Goal: Contribute content: Contribute content

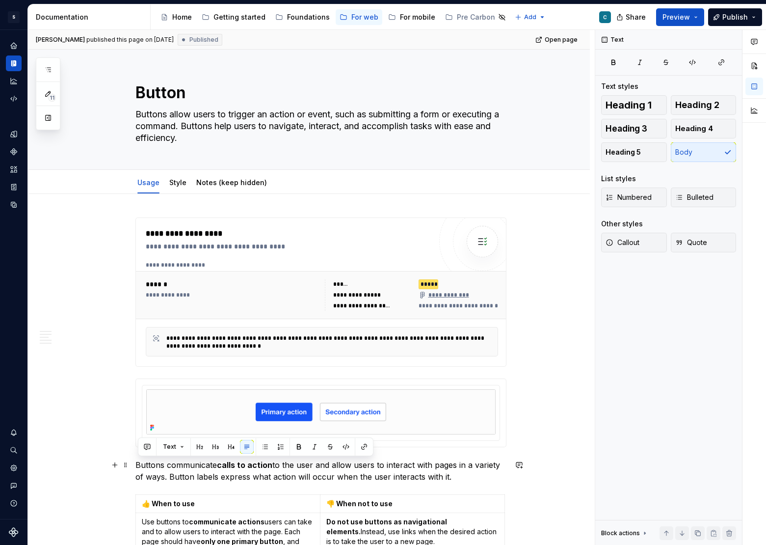
click at [255, 473] on p "Buttons communicate calls to action to the user and allow users to interact wit…" at bounding box center [320, 471] width 371 height 24
drag, startPoint x: 452, startPoint y: 477, endPoint x: 104, endPoint y: 467, distance: 348.9
copy p "Buttons communicate calls to action to the user and allow users to interact wit…"
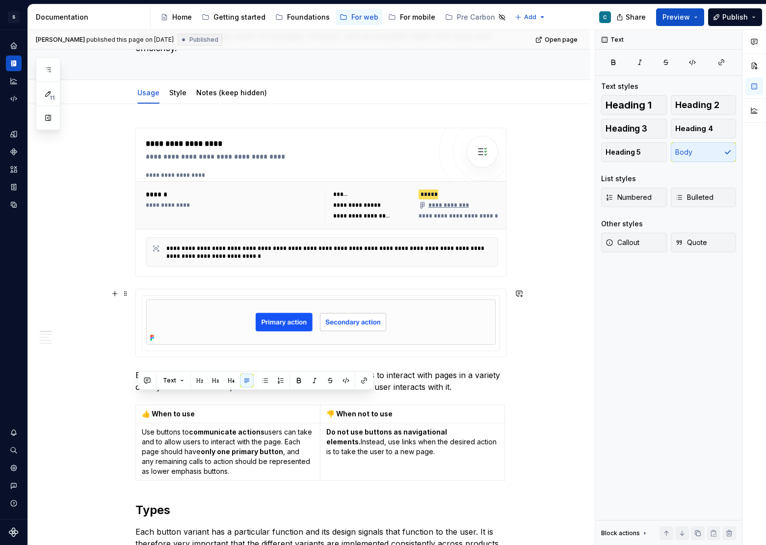
scroll to position [92, 0]
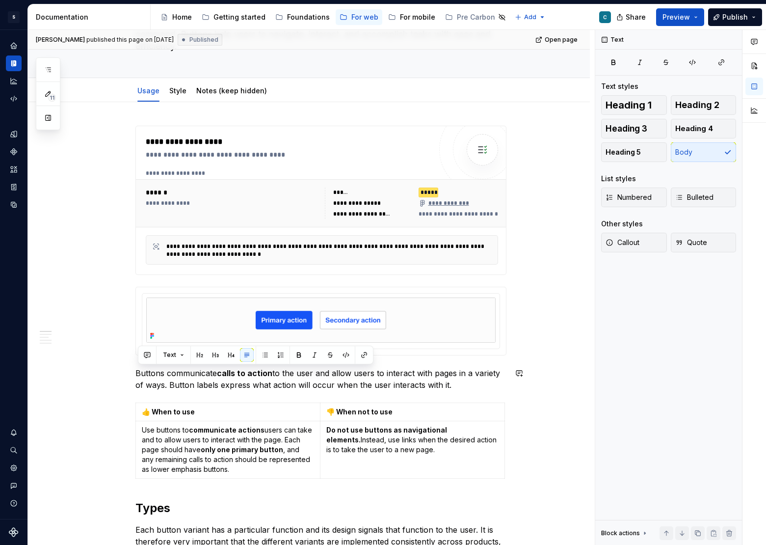
copy p "Buttons communicate calls to action to the user and allow users to interact wit…"
click at [183, 414] on strong "👍 When to use" at bounding box center [168, 411] width 53 height 8
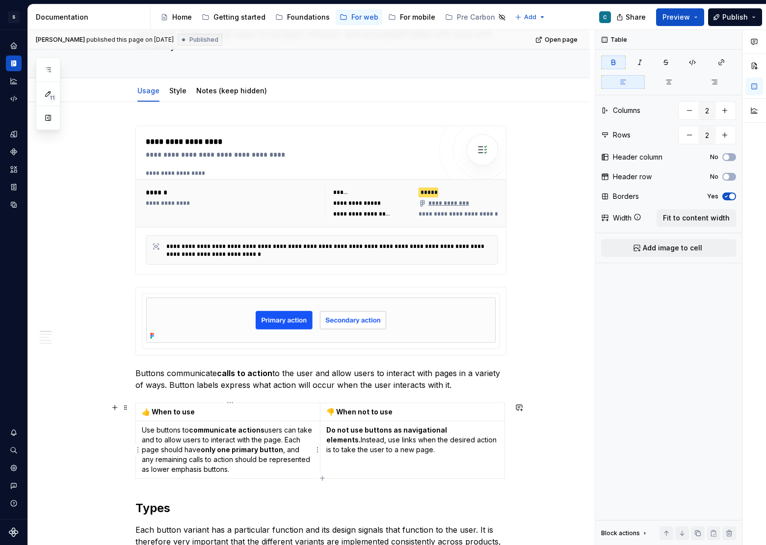
click at [173, 451] on p "Use buttons to communicate actions users can take and to allow users to interac…" at bounding box center [228, 449] width 172 height 49
click at [140, 405] on td "👍 When to use" at bounding box center [227, 412] width 184 height 18
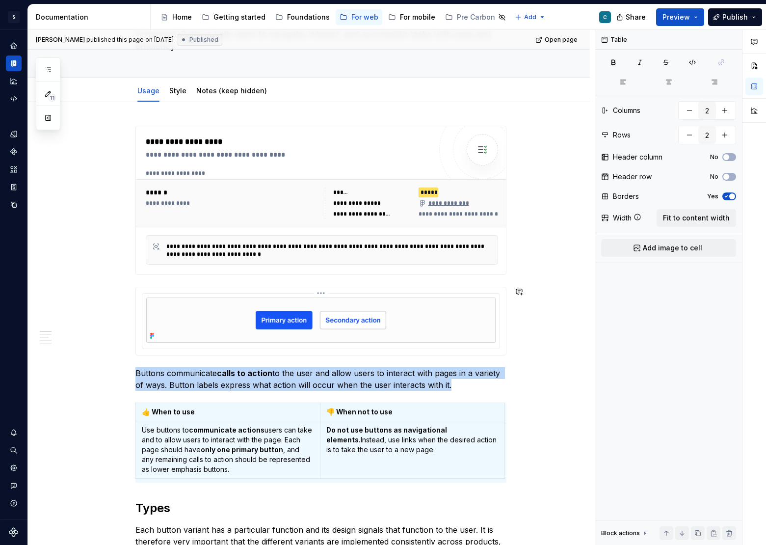
copy p "Buttons communicate calls to action to the user and allow users to interact wit…"
click at [152, 338] on icon at bounding box center [152, 336] width 8 height 8
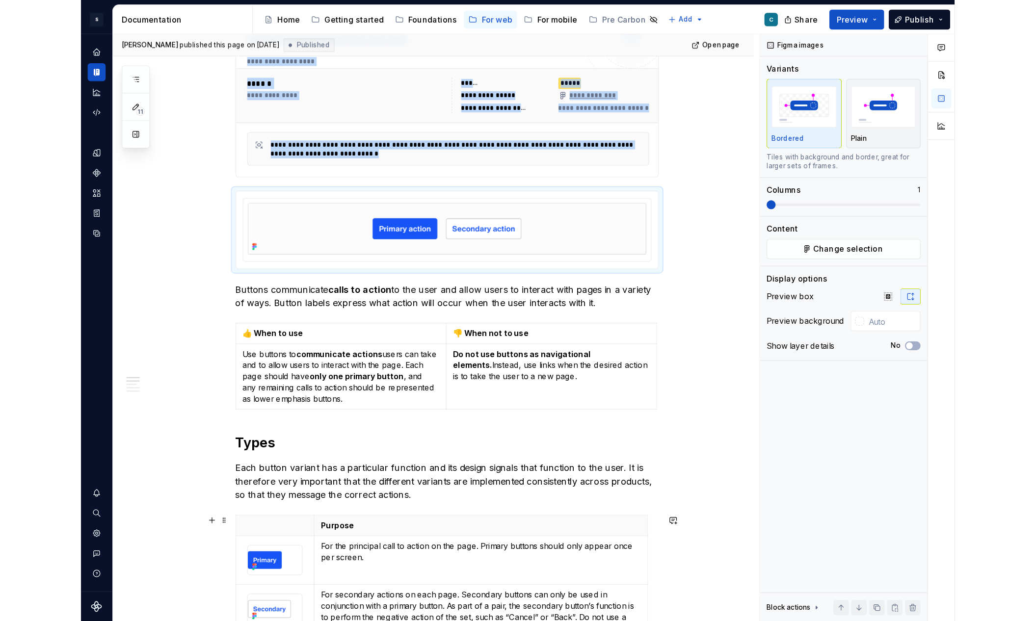
scroll to position [291, 0]
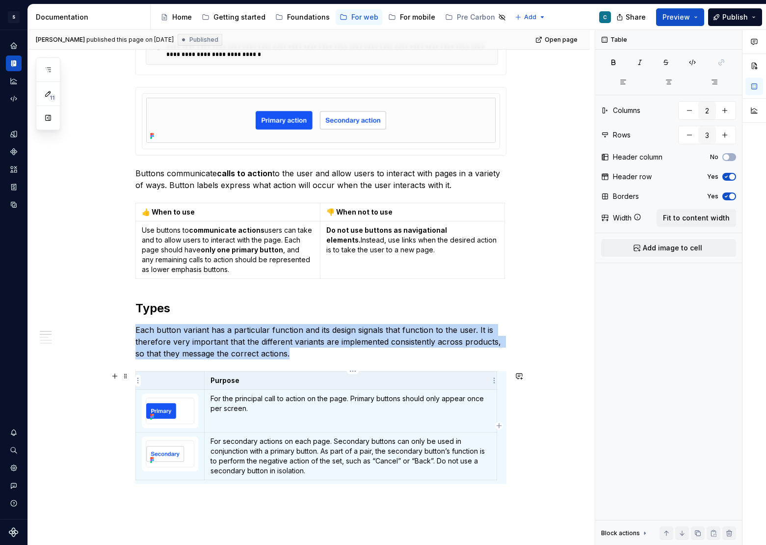
copy p "Each button variant has a particular function and its design signals that funct…"
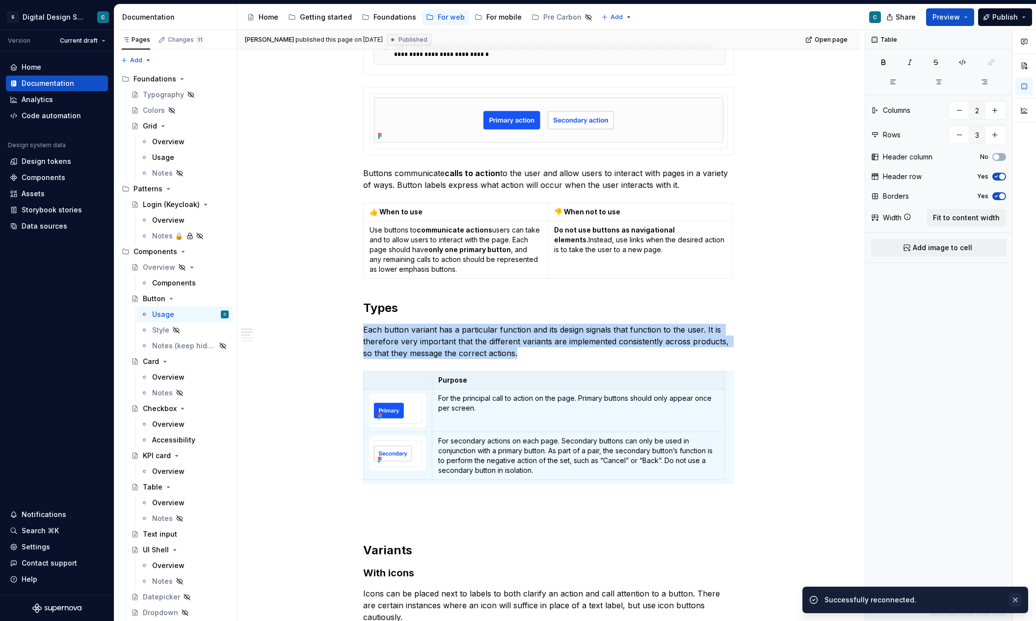
click at [765, 544] on button "button" at bounding box center [1015, 600] width 13 height 14
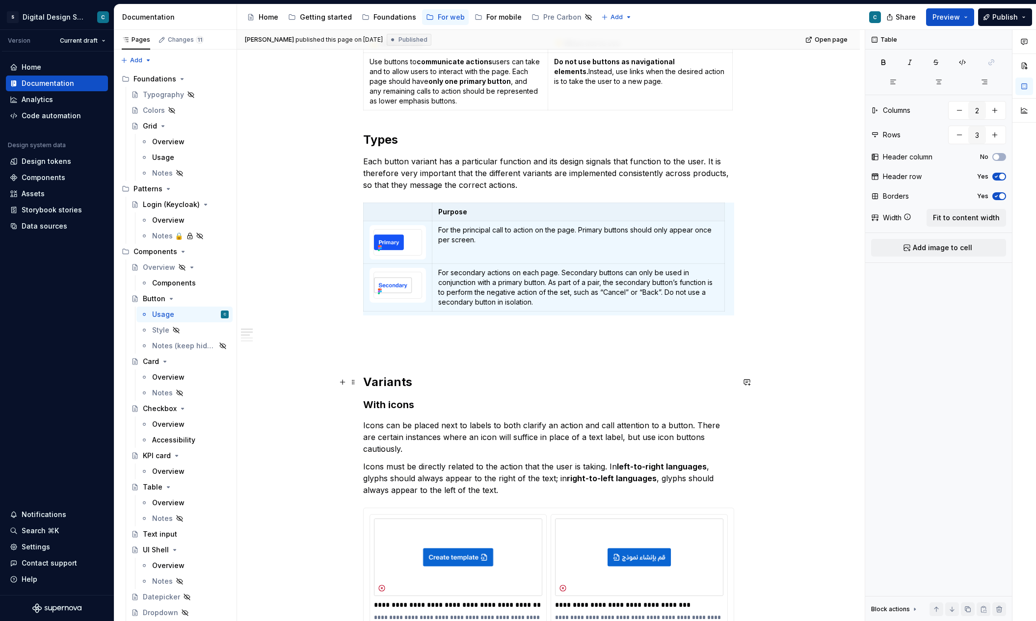
scroll to position [625, 0]
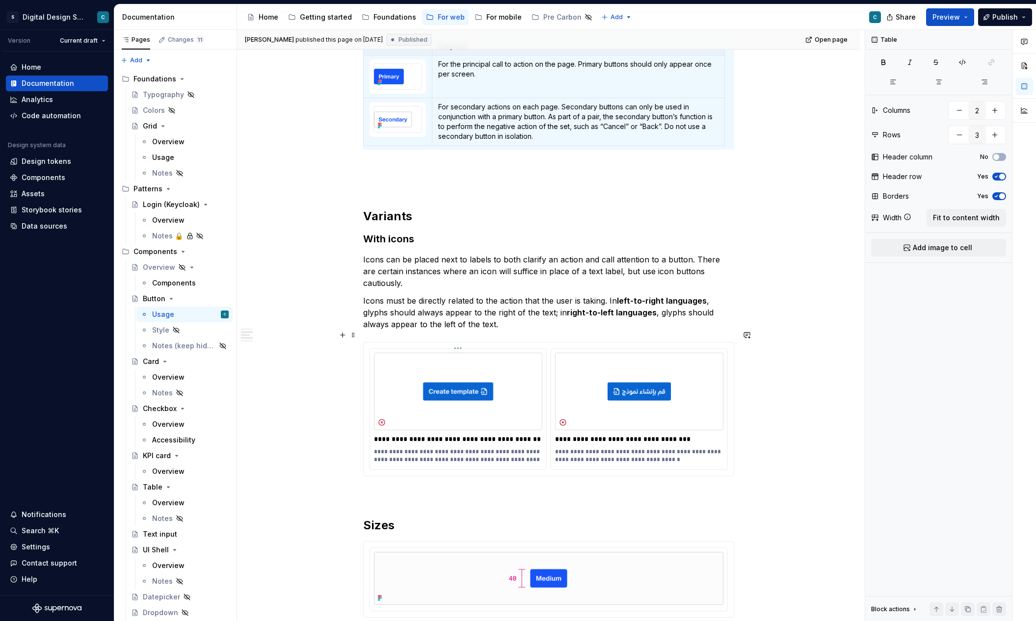
click at [525, 448] on p "**********" at bounding box center [458, 456] width 168 height 16
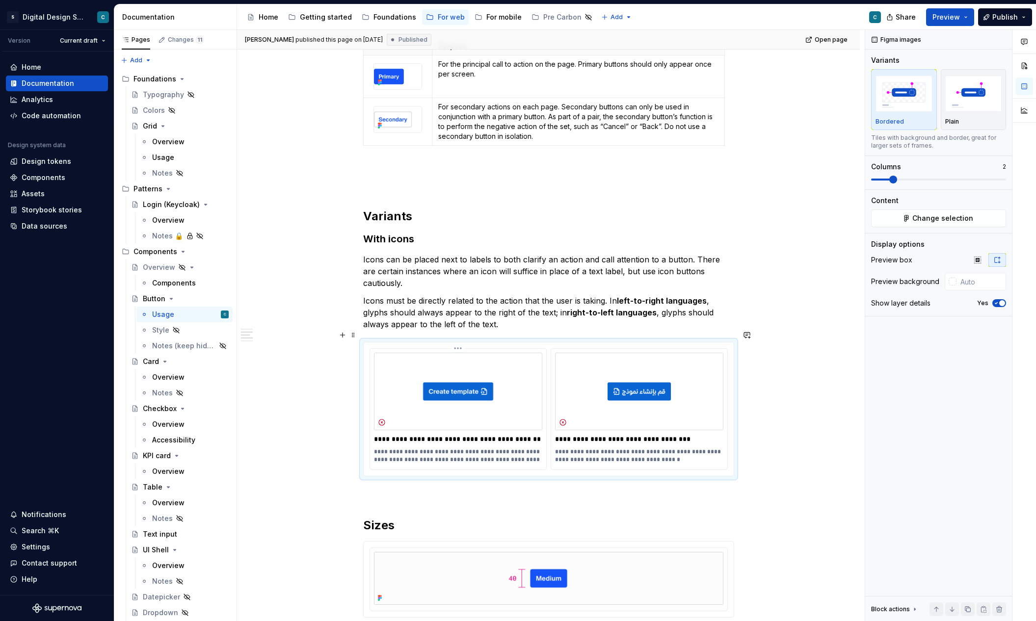
click at [483, 369] on img at bounding box center [458, 392] width 168 height 78
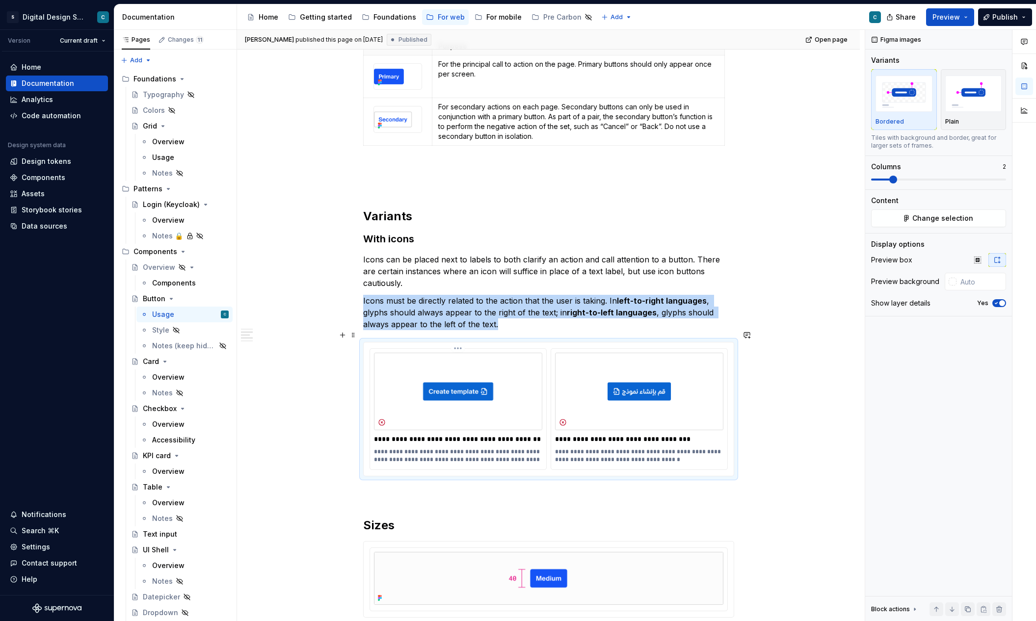
click at [507, 374] on img at bounding box center [458, 392] width 168 height 78
click at [501, 349] on div "**********" at bounding box center [458, 409] width 176 height 121
click at [459, 335] on html "S Digital Design System C Version Current draft Home Documentation Analytics Co…" at bounding box center [518, 310] width 1036 height 621
click at [398, 379] on html "S Digital Design System C Version Current draft Home Documentation Analytics Co…" at bounding box center [518, 310] width 1036 height 621
click at [384, 419] on icon at bounding box center [382, 422] width 6 height 6
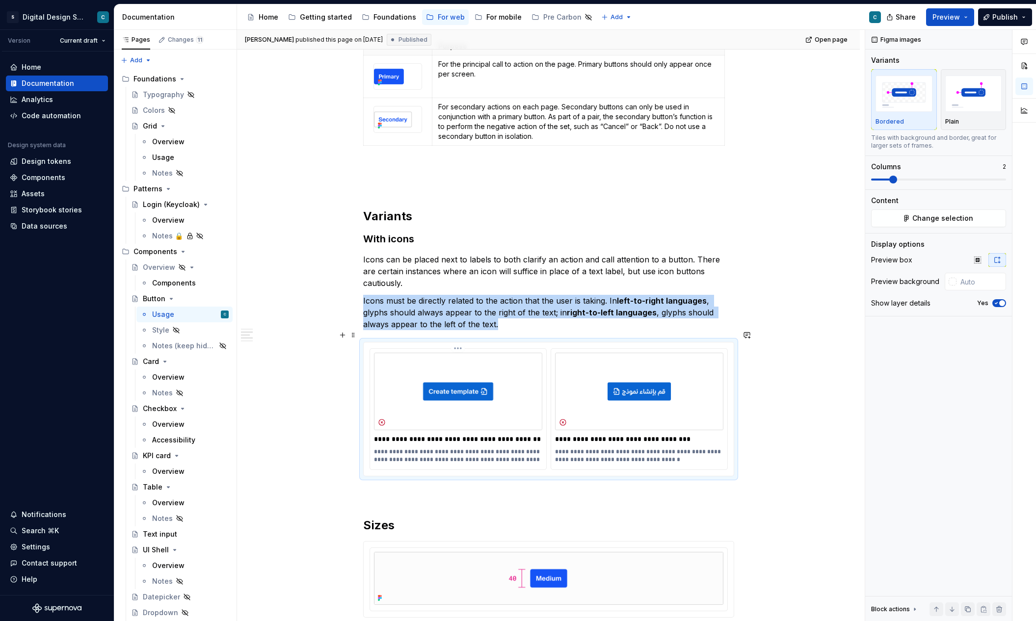
click at [398, 353] on img at bounding box center [458, 392] width 168 height 78
copy p "Icons must be directly related to the action that the user is taking. In left-t…"
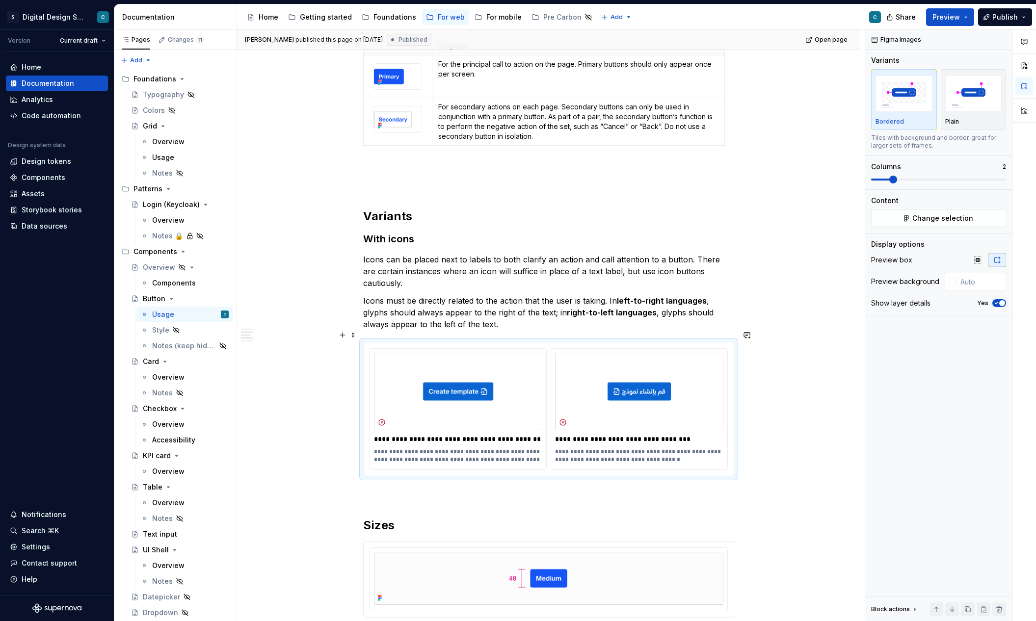
click at [270, 349] on div "**********" at bounding box center [548, 496] width 623 height 1857
click at [425, 353] on img at bounding box center [458, 392] width 168 height 78
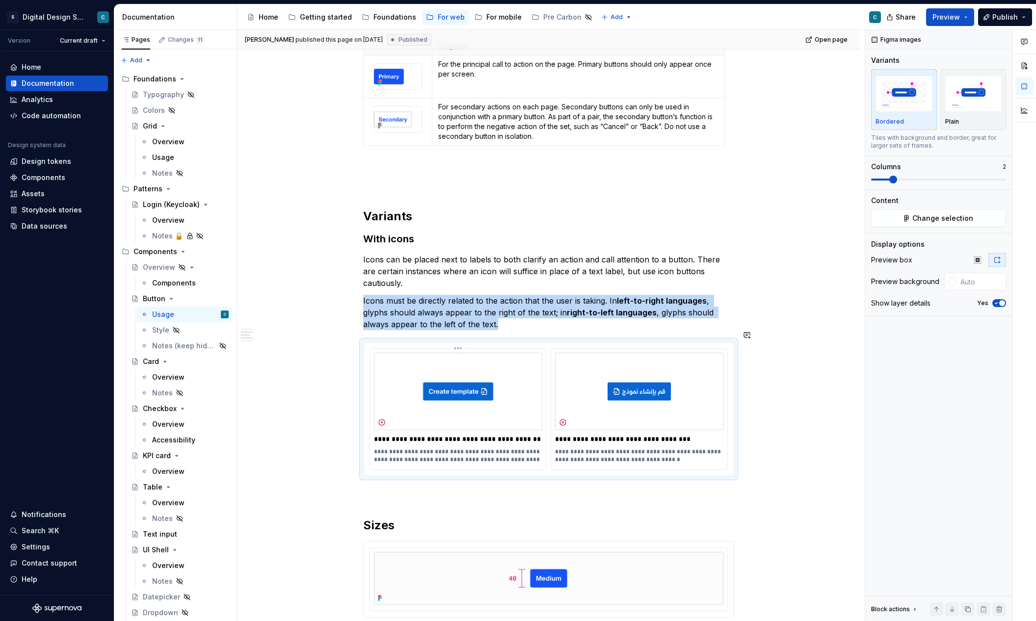
copy p "Icons must be directly related to the action that the user is taking. In left-t…"
click at [700, 353] on img at bounding box center [639, 392] width 168 height 78
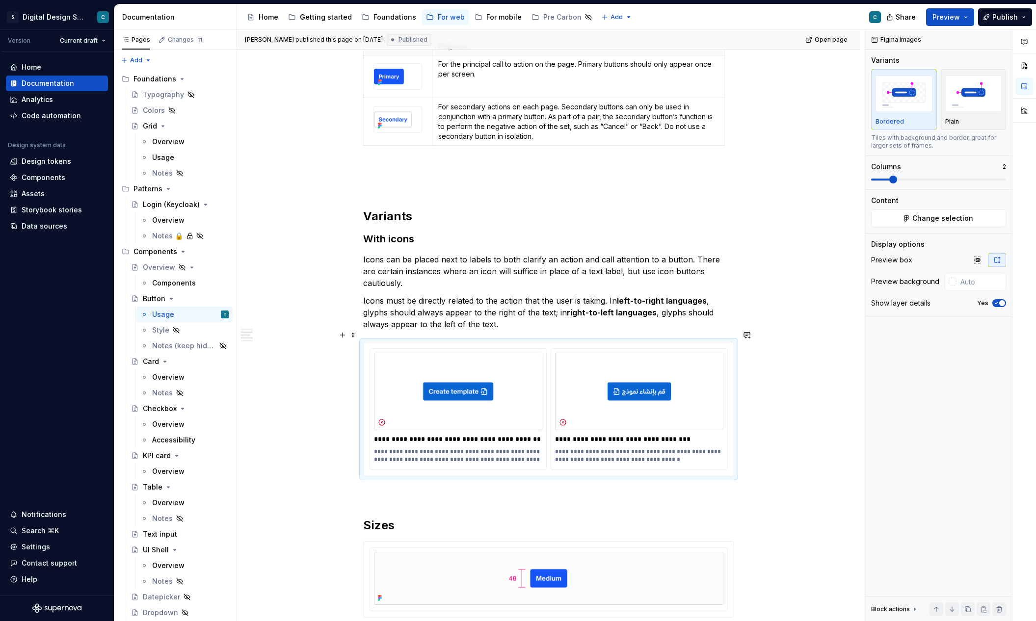
click at [765, 359] on div "**********" at bounding box center [548, 496] width 623 height 1857
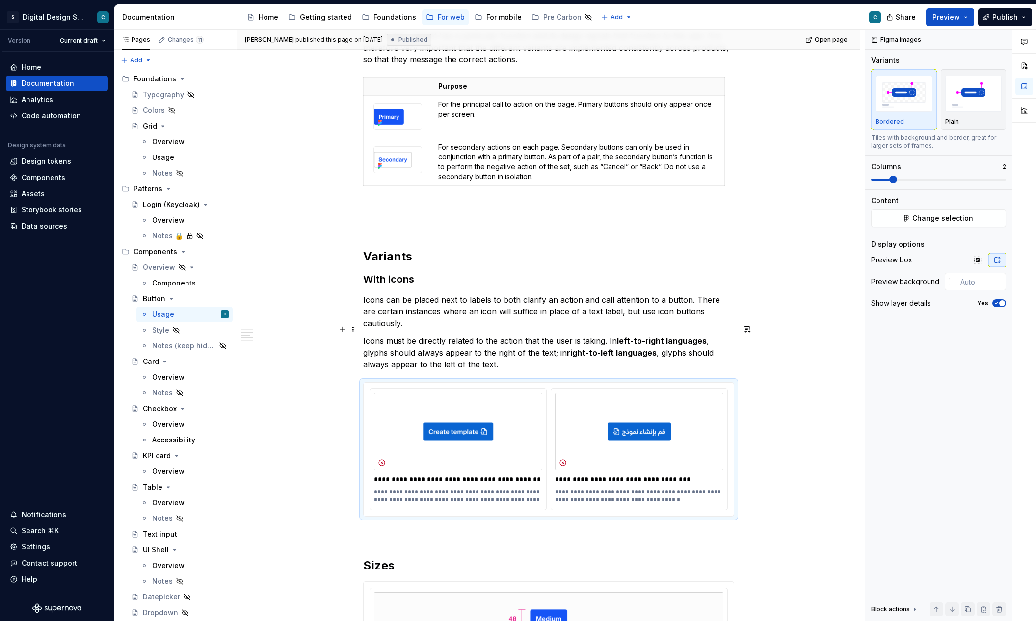
scroll to position [583, 0]
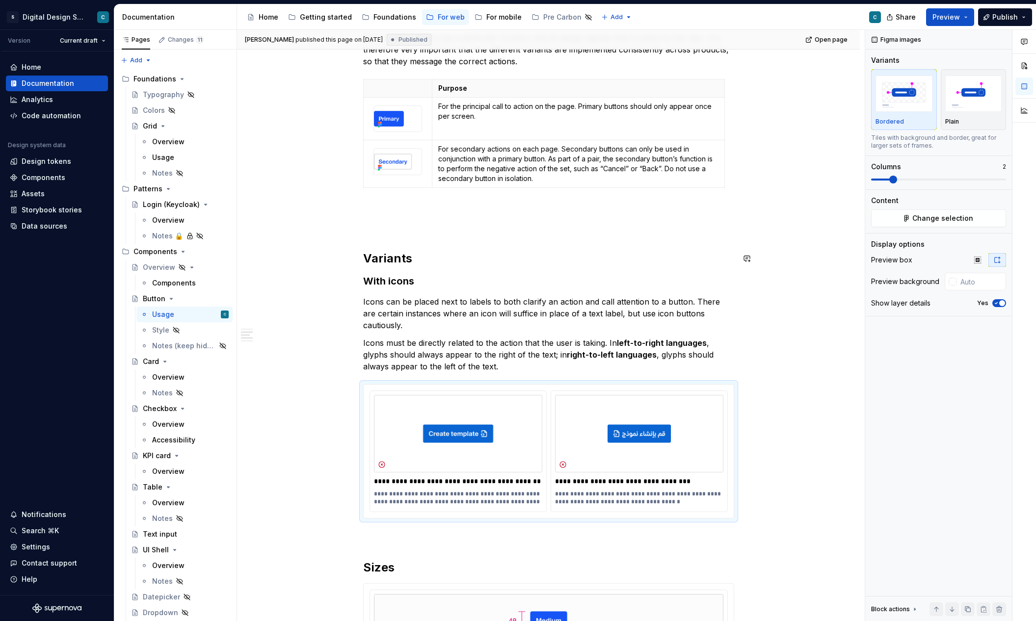
click at [563, 247] on div "**********" at bounding box center [548, 451] width 371 height 1635
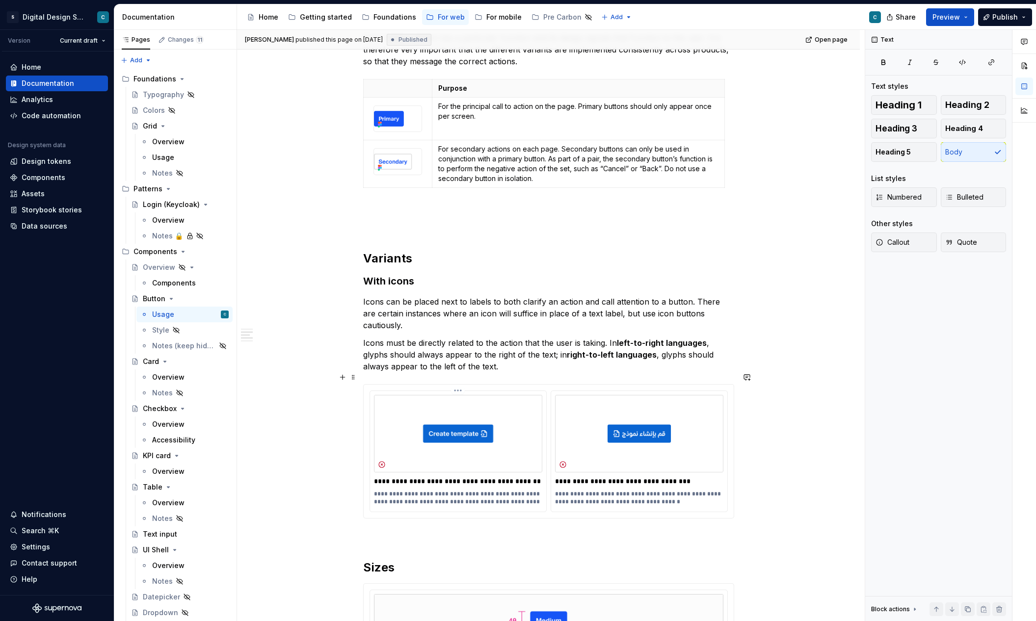
click at [533, 407] on img at bounding box center [458, 434] width 168 height 78
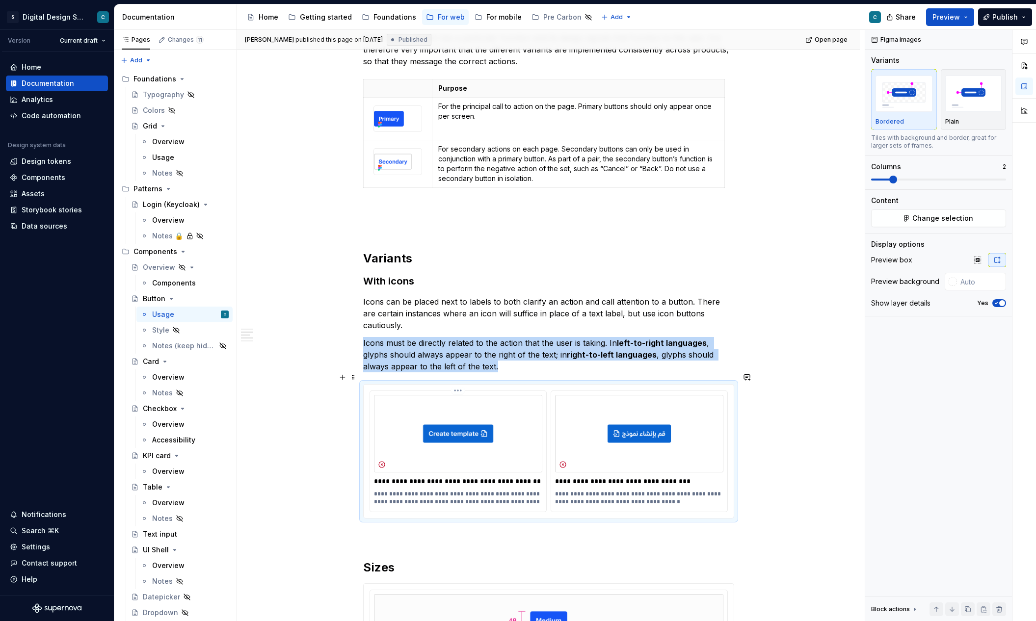
scroll to position [582, 0]
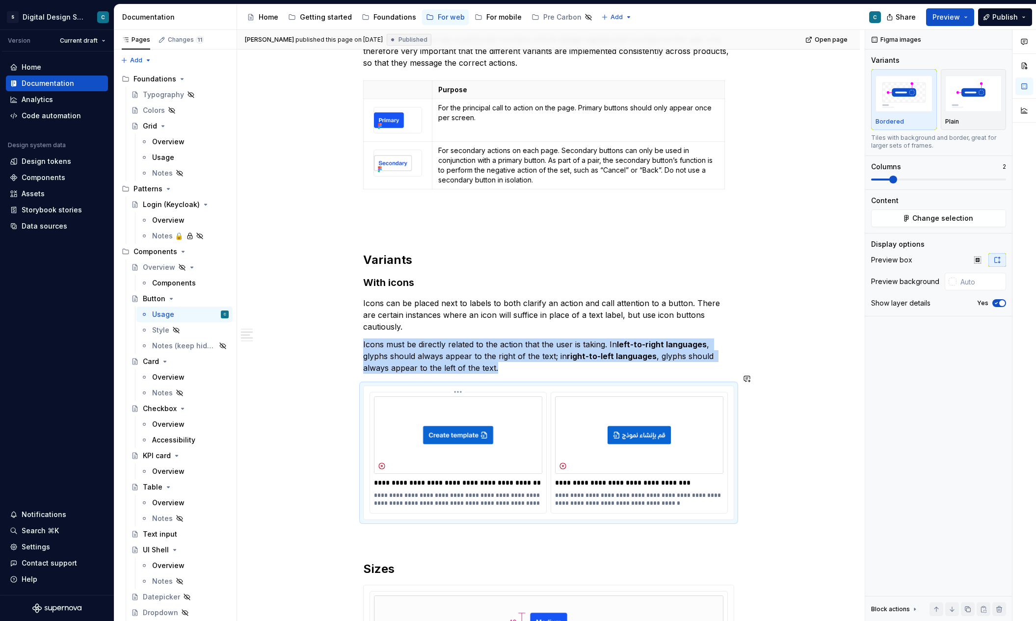
copy p "Icons must be directly related to the action that the user is taking. In left-t…"
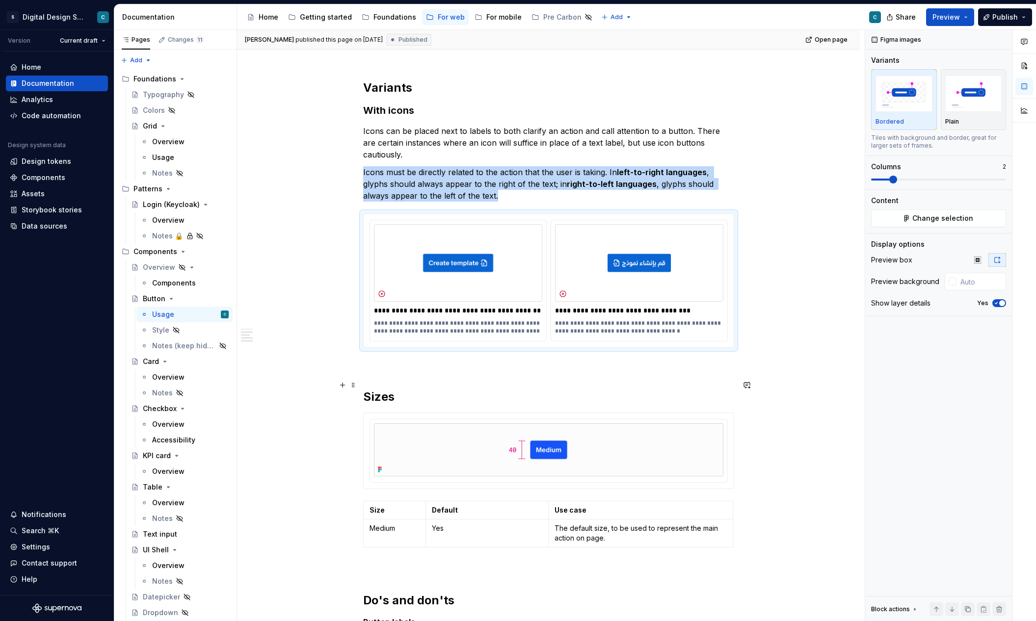
scroll to position [755, 0]
click at [406, 359] on p at bounding box center [548, 365] width 371 height 12
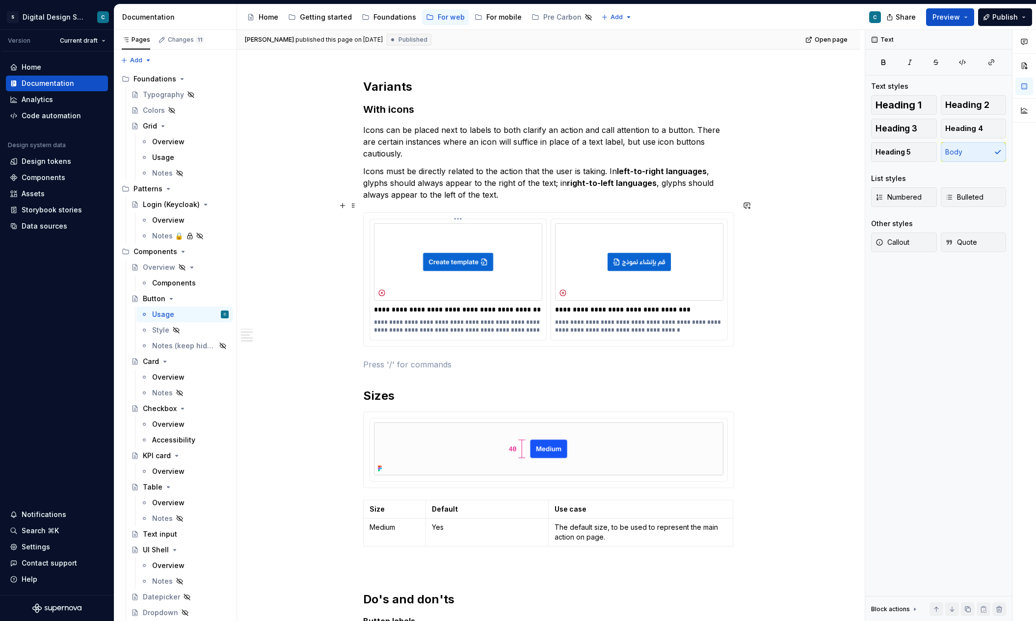
click at [437, 281] on img at bounding box center [458, 262] width 168 height 78
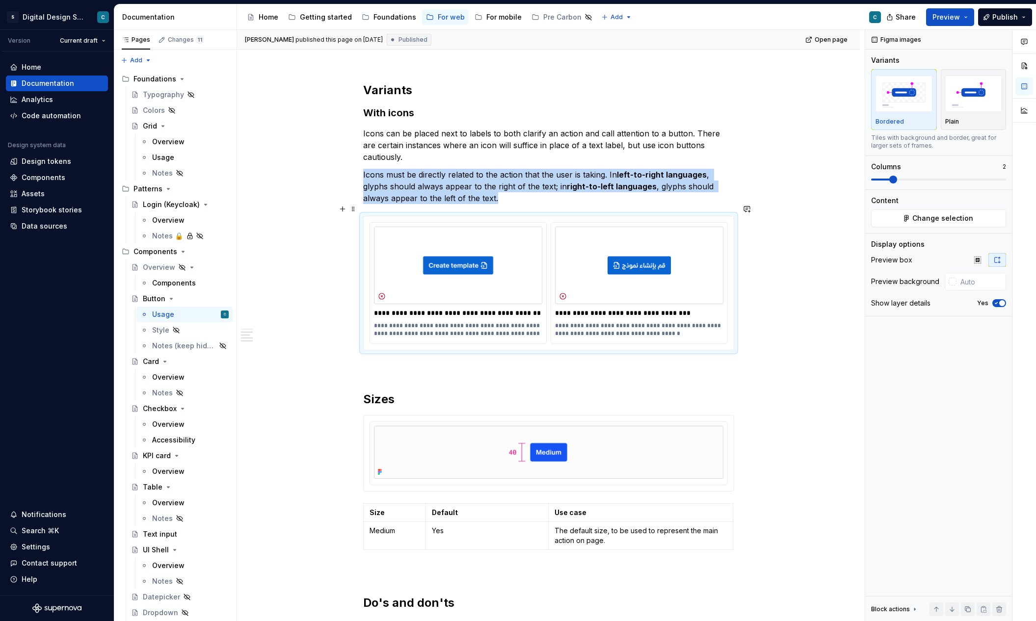
scroll to position [751, 0]
click at [496, 217] on div "**********" at bounding box center [549, 283] width 370 height 133
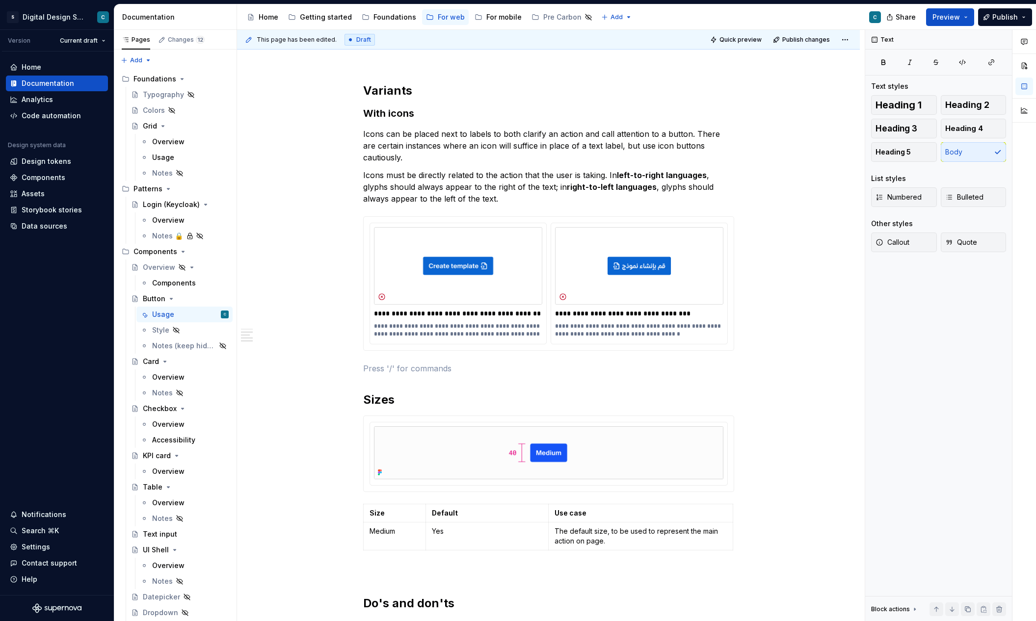
scroll to position [747, 0]
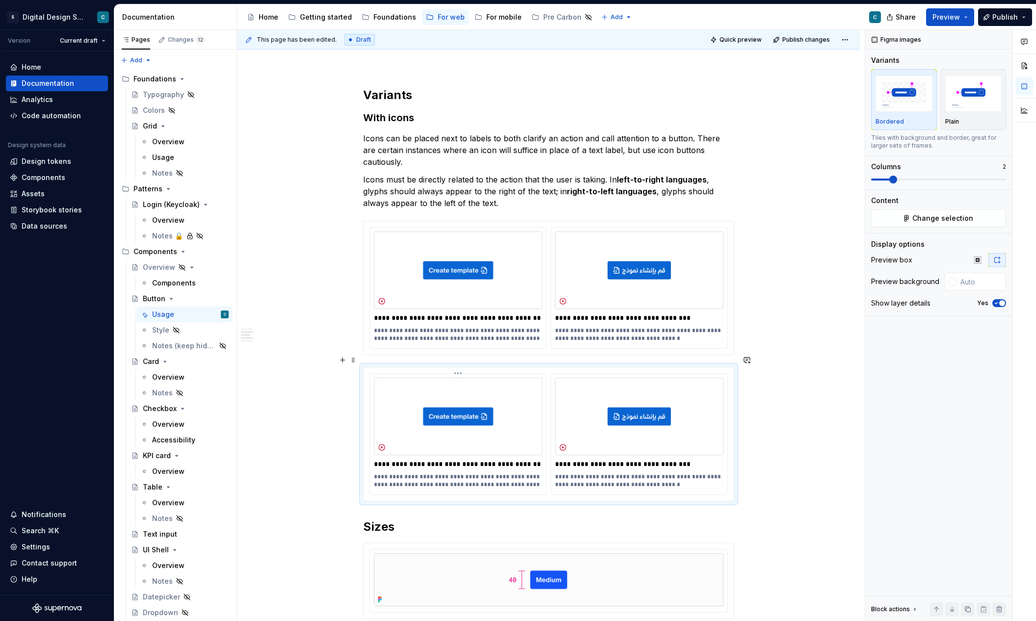
click at [460, 398] on img at bounding box center [458, 417] width 168 height 78
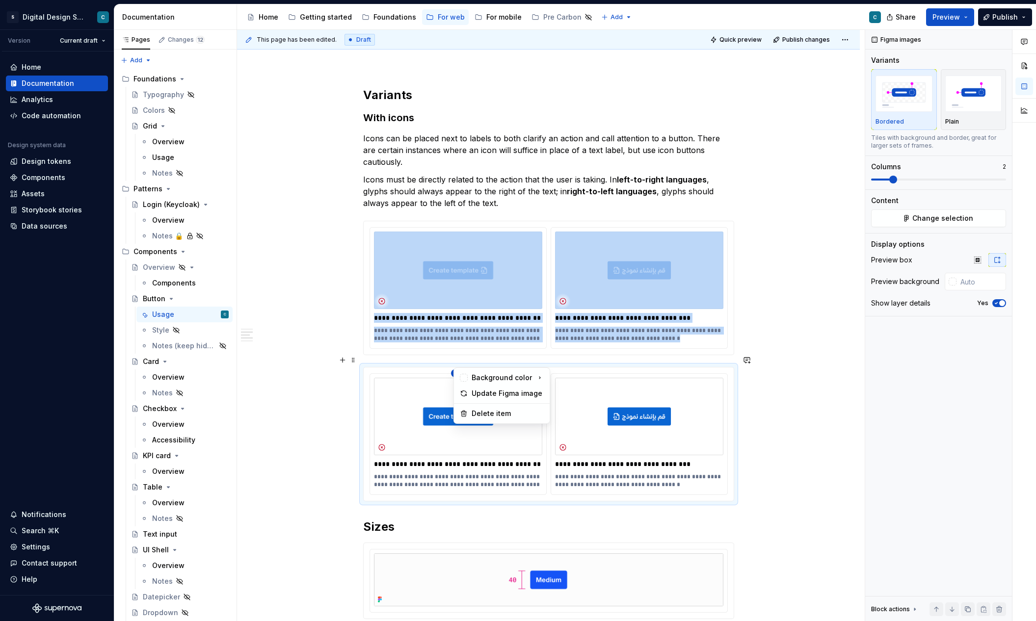
click at [461, 362] on html "S Digital Design System C Version Current draft Home Documentation Analytics Co…" at bounding box center [518, 310] width 1036 height 621
click at [480, 413] on div "Delete item" at bounding box center [507, 414] width 72 height 10
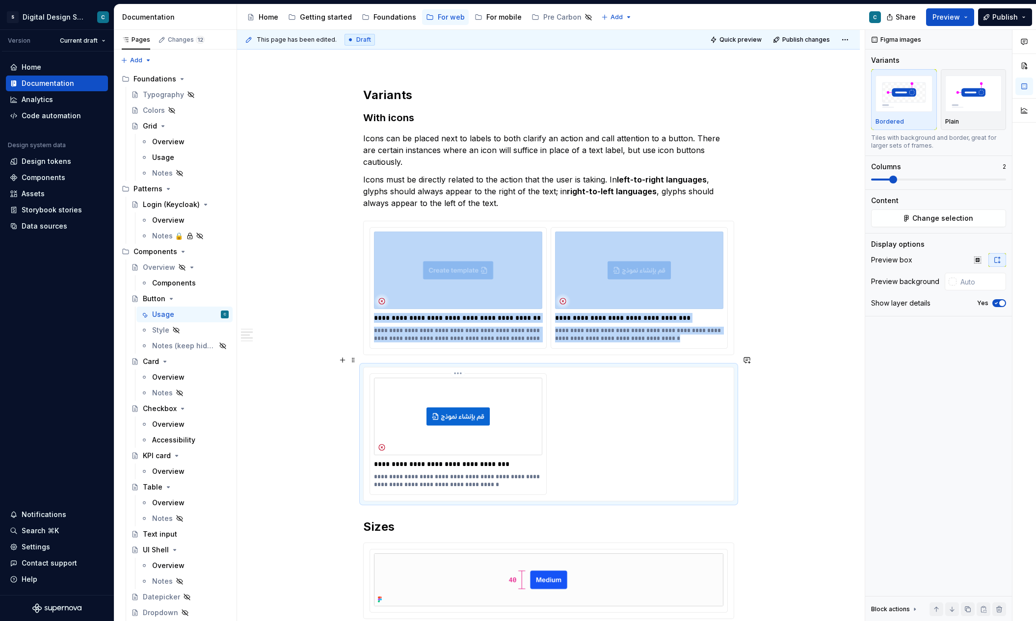
click at [475, 381] on img at bounding box center [458, 417] width 168 height 78
click at [461, 363] on html "S Digital Design System C Version Current draft Home Documentation Analytics Co…" at bounding box center [518, 310] width 1036 height 621
click at [416, 396] on html "S Digital Design System C Version Current draft Home Documentation Analytics Co…" at bounding box center [518, 310] width 1036 height 621
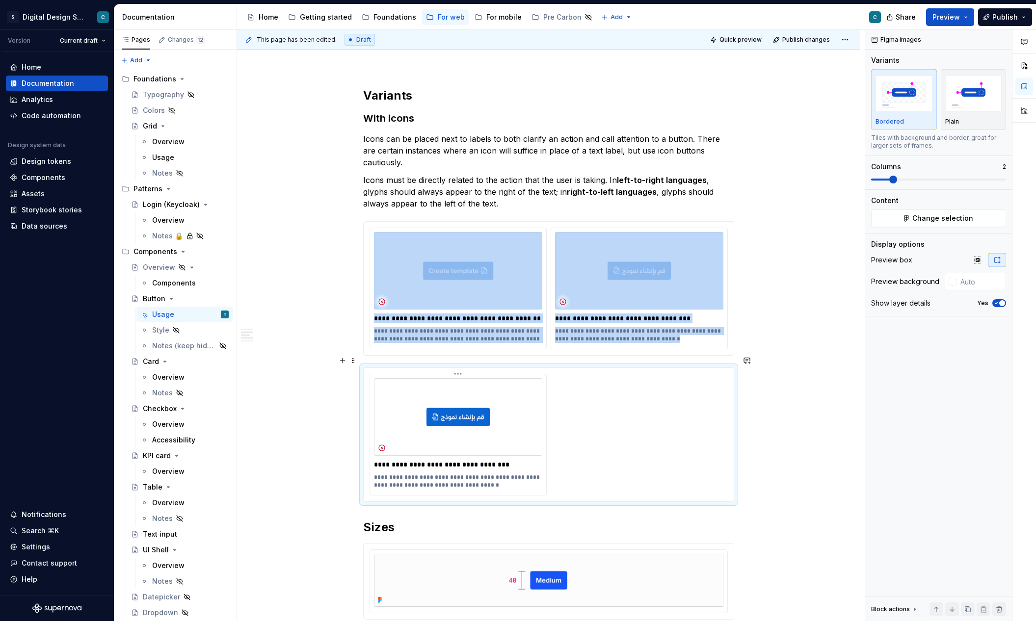
click at [432, 392] on img at bounding box center [458, 417] width 168 height 78
click at [765, 218] on span "Change selection" at bounding box center [942, 218] width 61 height 10
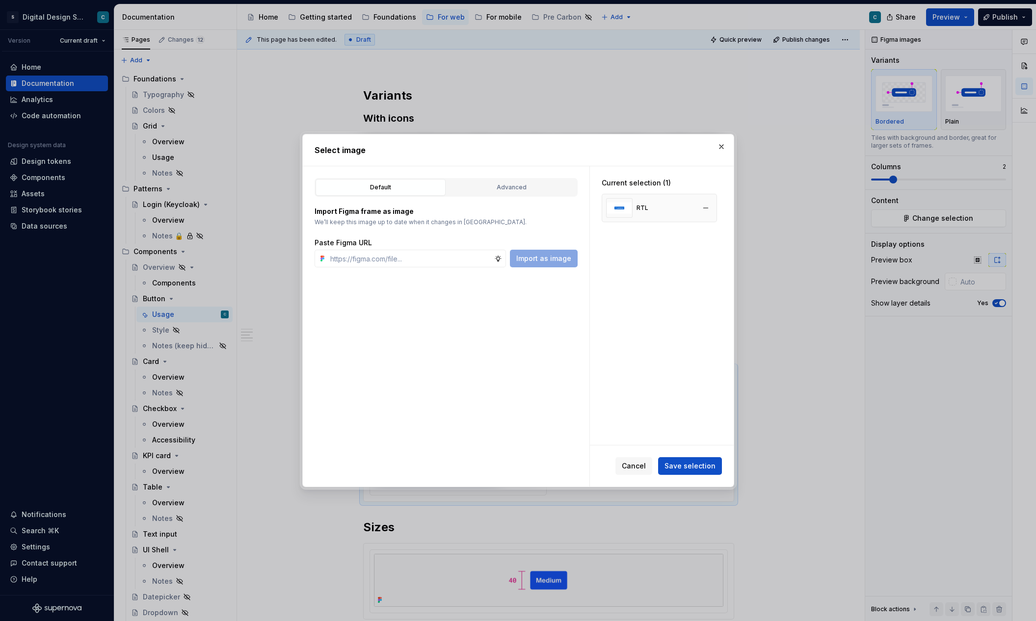
click at [659, 209] on div "RTL" at bounding box center [658, 208] width 115 height 28
click at [658, 210] on div "RTL" at bounding box center [658, 208] width 115 height 28
click at [643, 267] on div "Current selection (1) RTL" at bounding box center [662, 305] width 144 height 279
click at [657, 207] on div "RTL" at bounding box center [658, 208] width 115 height 28
drag, startPoint x: 491, startPoint y: 135, endPoint x: 933, endPoint y: 306, distance: 474.5
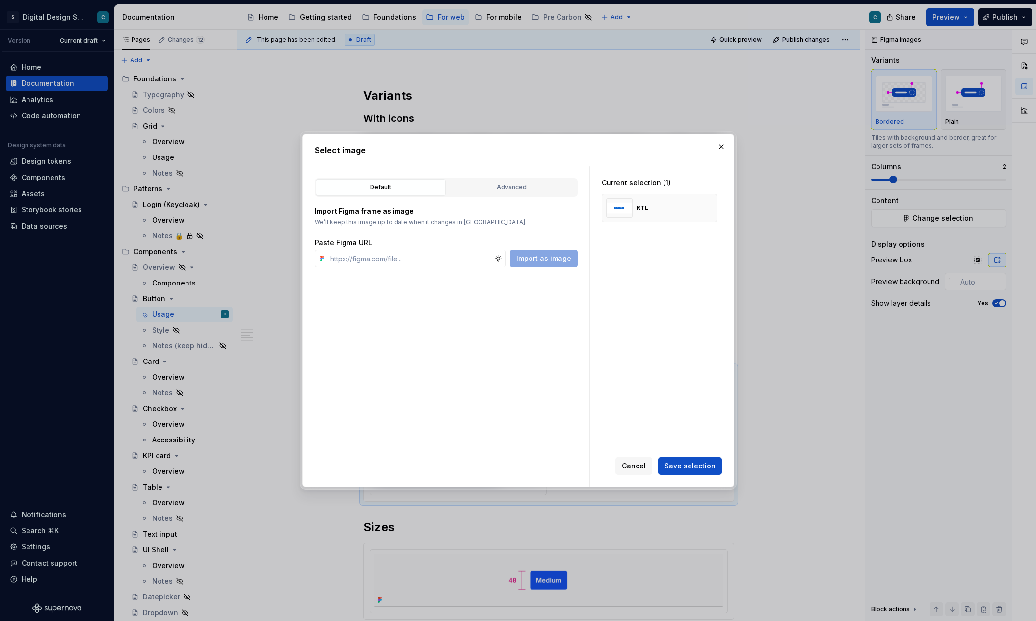
click at [765, 306] on div "Select image Default Advanced Import Figma frame as image We’ll keep this image…" at bounding box center [518, 310] width 1036 height 621
click at [373, 257] on input "text" at bounding box center [410, 259] width 168 height 18
click at [720, 149] on button "button" at bounding box center [721, 147] width 14 height 14
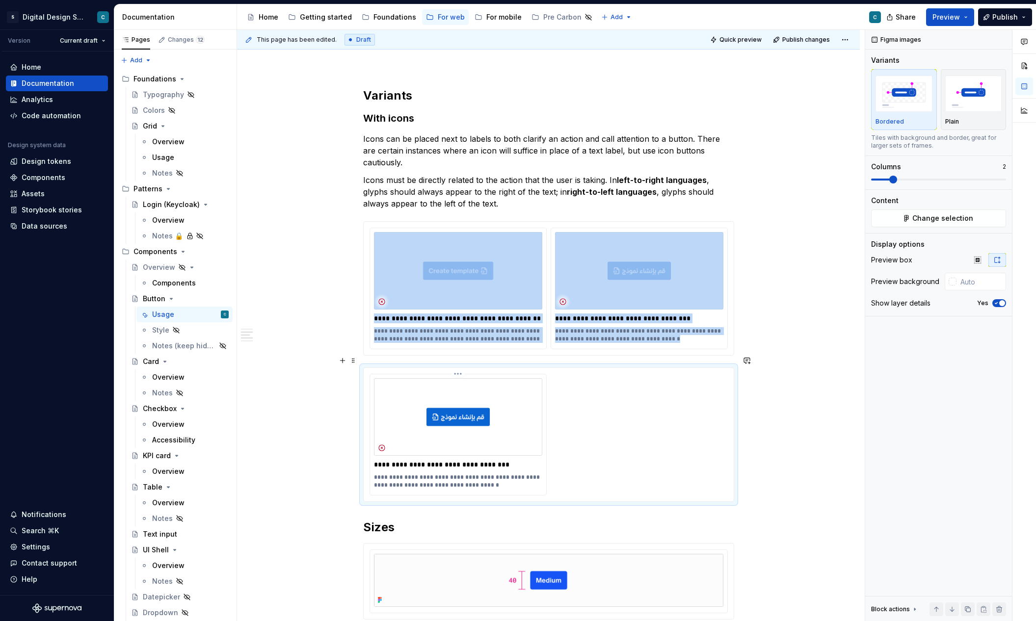
click at [485, 378] on img at bounding box center [458, 417] width 168 height 78
click at [461, 362] on html "S Digital Design System C Version Current draft Home Documentation Analytics Co…" at bounding box center [518, 310] width 1036 height 621
click at [430, 385] on html "S Digital Design System C Version Current draft Home Documentation Analytics Co…" at bounding box center [518, 310] width 1036 height 621
click at [468, 407] on img at bounding box center [458, 417] width 168 height 78
click at [765, 220] on span "Change selection" at bounding box center [942, 218] width 61 height 10
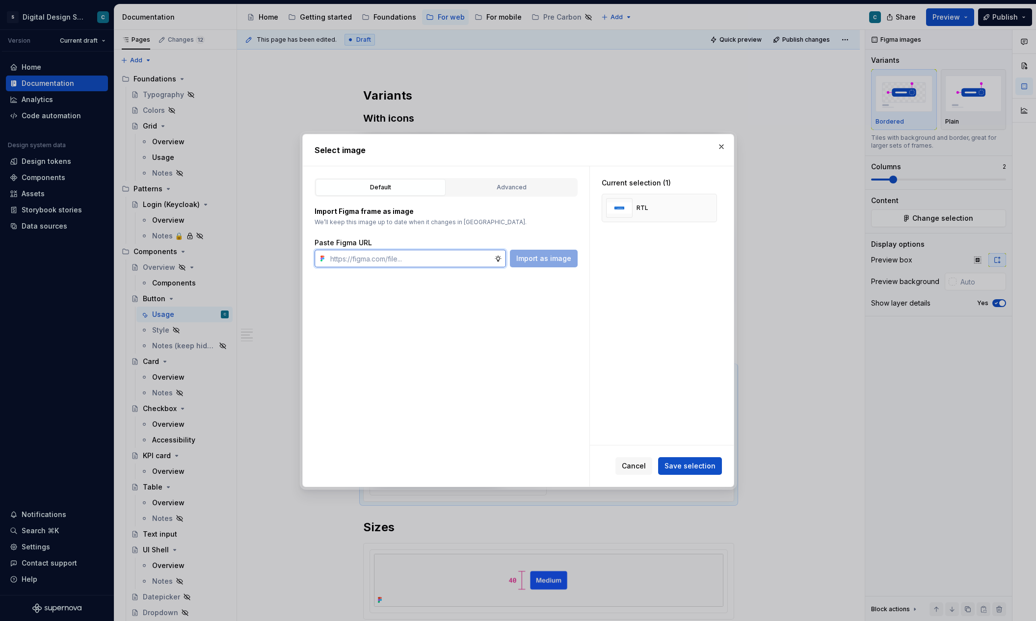
type textarea "*"
paste input "https://www.figma.com/design/lYZybnRfpO0vyQ22B9yKEa/SDS-UI-Kit---Mobile?m=auto&…"
type input "https://www.figma.com/design/lYZybnRfpO0vyQ22B9yKEa/SDS-UI-Kit---Mobile?m=auto&…"
click at [555, 256] on span "Import as image" at bounding box center [543, 259] width 55 height 10
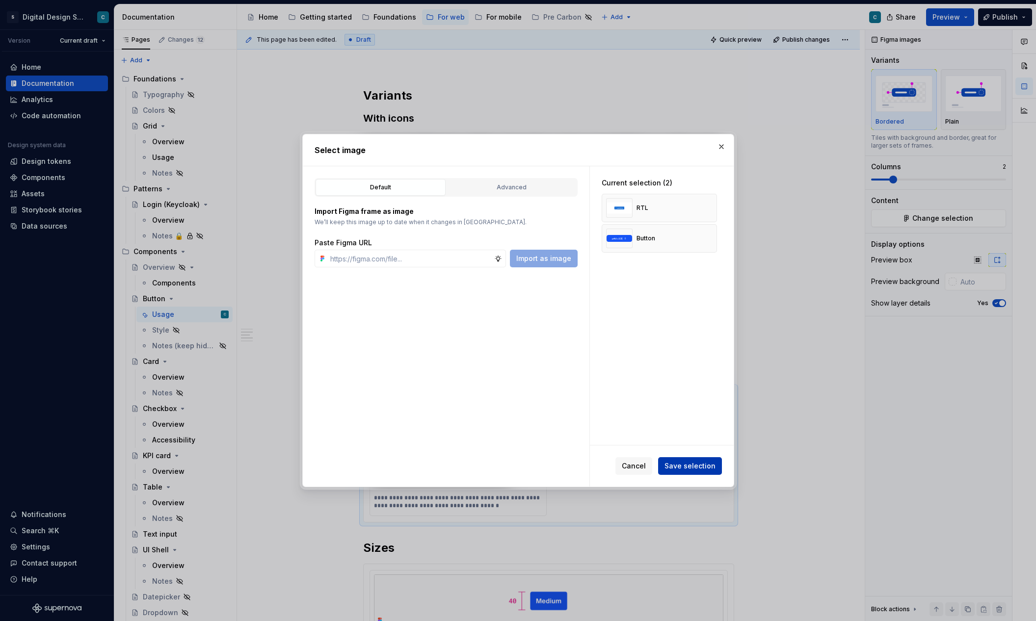
click at [685, 463] on span "Save selection" at bounding box center [689, 466] width 51 height 10
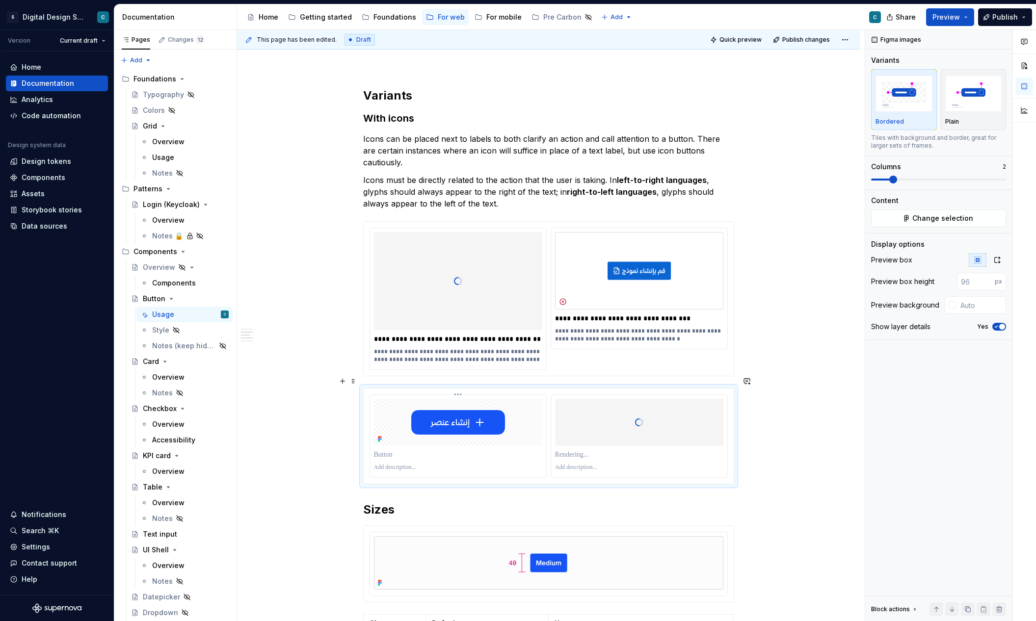
click at [390, 450] on p at bounding box center [458, 455] width 168 height 10
click at [613, 450] on p at bounding box center [639, 455] width 168 height 10
click at [461, 450] on p at bounding box center [458, 455] width 168 height 10
click at [401, 389] on div at bounding box center [549, 436] width 370 height 95
click at [461, 384] on html "S Digital Design System C Version Current draft Home Documentation Analytics Co…" at bounding box center [518, 310] width 1036 height 621
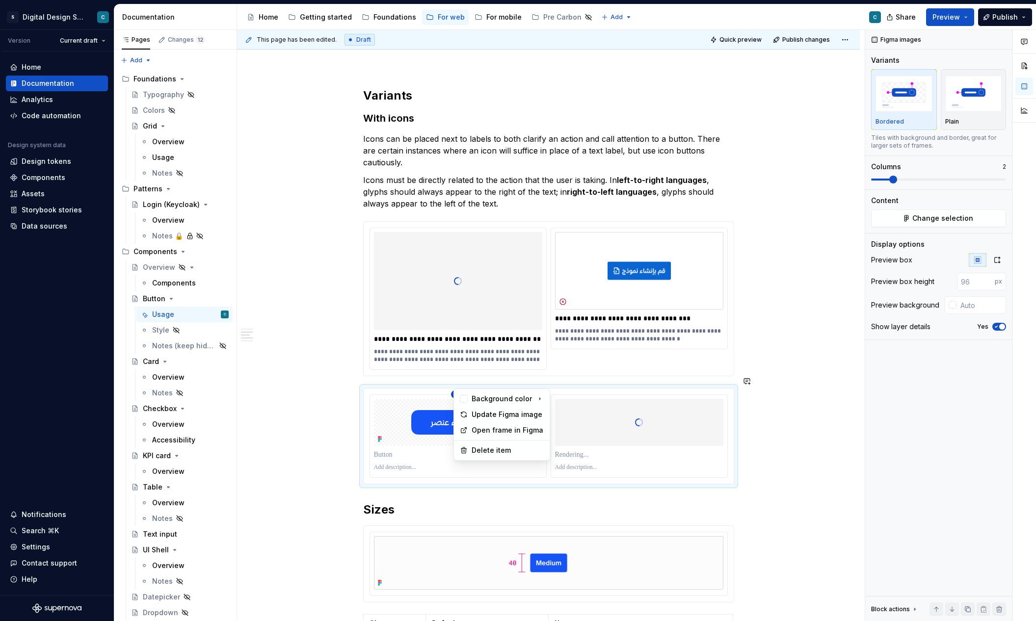
click at [662, 382] on html "S Digital Design System C Version Current draft Home Documentation Analytics Co…" at bounding box center [518, 310] width 1036 height 621
click at [642, 389] on div at bounding box center [549, 436] width 370 height 95
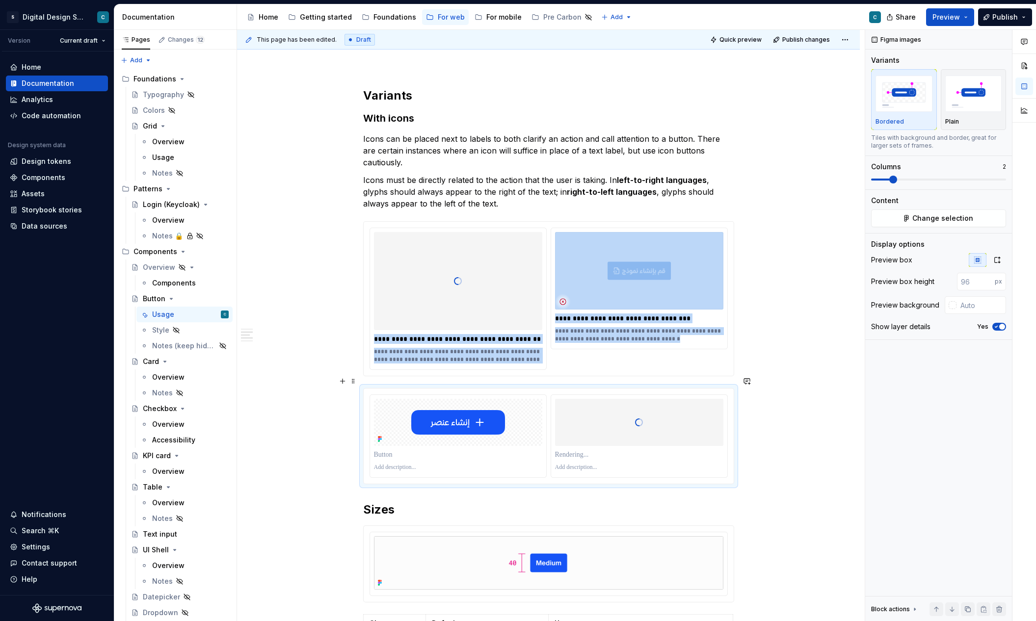
click at [623, 427] on div at bounding box center [639, 422] width 168 height 98
click at [457, 450] on p at bounding box center [458, 455] width 168 height 10
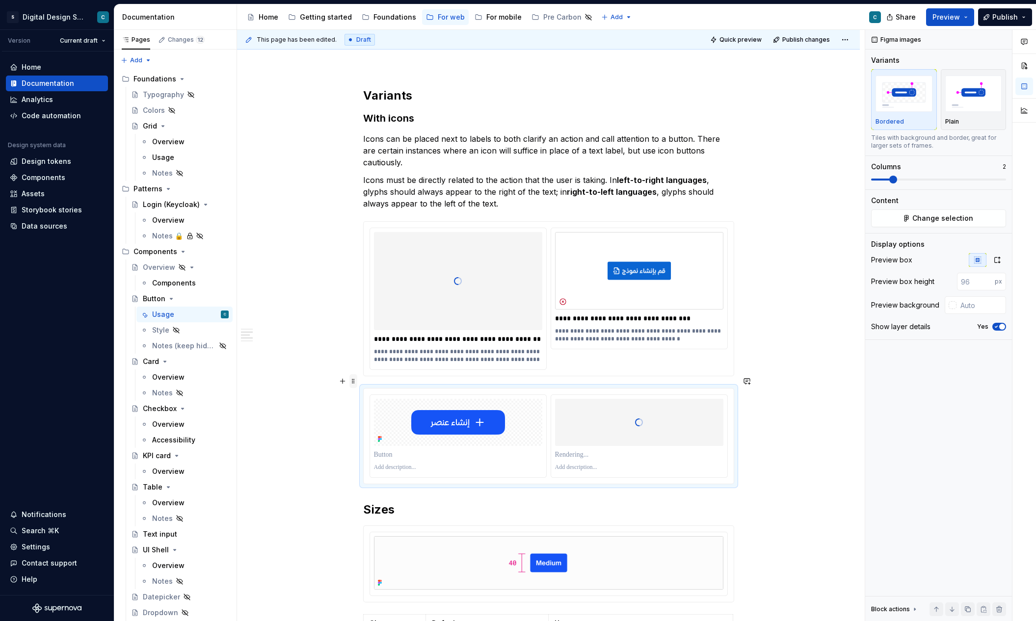
click at [355, 383] on span at bounding box center [353, 381] width 8 height 14
click at [298, 393] on div "**********" at bounding box center [548, 429] width 623 height 1962
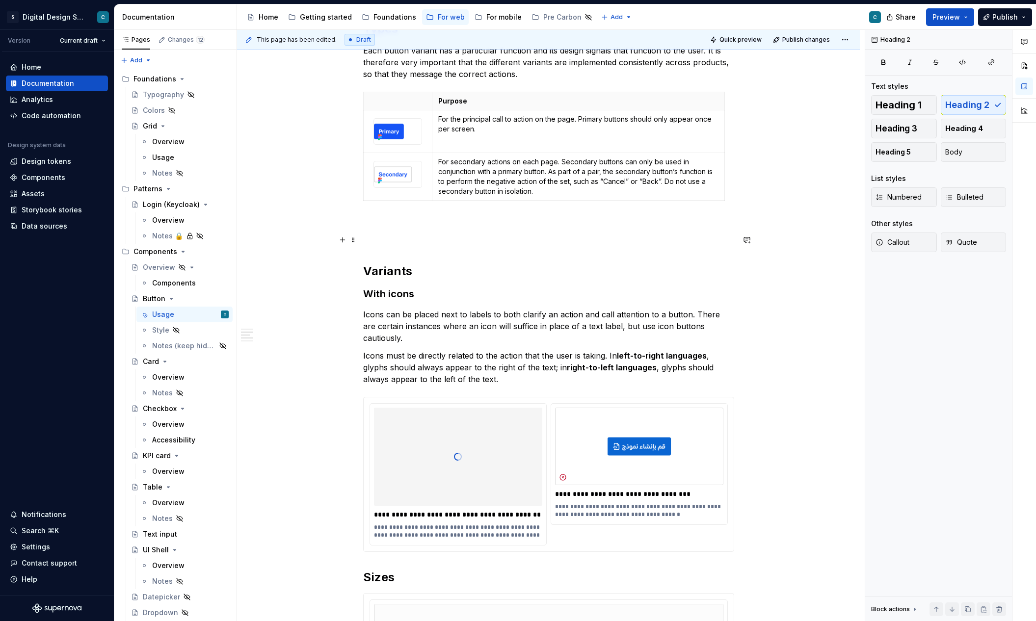
scroll to position [771, 0]
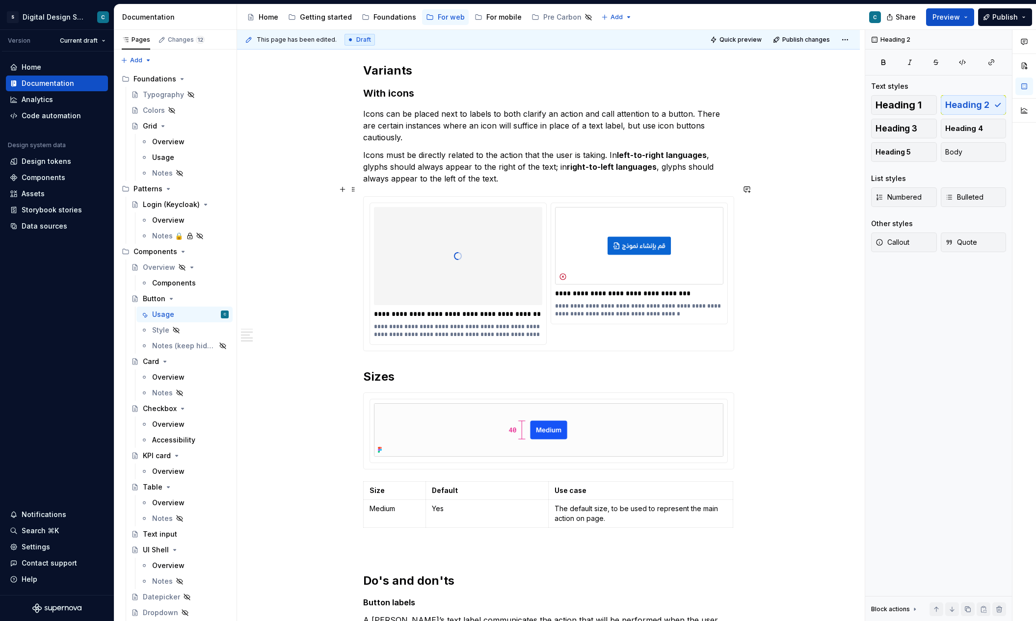
click at [307, 190] on div "**********" at bounding box center [548, 350] width 623 height 1854
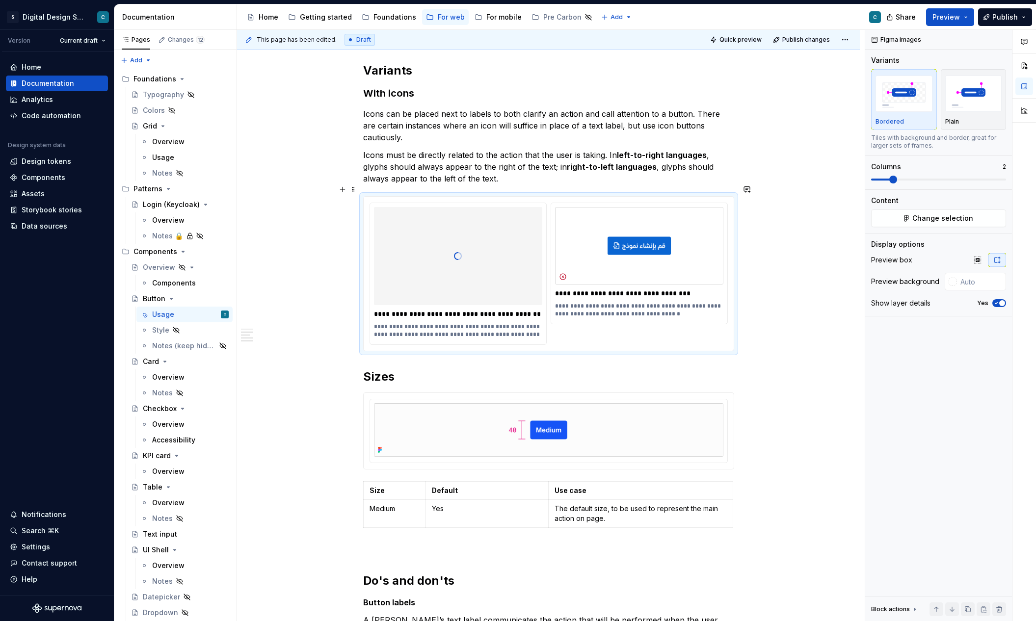
click at [340, 199] on div "**********" at bounding box center [548, 350] width 623 height 1854
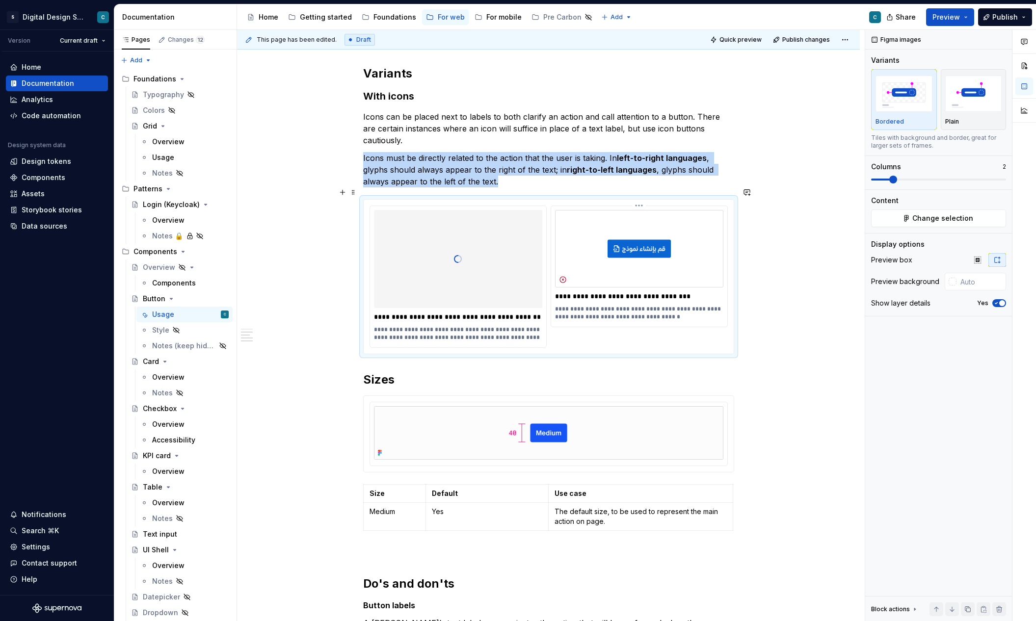
scroll to position [766, 0]
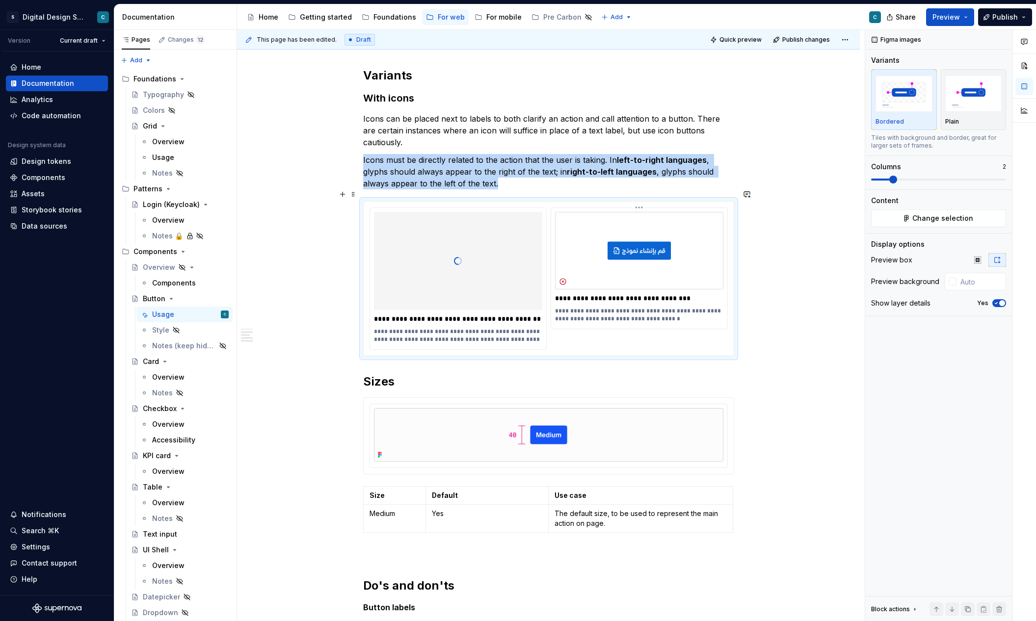
click at [635, 274] on img at bounding box center [639, 251] width 168 height 78
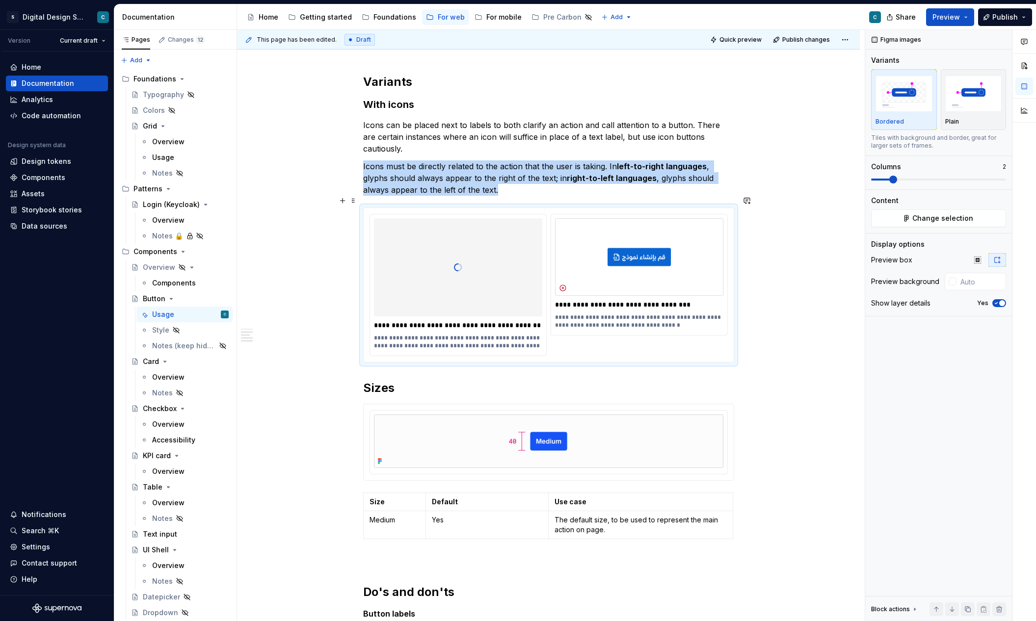
click at [431, 320] on p "**********" at bounding box center [458, 325] width 168 height 10
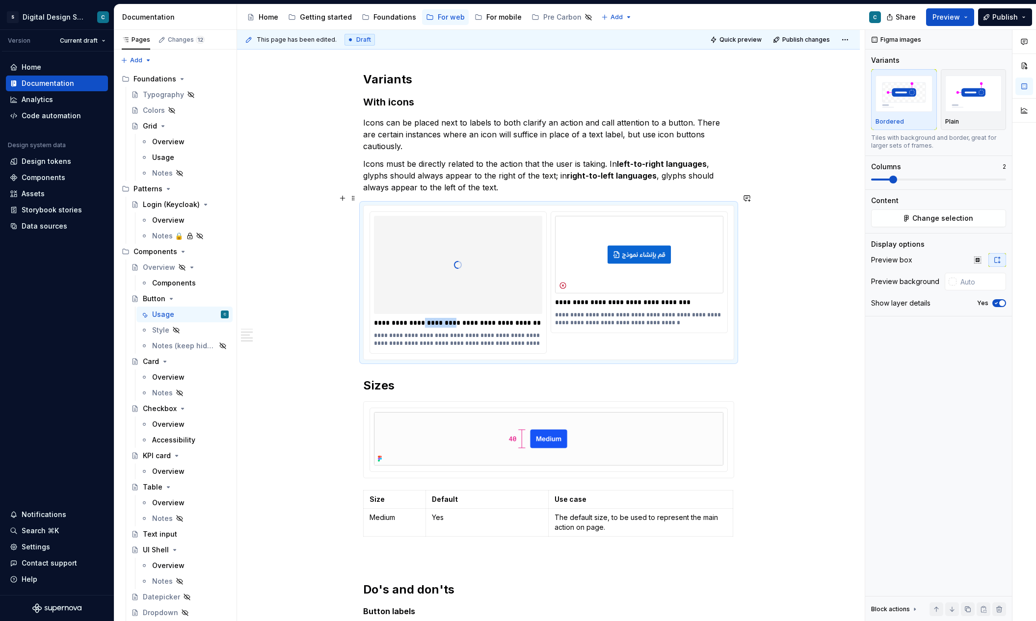
click at [431, 318] on p "**********" at bounding box center [458, 323] width 168 height 10
click at [587, 297] on p "**********" at bounding box center [639, 302] width 168 height 10
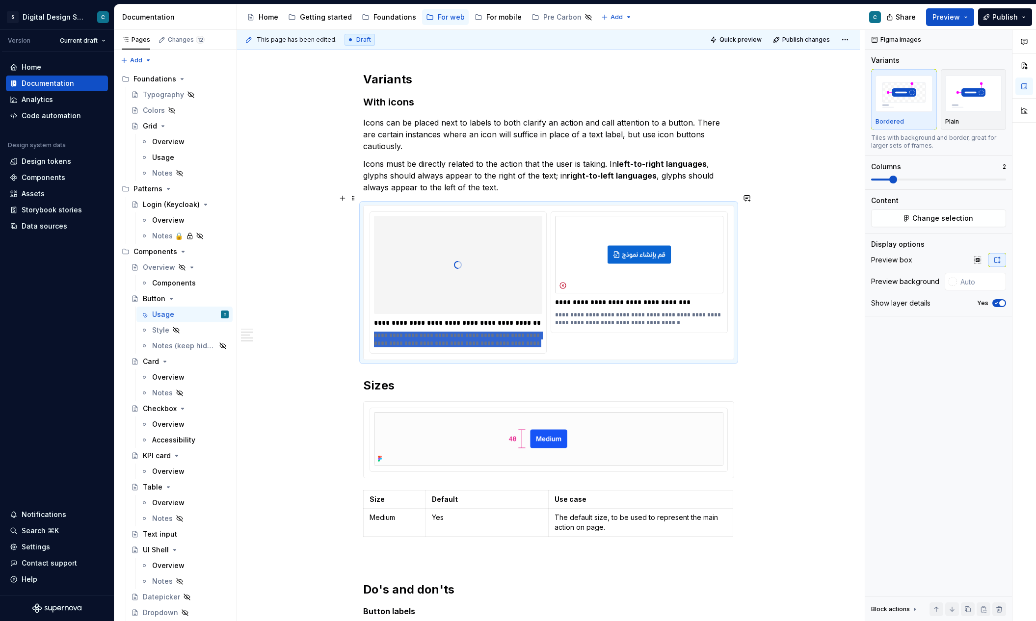
drag, startPoint x: 523, startPoint y: 331, endPoint x: 372, endPoint y: 321, distance: 151.9
click at [372, 321] on div "**********" at bounding box center [458, 282] width 176 height 141
click at [665, 312] on p "**********" at bounding box center [639, 319] width 168 height 16
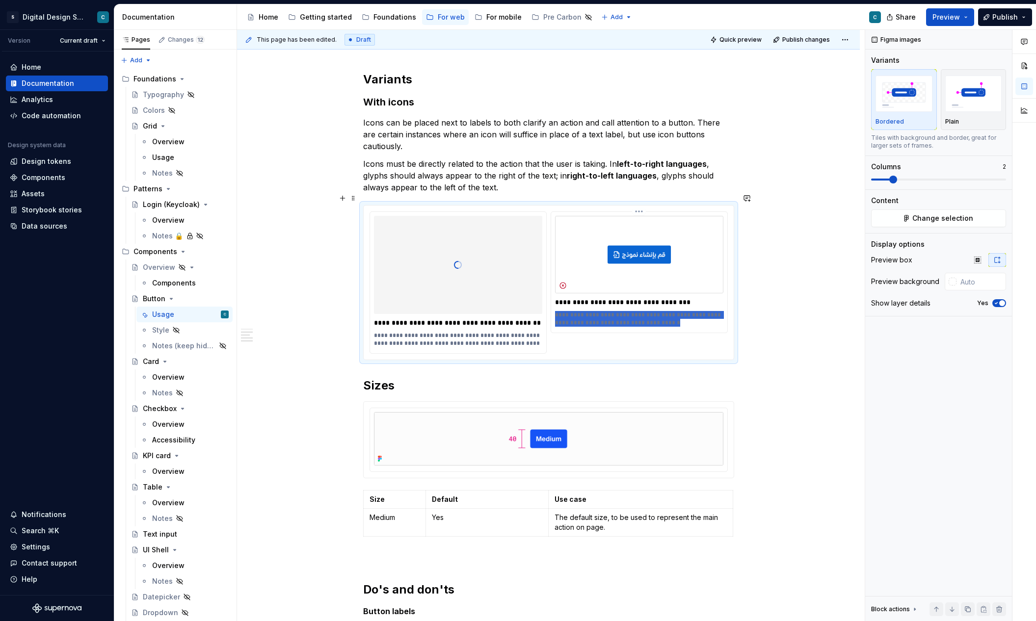
drag, startPoint x: 666, startPoint y: 309, endPoint x: 555, endPoint y: 299, distance: 111.8
click at [555, 299] on div "**********" at bounding box center [639, 272] width 176 height 121
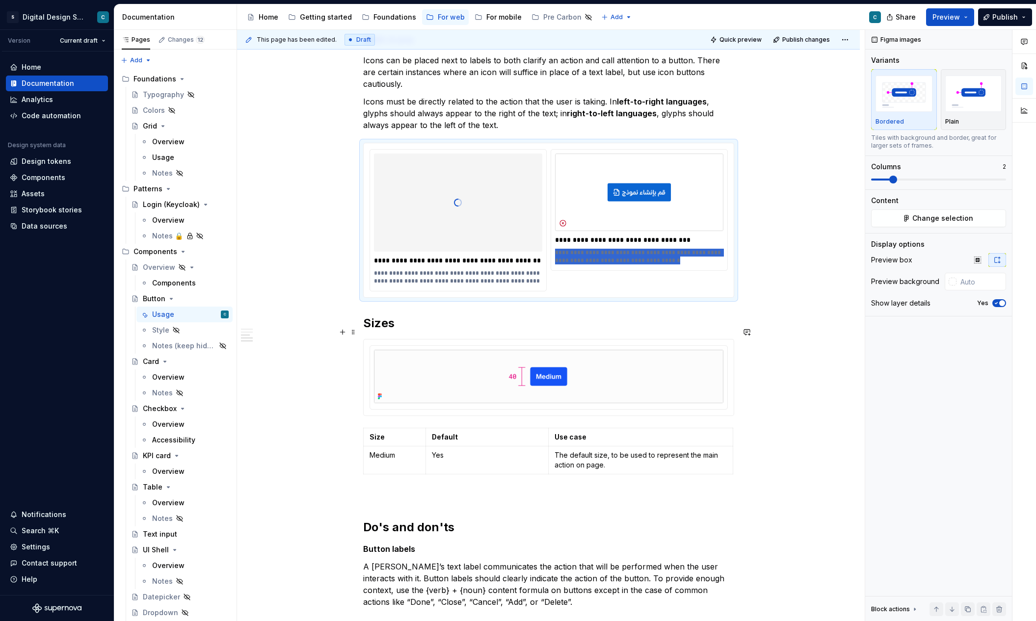
scroll to position [865, 0]
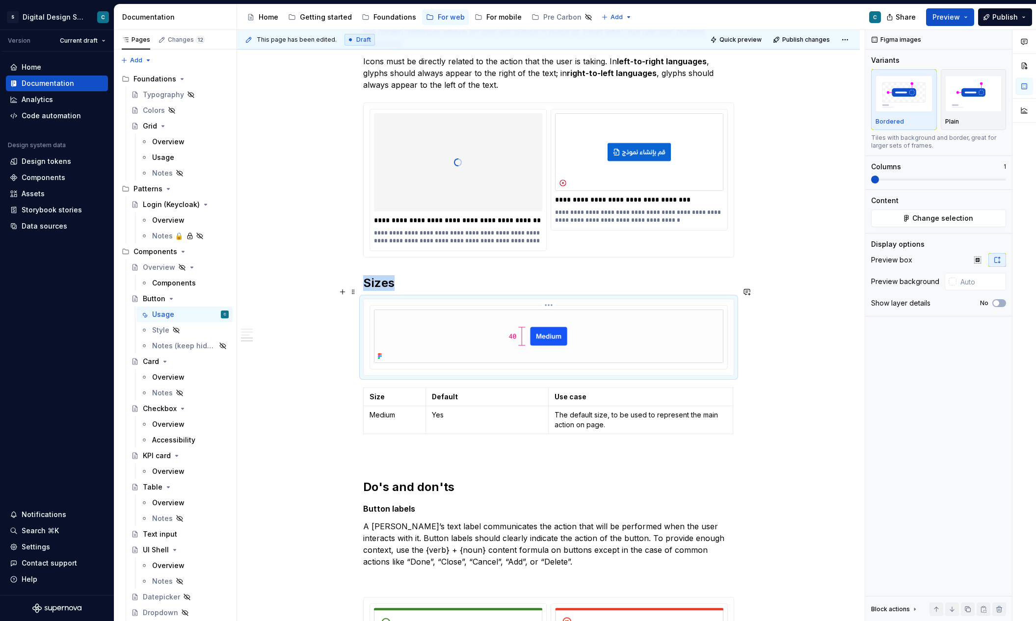
click at [452, 310] on img at bounding box center [548, 336] width 349 height 53
click at [467, 392] on p "Default" at bounding box center [487, 397] width 110 height 10
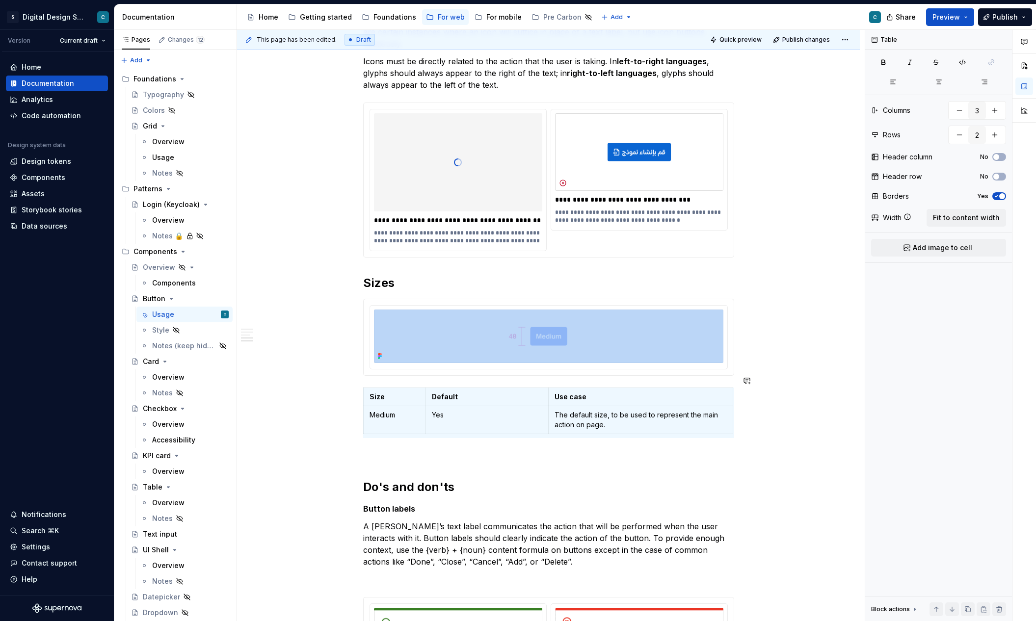
copy div
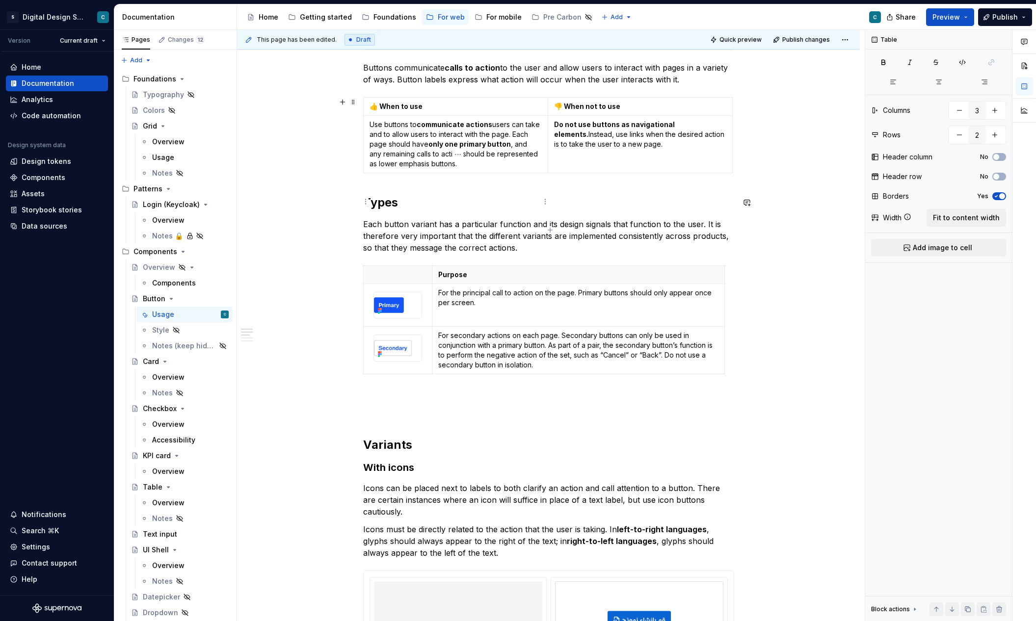
scroll to position [339, 0]
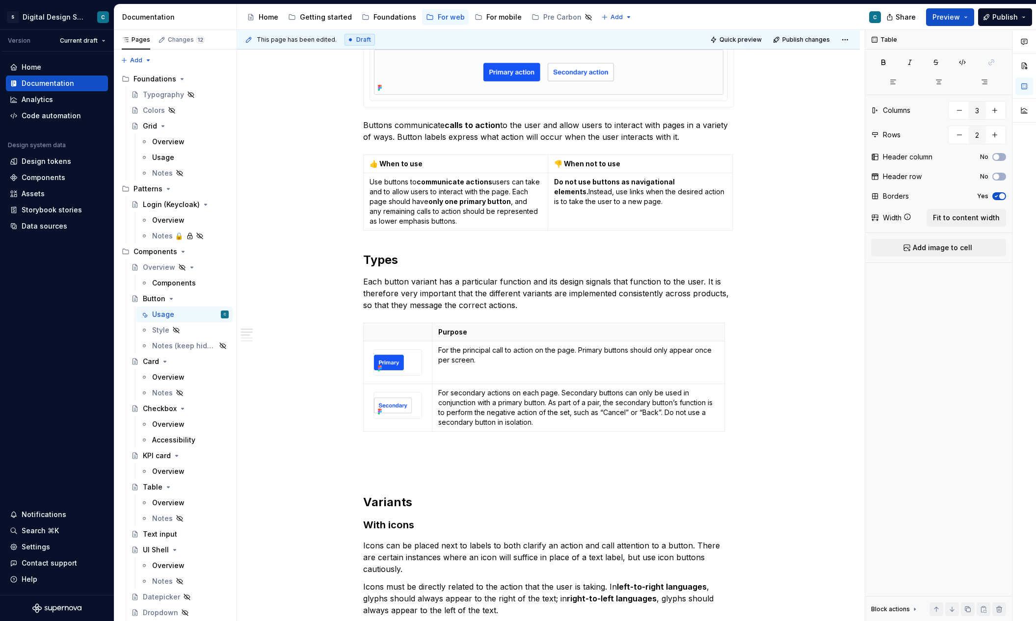
type textarea "*"
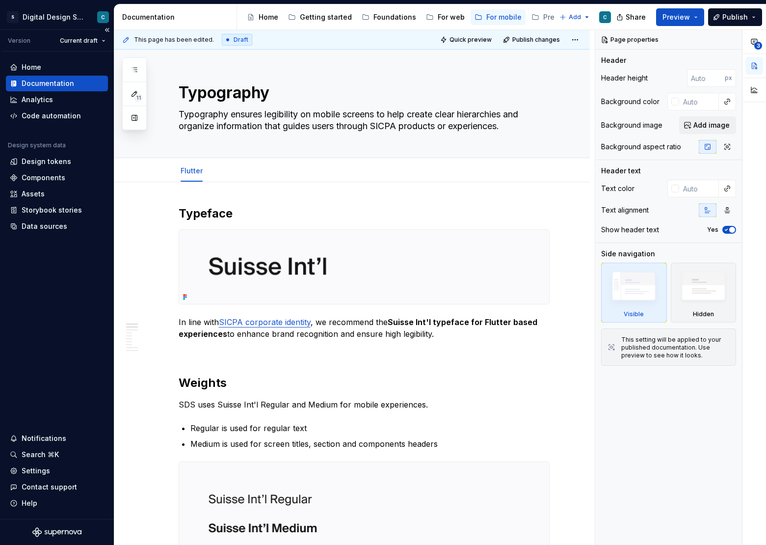
click at [35, 87] on div "Documentation" at bounding box center [48, 83] width 52 height 10
click at [139, 70] on button "button" at bounding box center [135, 70] width 18 height 18
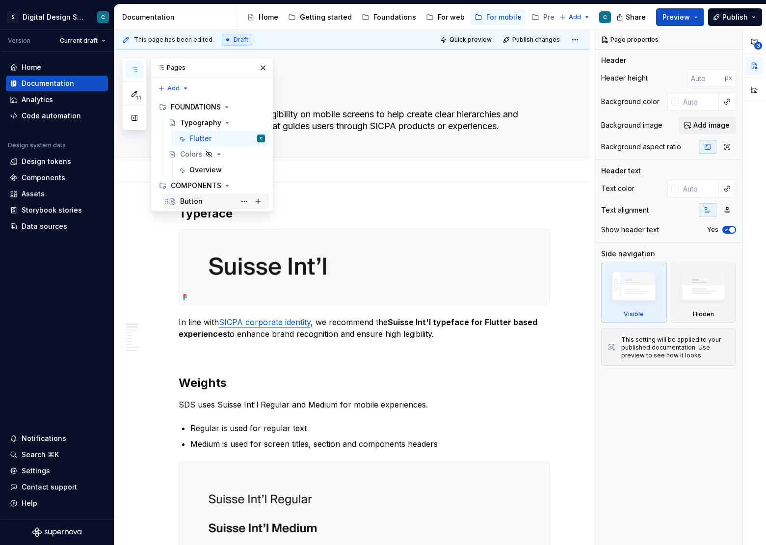
click at [195, 200] on div "Button" at bounding box center [191, 201] width 23 height 10
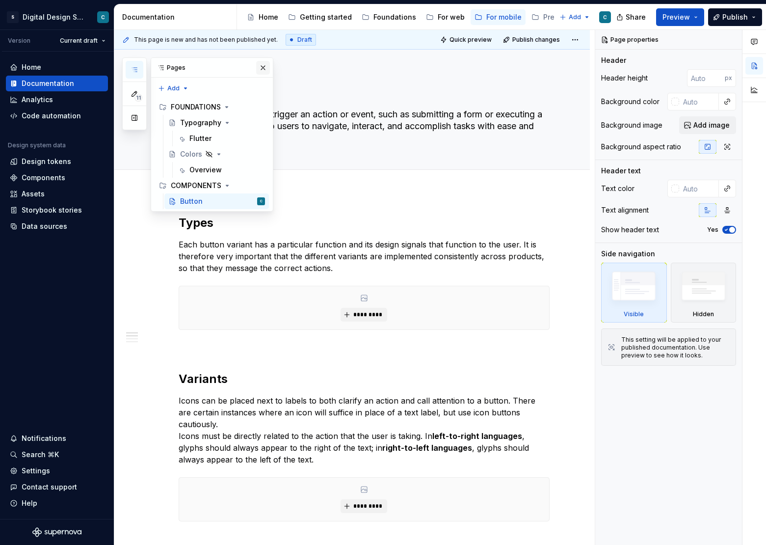
click at [260, 68] on button "button" at bounding box center [263, 68] width 14 height 14
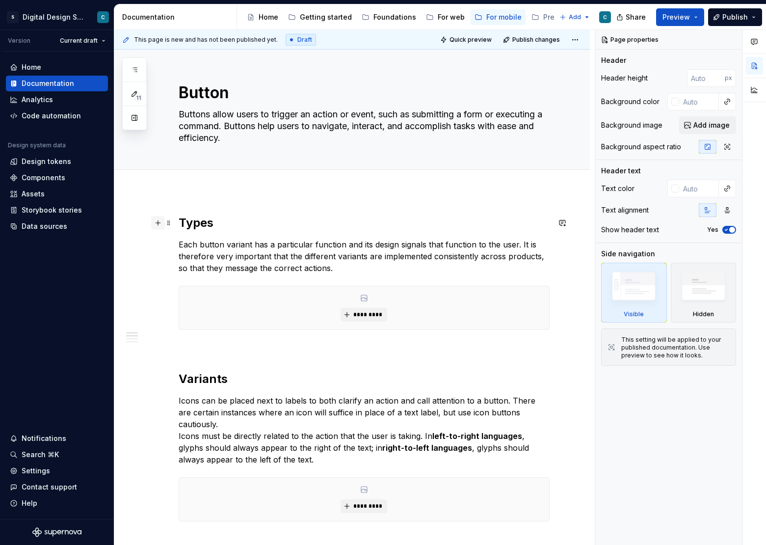
click at [161, 225] on button "button" at bounding box center [158, 223] width 14 height 14
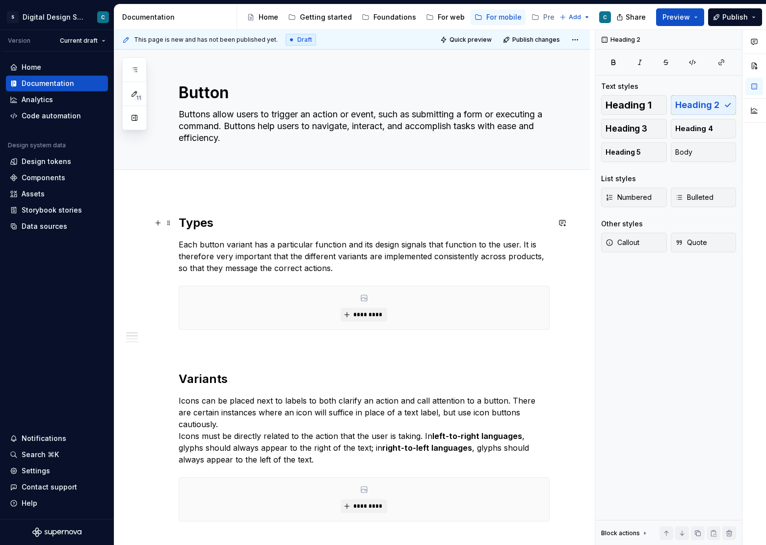
click at [182, 225] on h2 "Types" at bounding box center [364, 223] width 371 height 16
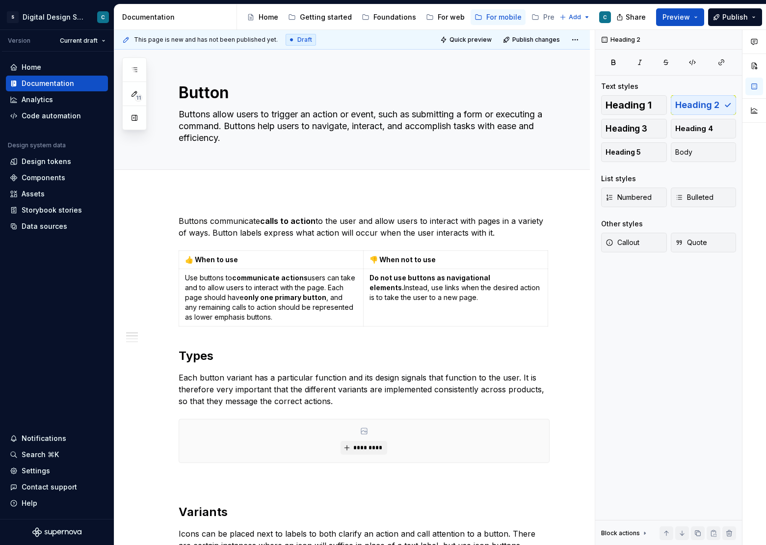
click at [402, 1] on div "S Digital Design System C Version Current draft Home Documentation Analytics Co…" at bounding box center [383, 272] width 766 height 545
click at [157, 221] on button "button" at bounding box center [158, 221] width 14 height 14
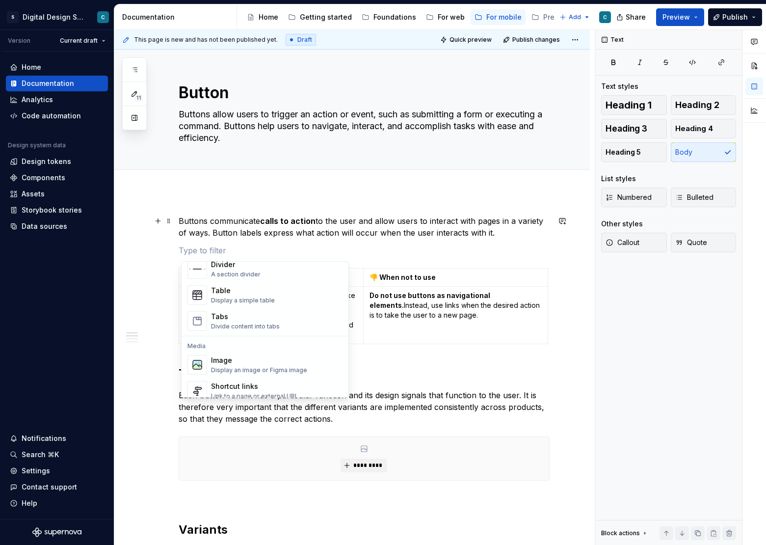
scroll to position [347, 0]
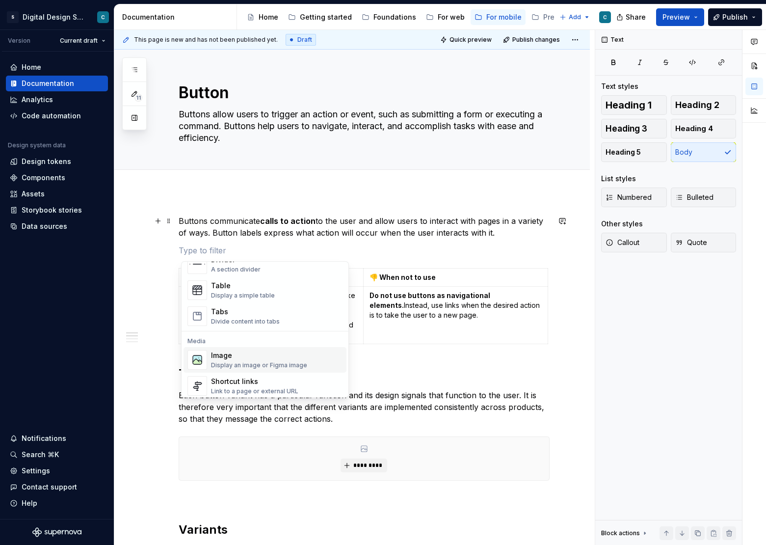
click at [224, 355] on div "Image" at bounding box center [259, 355] width 96 height 10
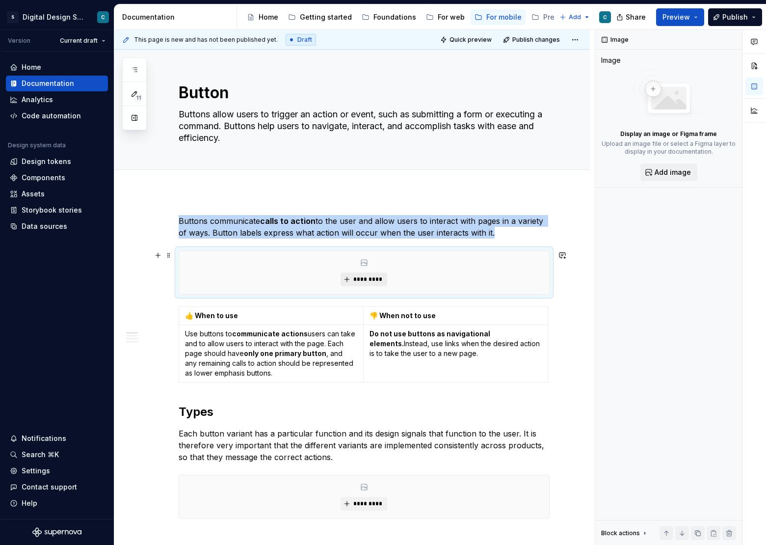
click at [359, 277] on span "*********" at bounding box center [368, 279] width 30 height 8
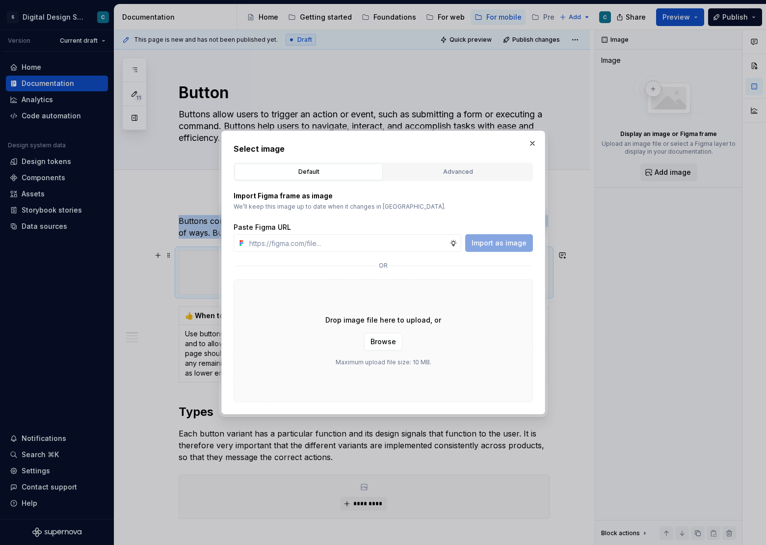
type textarea "*"
type input "[URL][DOMAIN_NAME][PHONE_NUMBER]"
click at [491, 244] on span "Import as image" at bounding box center [498, 243] width 55 height 10
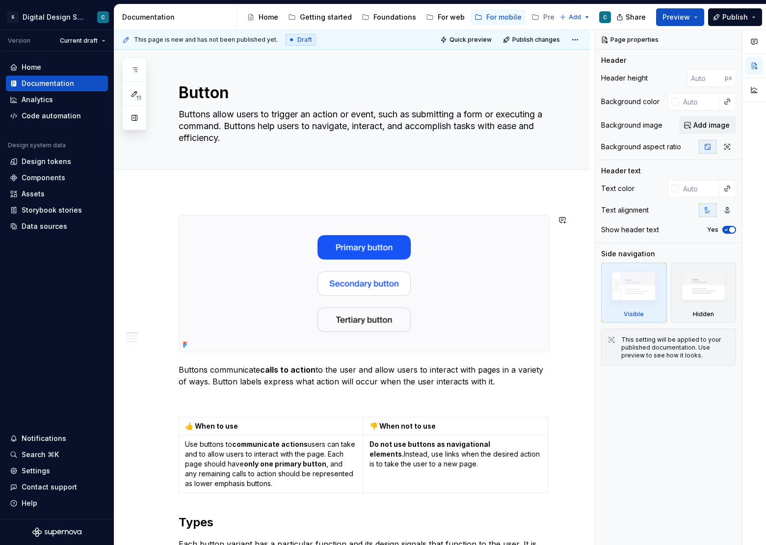
scroll to position [0, 0]
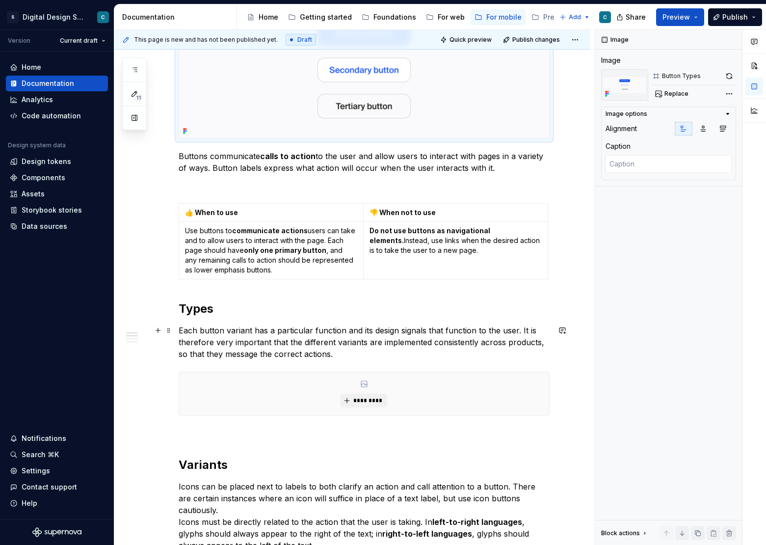
scroll to position [215, 0]
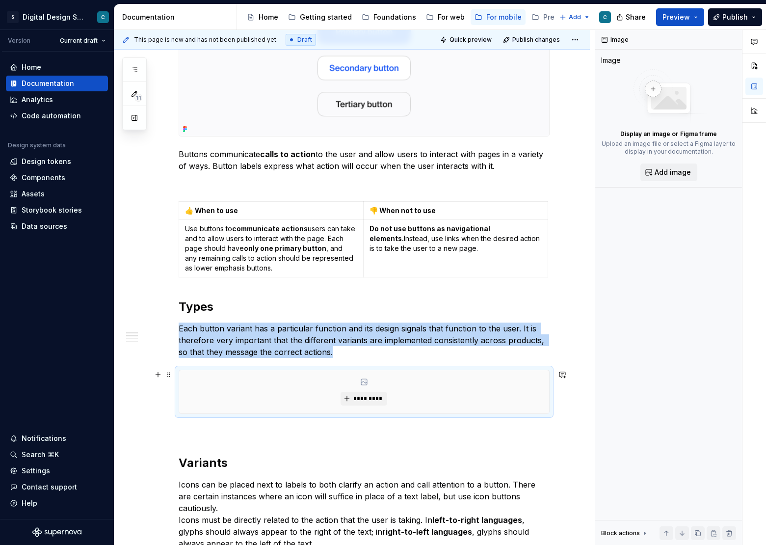
click at [207, 391] on div "*********" at bounding box center [364, 391] width 370 height 43
type textarea "*"
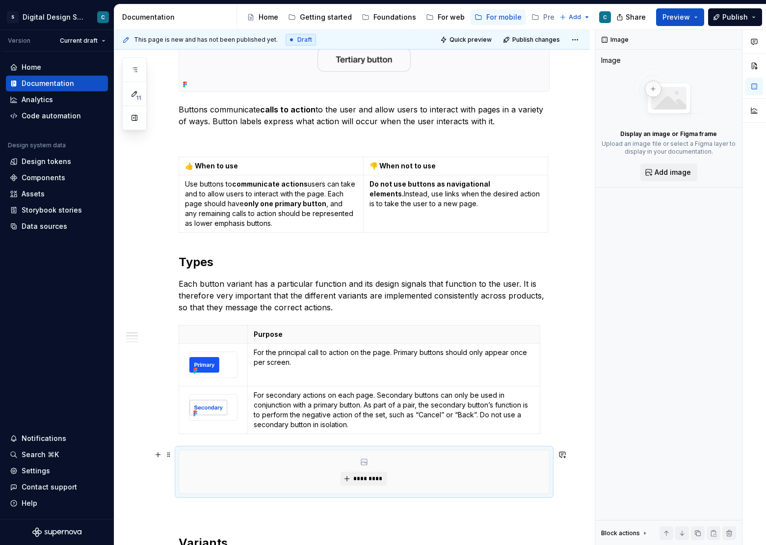
scroll to position [261, 0]
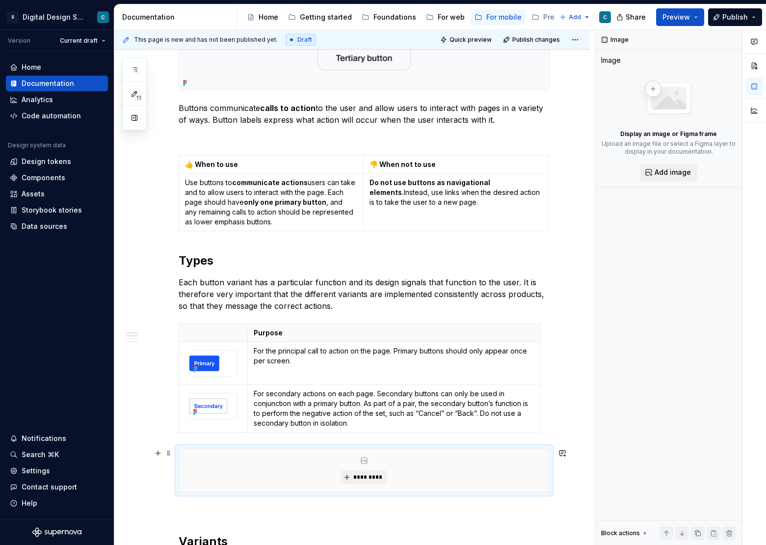
click at [325, 466] on div "*********" at bounding box center [364, 469] width 370 height 43
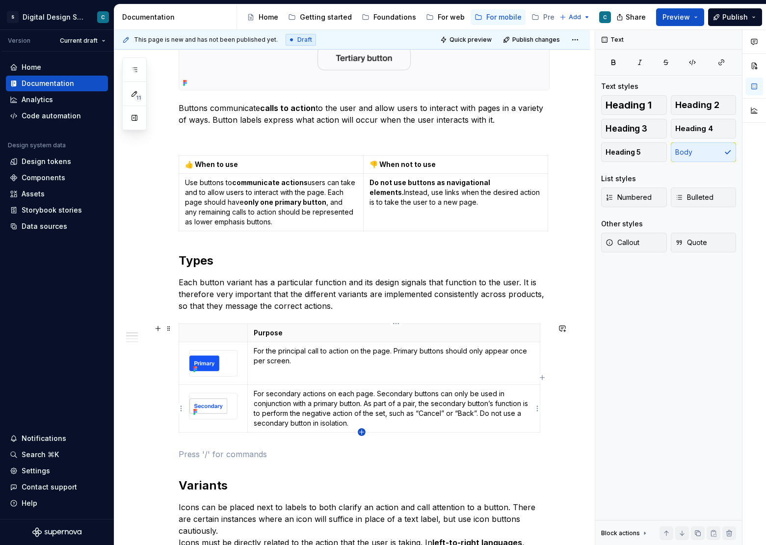
click at [362, 435] on icon "button" at bounding box center [362, 432] width 8 height 8
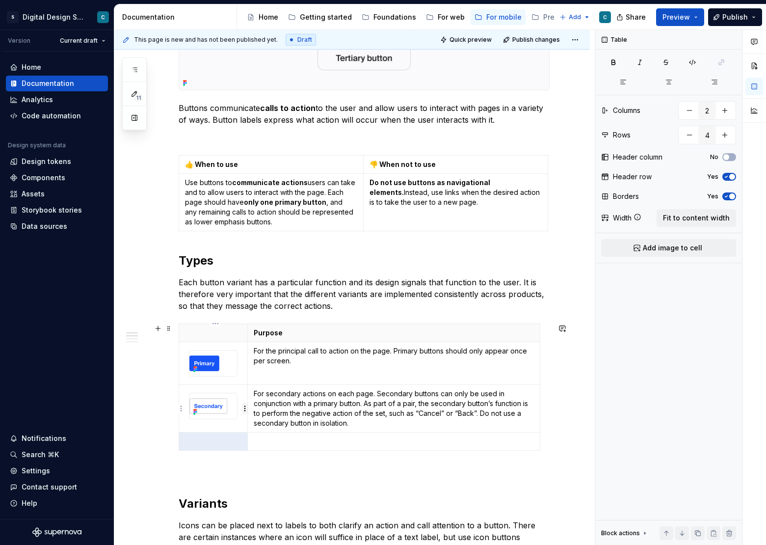
click at [245, 409] on html "S Digital Design System C Version Current draft Home Documentation Analytics Co…" at bounding box center [383, 272] width 766 height 545
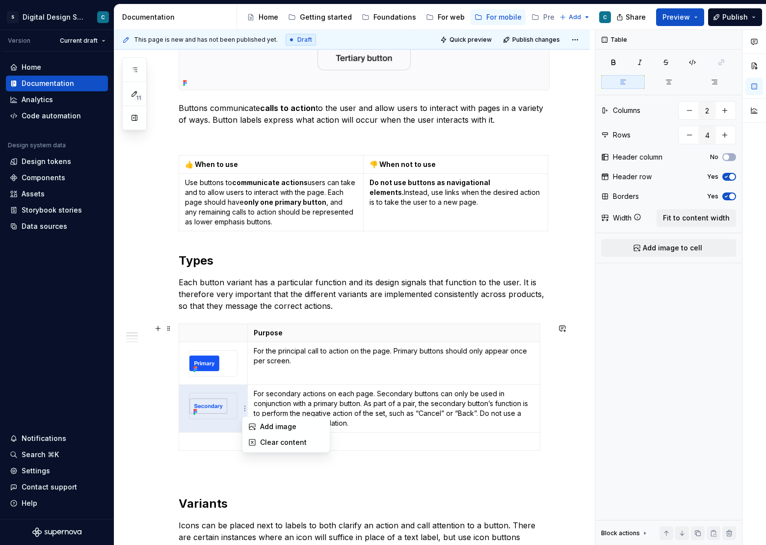
click at [314, 477] on html "S Digital Design System C Version Current draft Home Documentation Analytics Co…" at bounding box center [383, 272] width 766 height 545
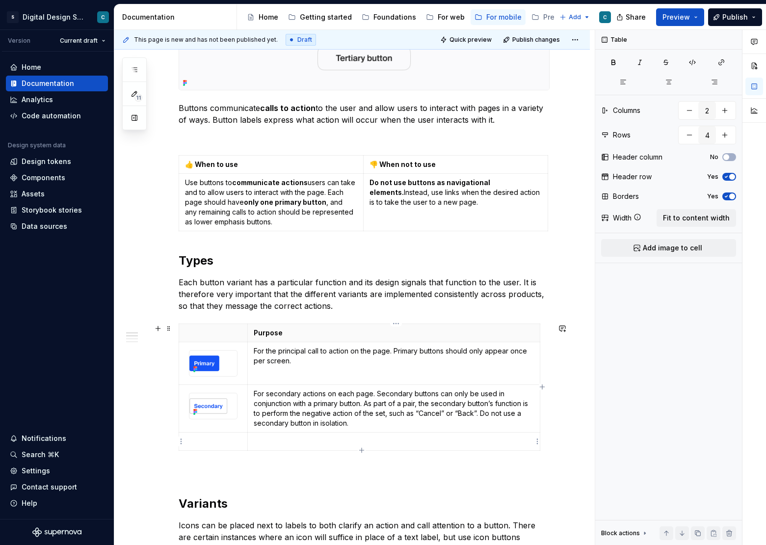
click at [280, 444] on p at bounding box center [394, 441] width 280 height 10
click at [278, 441] on p "Loremipsum" at bounding box center [394, 441] width 280 height 10
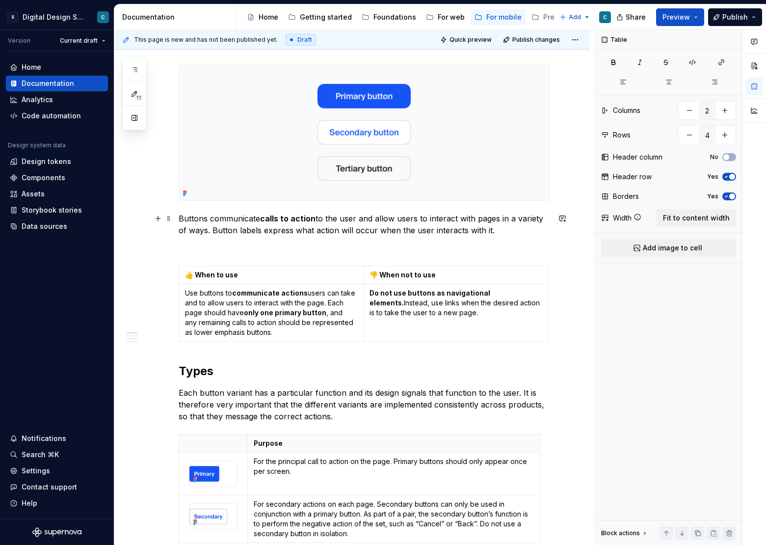
scroll to position [2, 0]
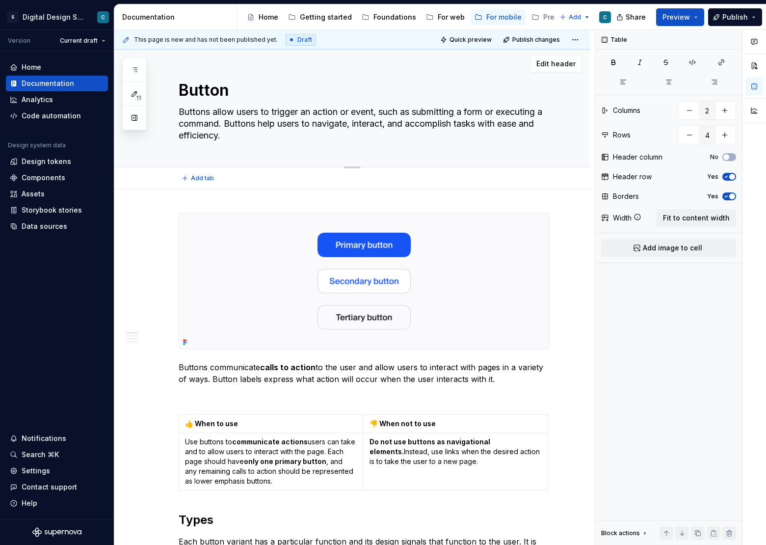
click at [300, 121] on textarea "Buttons allow users to trigger an action or event, such as submitting a form or…" at bounding box center [362, 123] width 371 height 39
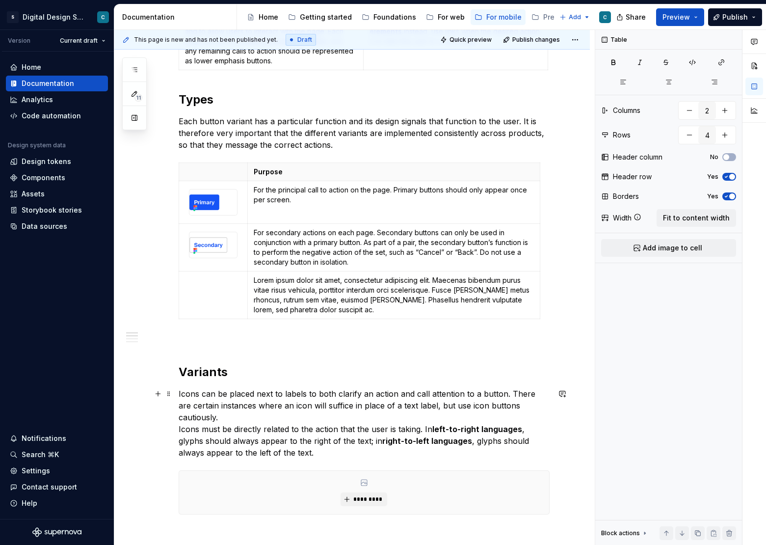
scroll to position [412, 0]
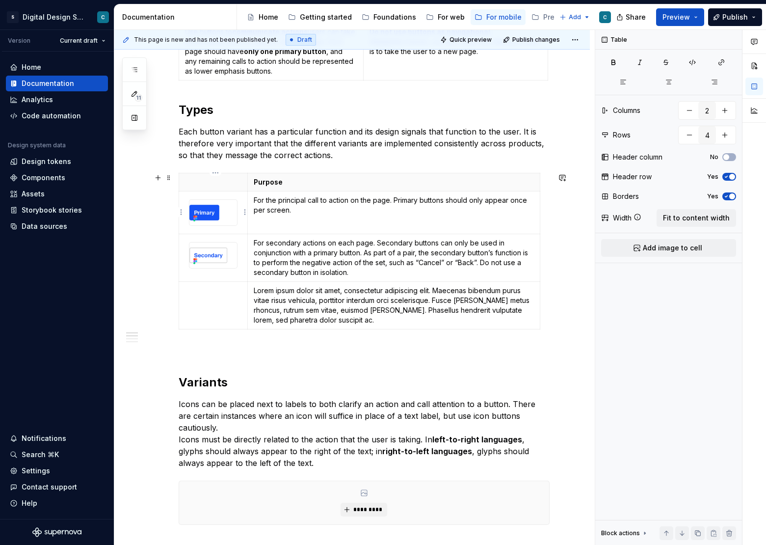
click at [214, 215] on img at bounding box center [213, 213] width 48 height 26
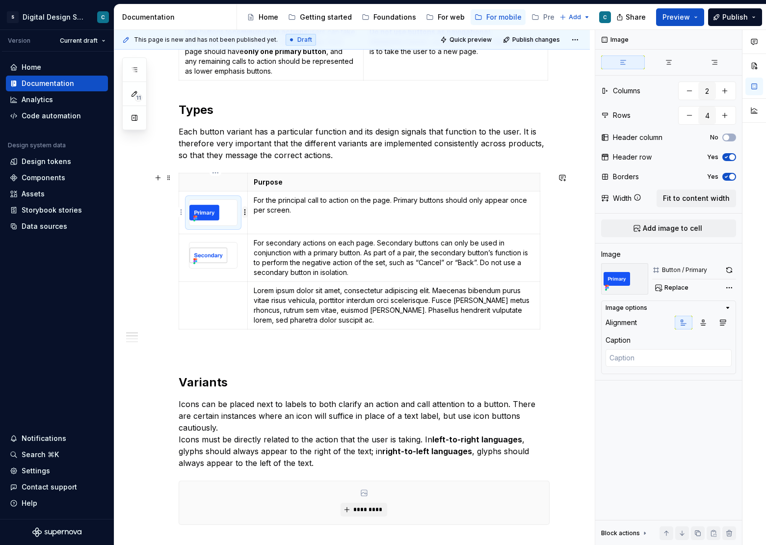
click at [244, 212] on html "S Digital Design System C Version Current draft Home Documentation Analytics Co…" at bounding box center [383, 272] width 766 height 545
click at [245, 211] on html "S Digital Design System C Version Current draft Home Documentation Analytics Co…" at bounding box center [383, 272] width 766 height 545
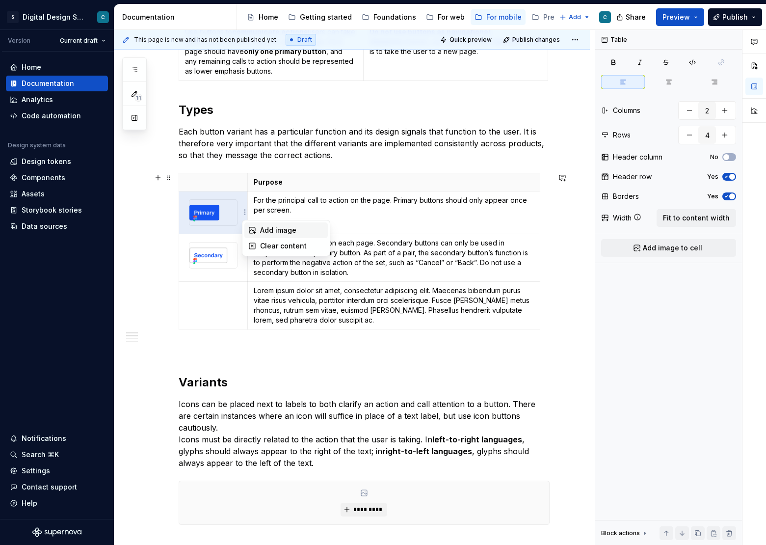
click at [271, 228] on div "Add image" at bounding box center [292, 230] width 64 height 10
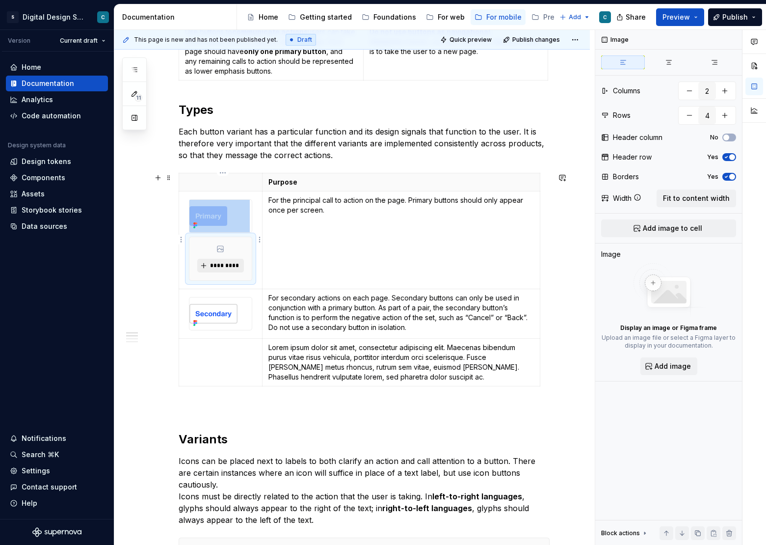
click at [223, 266] on span "*********" at bounding box center [224, 265] width 30 height 8
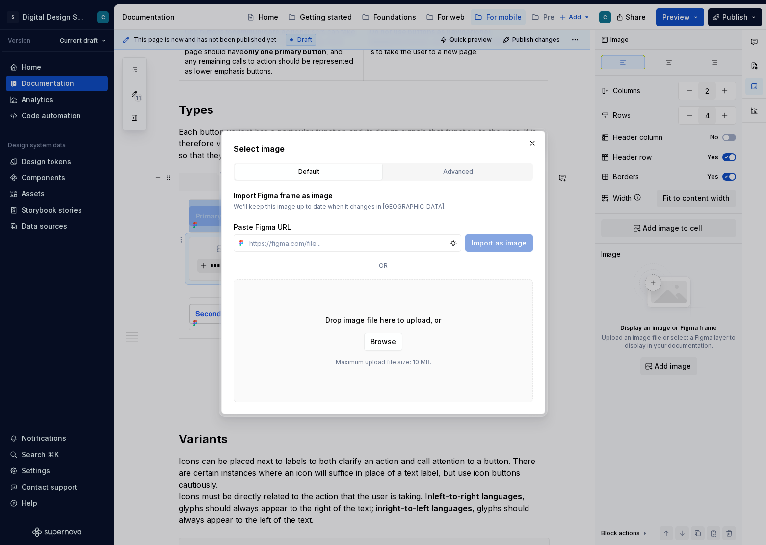
type textarea "*"
type input "[URL][DOMAIN_NAME][PHONE_NUMBER]"
click at [513, 241] on span "Import as image" at bounding box center [498, 243] width 55 height 10
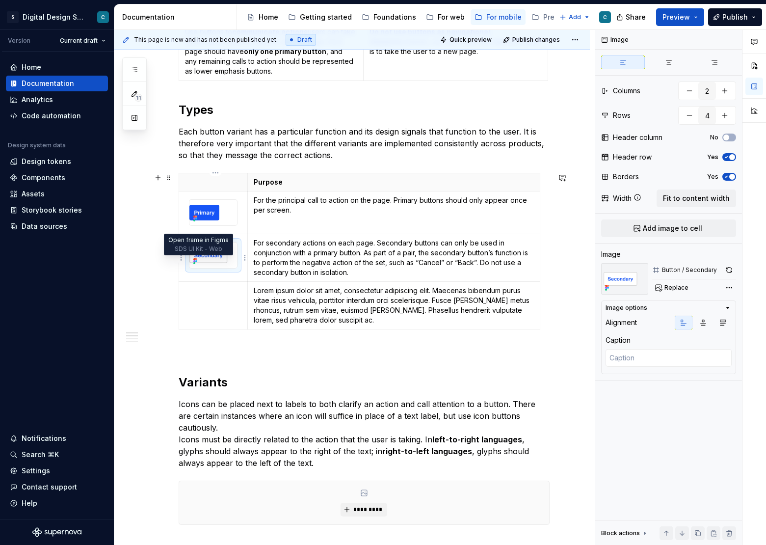
click at [195, 260] on icon at bounding box center [194, 261] width 2 height 2
click at [233, 213] on img at bounding box center [213, 213] width 48 height 26
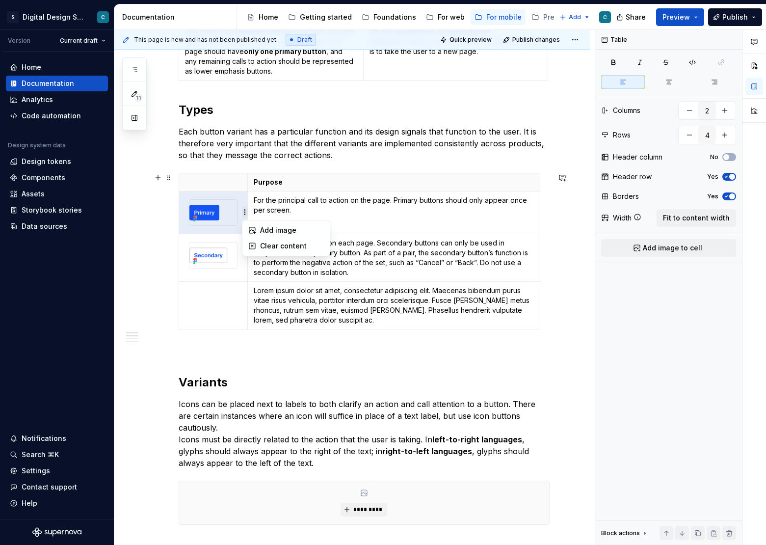
click at [245, 211] on html "S Digital Design System C Version Current draft Home Documentation Analytics Co…" at bounding box center [383, 272] width 766 height 545
click at [265, 233] on div "Add image" at bounding box center [292, 230] width 64 height 10
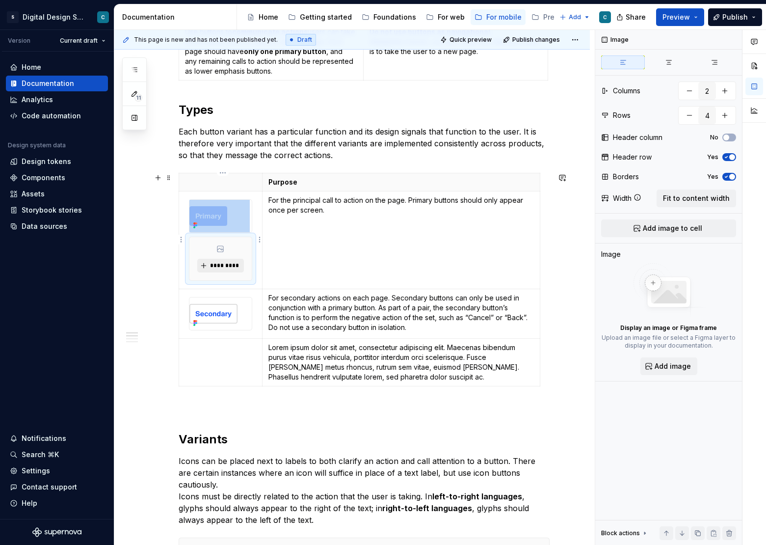
click at [218, 266] on span "*********" at bounding box center [224, 265] width 30 height 8
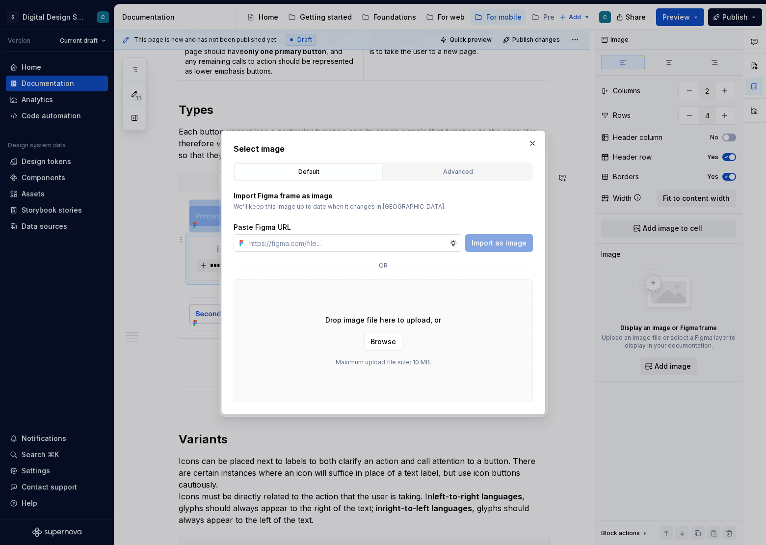
type textarea "*"
type input "[URL][DOMAIN_NAME][PHONE_NUMBER]"
click at [495, 237] on button "Import as image" at bounding box center [499, 243] width 68 height 18
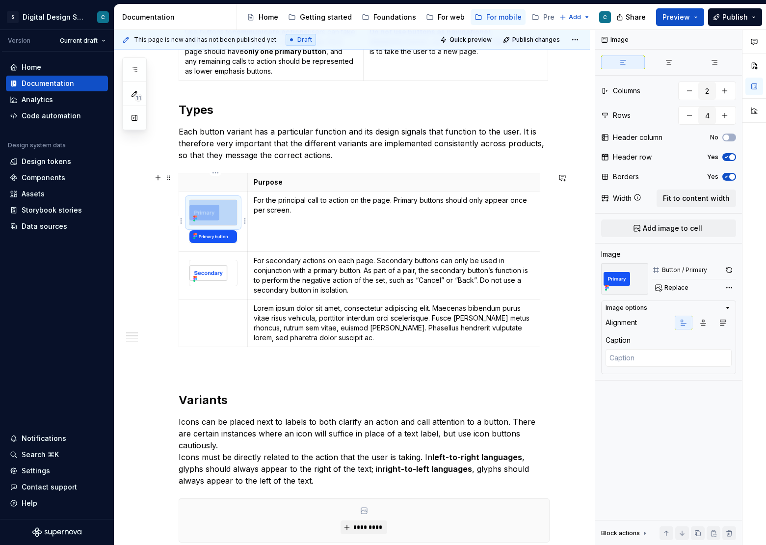
click at [234, 209] on img at bounding box center [213, 213] width 48 height 26
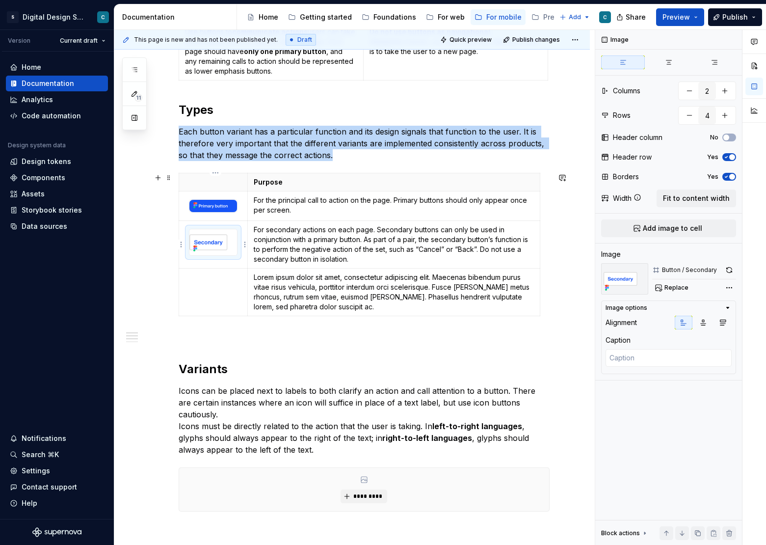
click at [226, 243] on img at bounding box center [213, 242] width 48 height 26
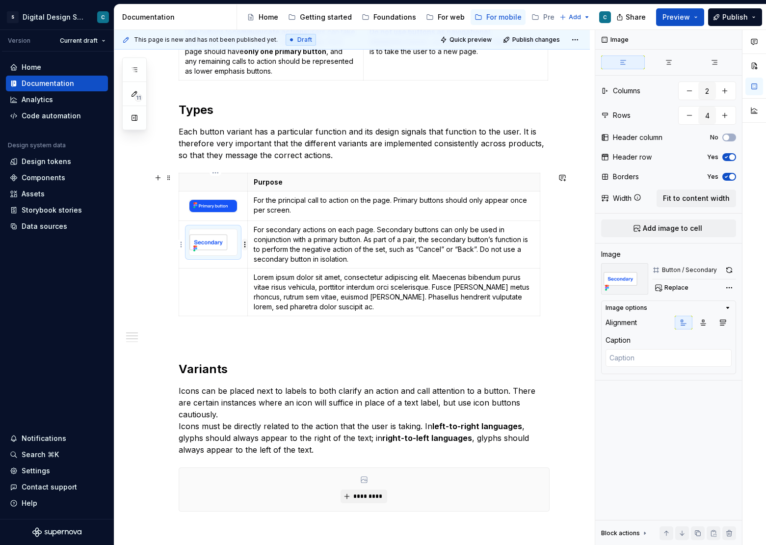
type textarea "*"
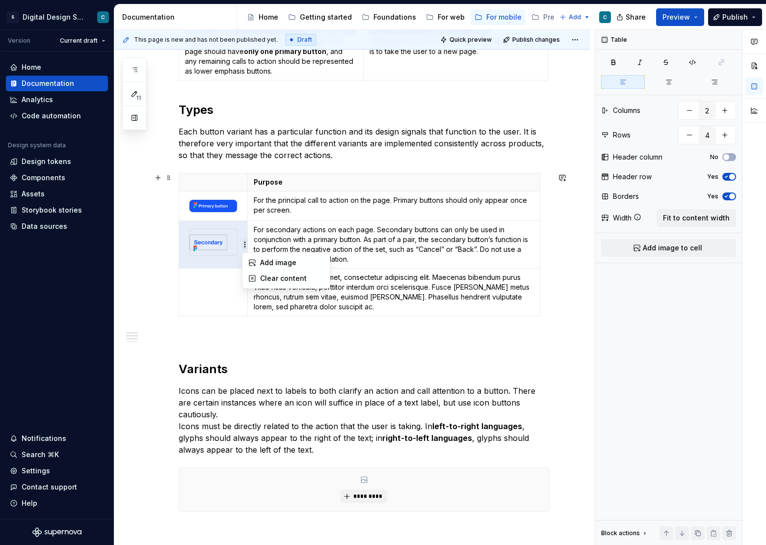
click at [244, 245] on html "S Digital Design System C Version Current draft Home Documentation Analytics Co…" at bounding box center [383, 272] width 766 height 545
click at [271, 275] on div "Clear content" at bounding box center [292, 278] width 64 height 10
click at [244, 245] on html "S Digital Design System C Version Current draft Home Documentation Analytics Co…" at bounding box center [383, 272] width 766 height 545
click at [269, 262] on div "Add image" at bounding box center [292, 263] width 64 height 10
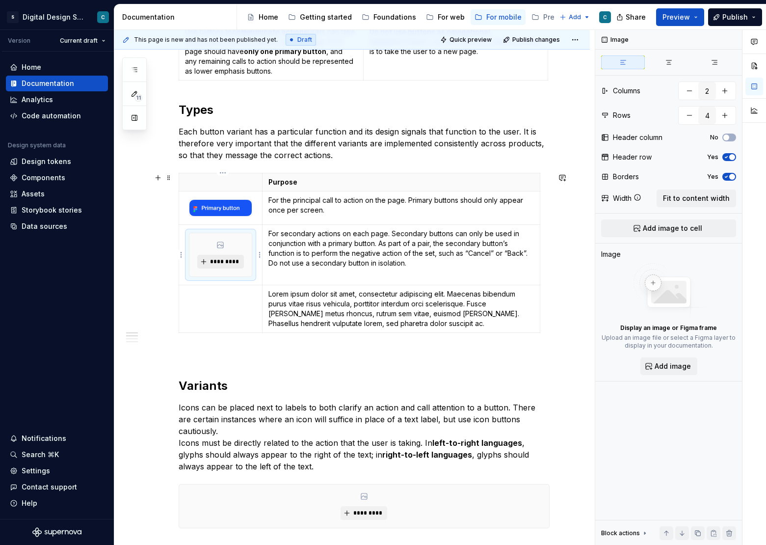
click at [224, 264] on span "*********" at bounding box center [224, 262] width 30 height 8
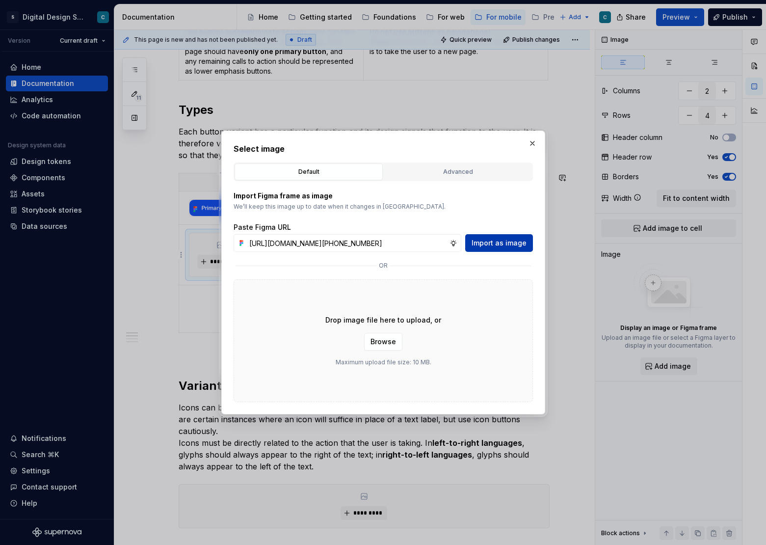
type input "[URL][DOMAIN_NAME][PHONE_NUMBER]"
click at [506, 243] on span "Import as image" at bounding box center [498, 243] width 55 height 10
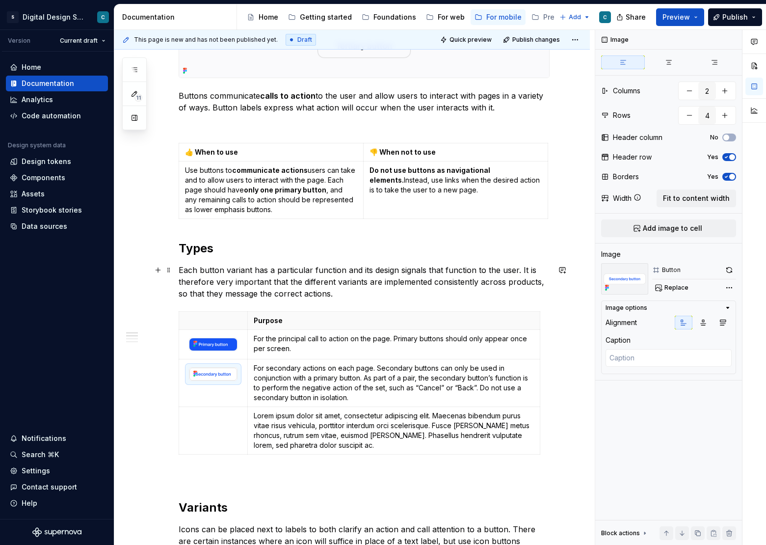
scroll to position [396, 0]
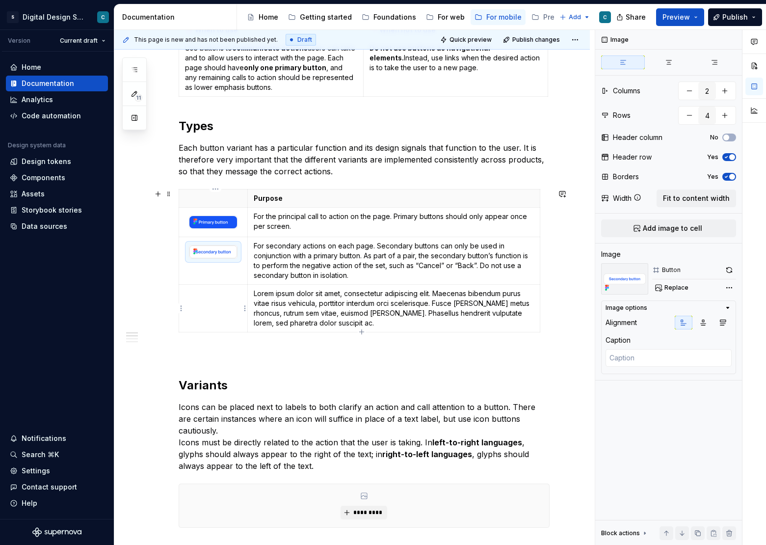
click at [208, 305] on td at bounding box center [213, 309] width 69 height 48
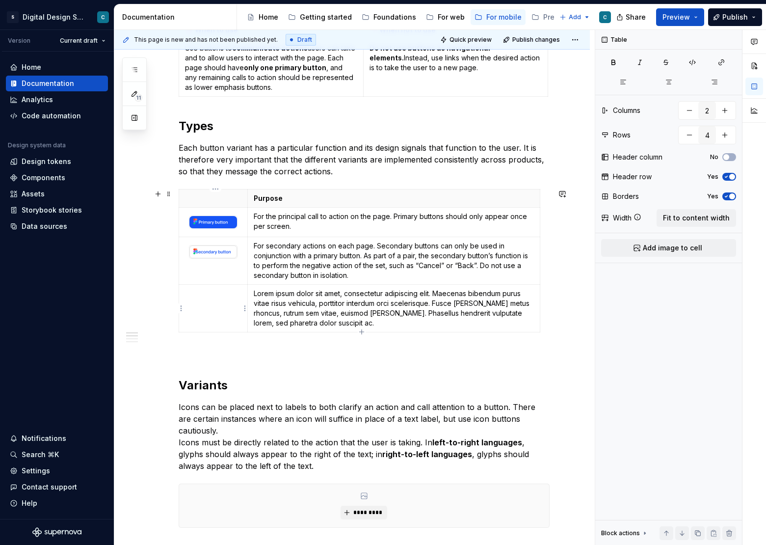
click at [221, 314] on td at bounding box center [213, 309] width 69 height 48
click at [220, 311] on td at bounding box center [213, 309] width 69 height 48
click at [243, 309] on html "S Digital Design System C Version Current draft Home Documentation Analytics Co…" at bounding box center [383, 272] width 766 height 545
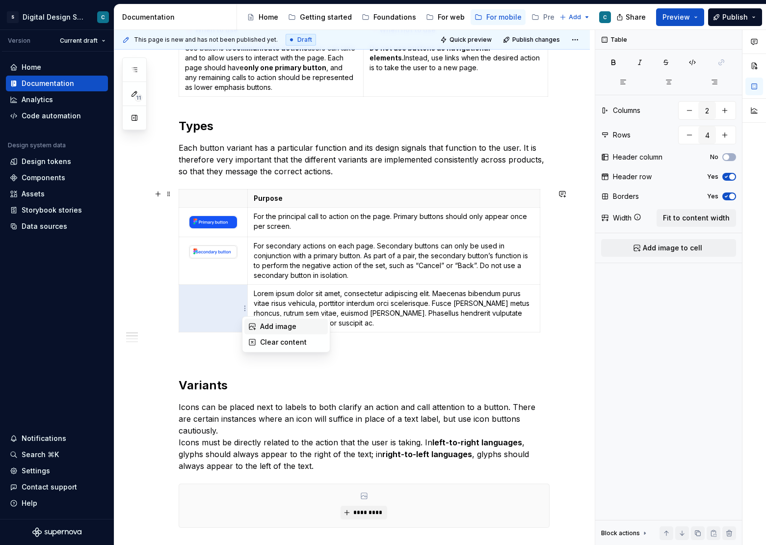
click at [266, 321] on div "Add image" at bounding box center [292, 326] width 64 height 10
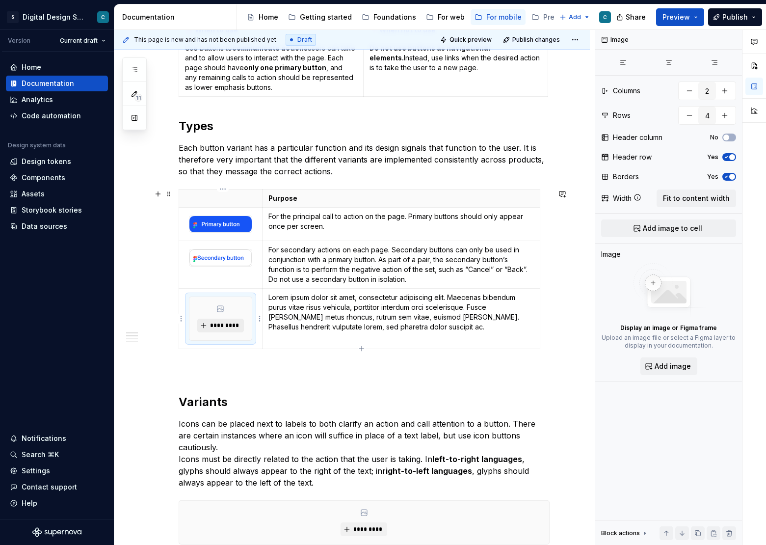
click at [222, 325] on span "*********" at bounding box center [224, 325] width 30 height 8
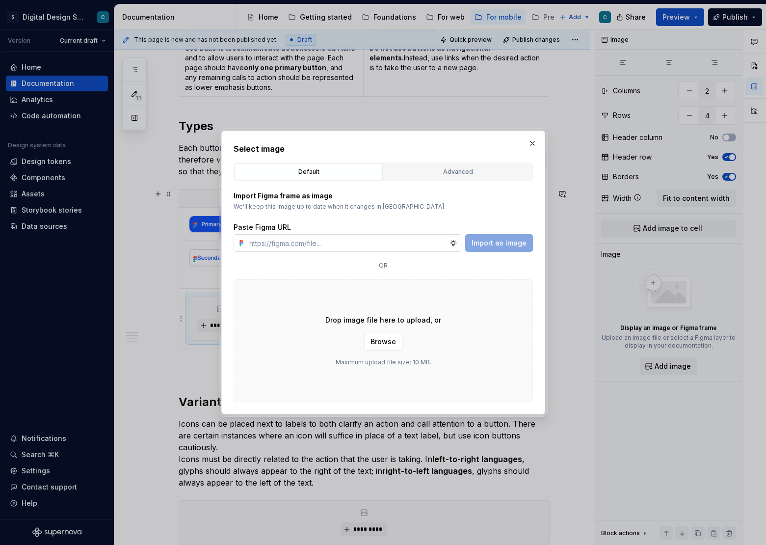
type textarea "*"
type input "[URL][DOMAIN_NAME][PHONE_NUMBER]"
click at [493, 239] on span "Import as image" at bounding box center [498, 243] width 55 height 10
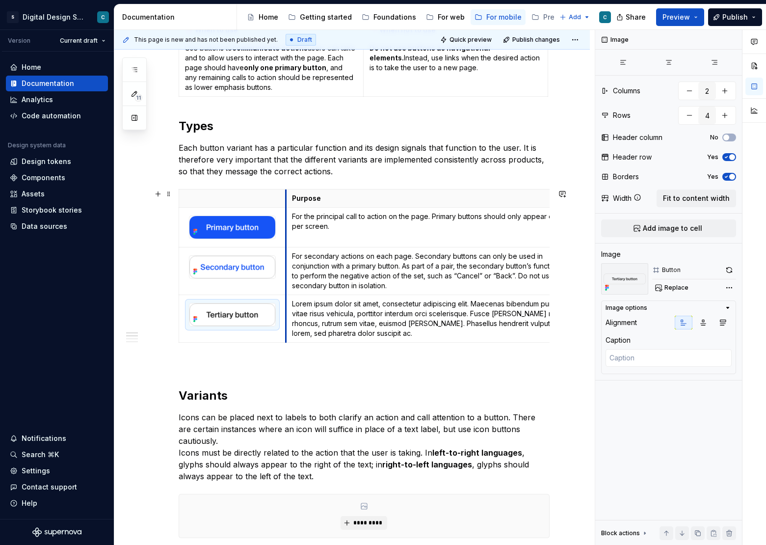
drag, startPoint x: 249, startPoint y: 196, endPoint x: 287, endPoint y: 194, distance: 38.3
click at [287, 194] on th "Purpose" at bounding box center [432, 198] width 292 height 18
click at [439, 223] on p "For the principal call to action on the page. Primary buttons should only appea…" at bounding box center [432, 221] width 280 height 20
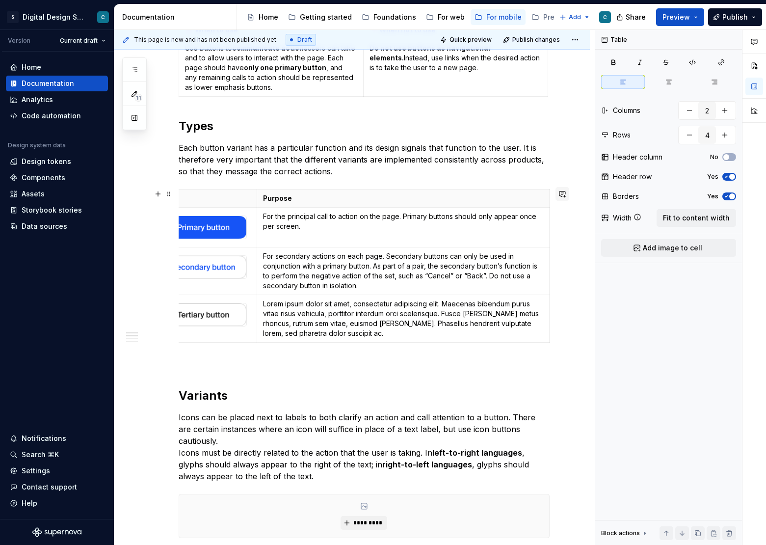
scroll to position [0, 29]
drag, startPoint x: 551, startPoint y: 197, endPoint x: 522, endPoint y: 199, distance: 29.5
click at [522, 199] on table "Purpose For the principal call to action on the page. Primary buttons should on…" at bounding box center [350, 266] width 400 height 154
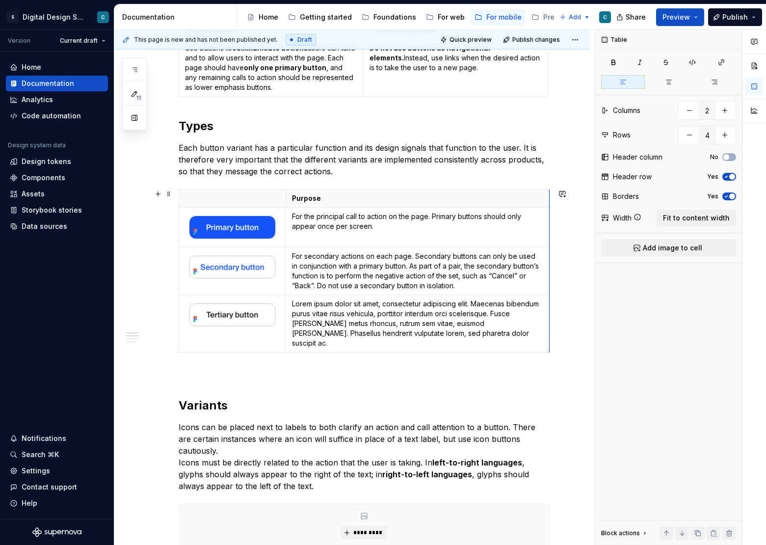
drag, startPoint x: 549, startPoint y: 198, endPoint x: 521, endPoint y: 199, distance: 28.5
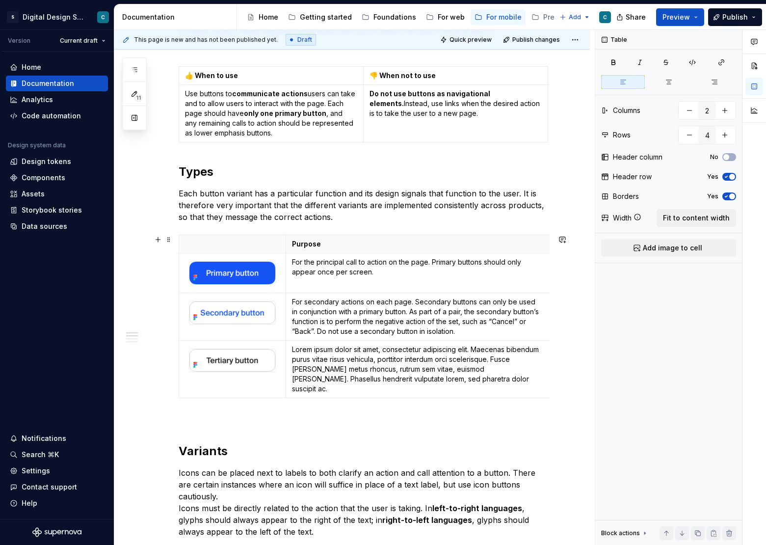
scroll to position [351, 0]
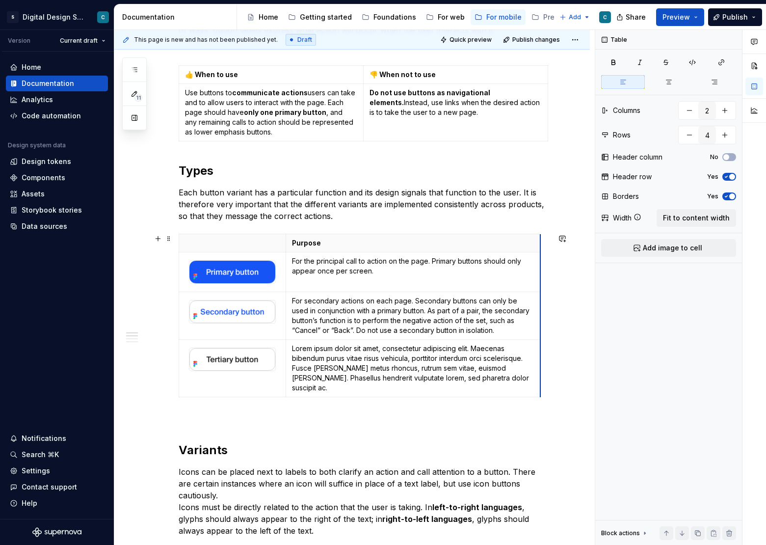
drag, startPoint x: 551, startPoint y: 289, endPoint x: 542, endPoint y: 289, distance: 9.3
click at [684, 216] on span "Fit to content width" at bounding box center [696, 218] width 67 height 10
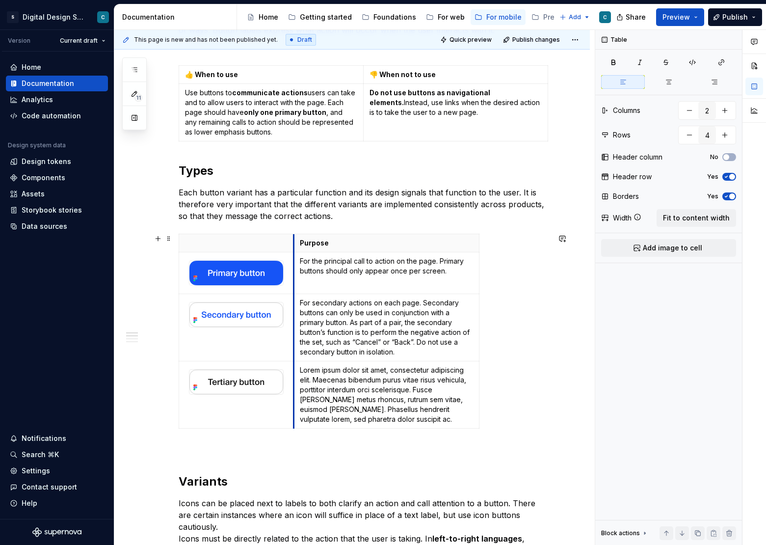
drag, startPoint x: 366, startPoint y: 272, endPoint x: 296, endPoint y: 267, distance: 70.3
click at [296, 267] on td "For the principal call to action on the page. Primary buttons should only appea…" at bounding box center [386, 273] width 185 height 42
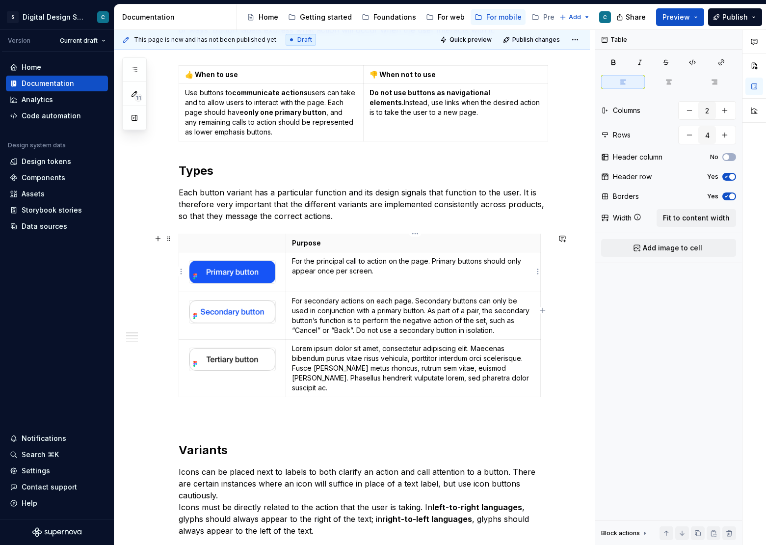
click at [469, 266] on p "For the principal call to action on the page. Primary buttons should only appea…" at bounding box center [413, 266] width 242 height 20
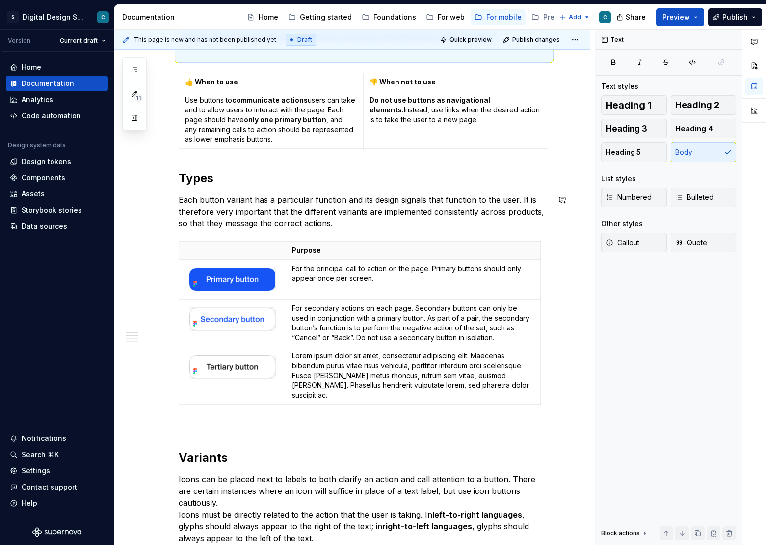
scroll to position [343, 0]
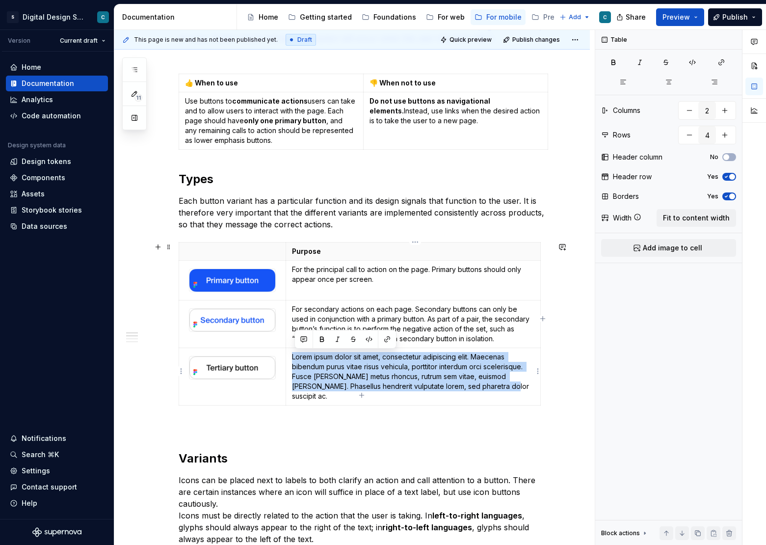
drag, startPoint x: 293, startPoint y: 356, endPoint x: 479, endPoint y: 383, distance: 187.9
click at [479, 384] on td "Lorem ipsum dolor sit amet, consectetur adipiscing elit. Maecenas bibendum puru…" at bounding box center [413, 375] width 255 height 57
copy p "Lorem ipsum dolor sit amet, consectetur adipiscing elit. Maecenas bibendum puru…"
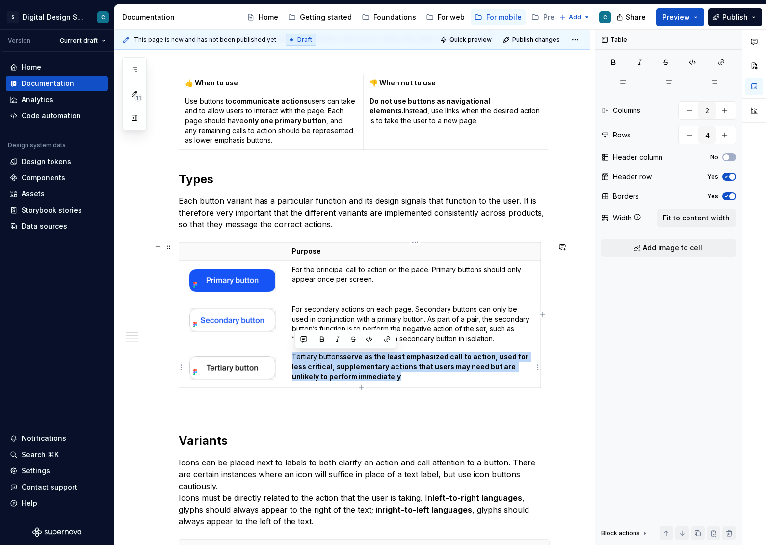
drag, startPoint x: 375, startPoint y: 378, endPoint x: 292, endPoint y: 356, distance: 85.8
click at [291, 356] on td "Tertiary buttons serve as the least emphasized call to action, used for less cr…" at bounding box center [413, 367] width 255 height 40
click at [613, 63] on icon "button" at bounding box center [613, 62] width 8 height 8
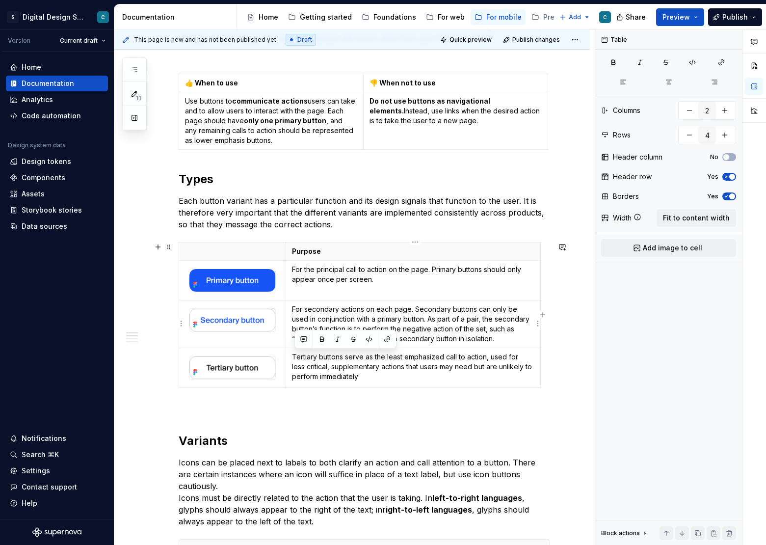
click at [451, 320] on p "For secondary actions on each page. Secondary buttons can only be used in conju…" at bounding box center [413, 323] width 242 height 39
drag, startPoint x: 488, startPoint y: 330, endPoint x: 358, endPoint y: 337, distance: 129.7
click at [358, 337] on p "For secondary actions on each page. Secondary buttons can only be used in conju…" at bounding box center [413, 323] width 242 height 39
copy p ", such as “Cancel” or “Back”."
click at [367, 378] on p "Tertiary buttons serve as the least emphasized call to action, used for less cr…" at bounding box center [413, 366] width 242 height 29
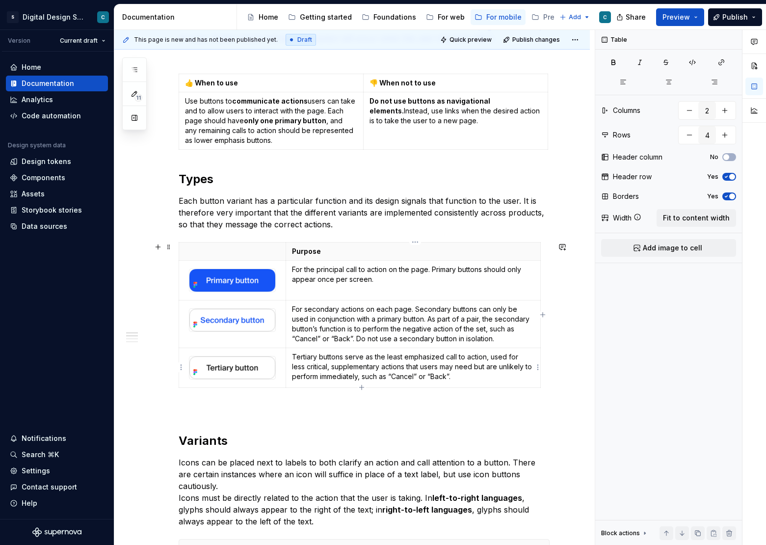
click at [403, 378] on p "Tertiary buttons serve as the least emphasized call to action, used for less cr…" at bounding box center [413, 366] width 242 height 29
click at [434, 377] on p "Tertiary buttons serve as the least emphasized call to action, used for less cr…" at bounding box center [413, 366] width 242 height 29
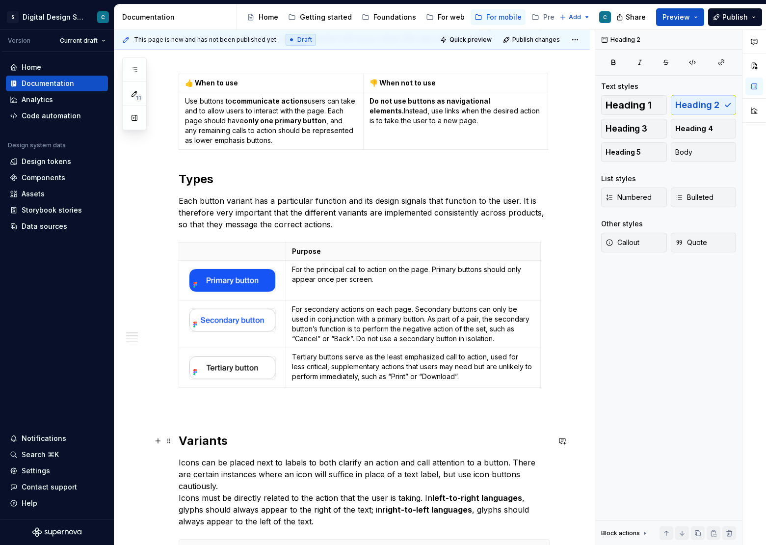
click at [433, 440] on h2 "Variants" at bounding box center [364, 441] width 371 height 16
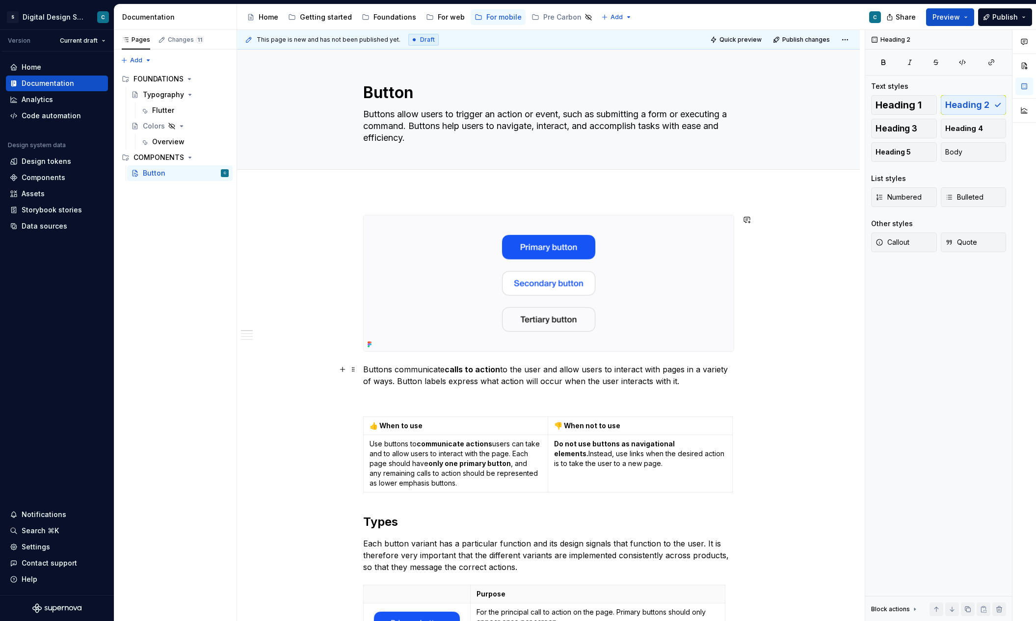
scroll to position [282, 0]
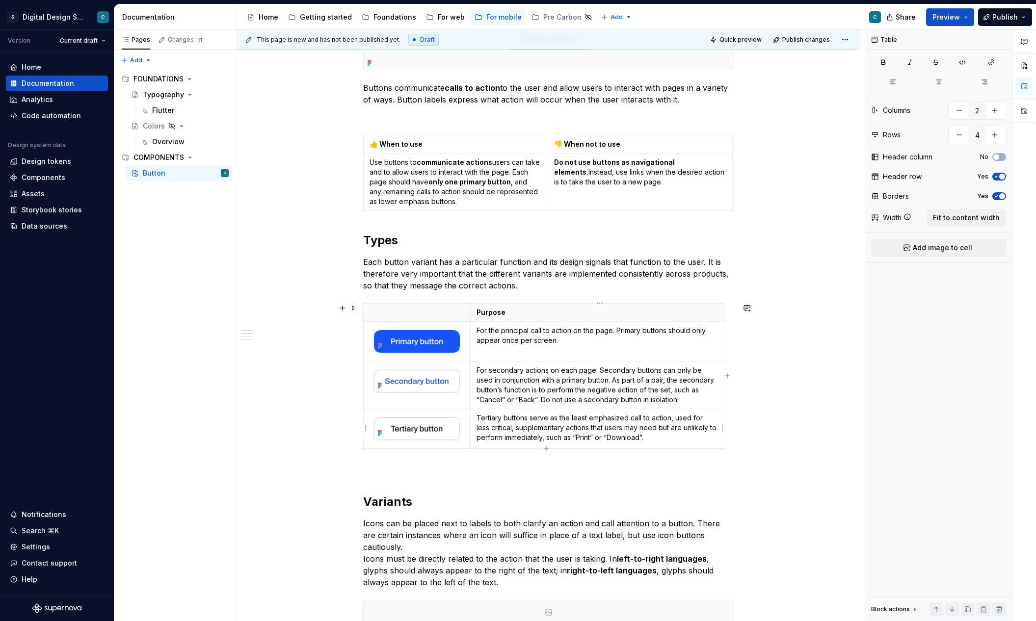
click at [539, 414] on p "Tertiary buttons serve as the least emphasized call to action, used for less cr…" at bounding box center [597, 427] width 242 height 29
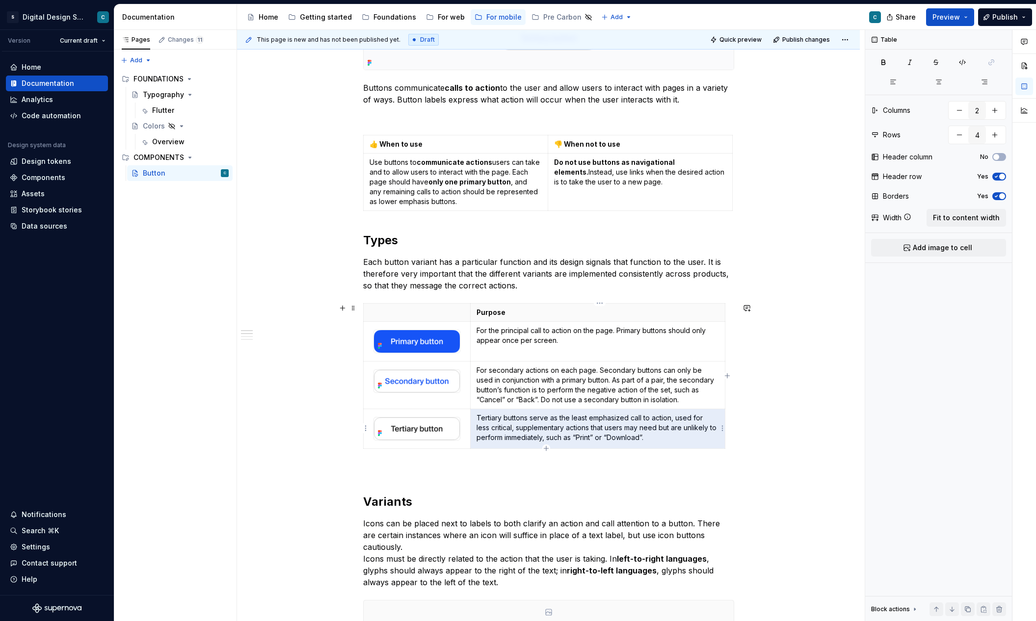
click at [539, 414] on p "Tertiary buttons serve as the least emphasized call to action, used for less cr…" at bounding box center [597, 427] width 242 height 29
click at [564, 427] on p "Tertiary buttons serve as the least emphasized call to action, used for less cr…" at bounding box center [597, 427] width 242 height 29
drag, startPoint x: 654, startPoint y: 438, endPoint x: 514, endPoint y: 428, distance: 140.7
click at [514, 428] on p "Tertiary buttons serve as the least emphasized call to action, used for less cr…" at bounding box center [597, 427] width 242 height 29
click at [517, 427] on p "Tertiary buttons serve as the least emphasized call to action, used for less cr…" at bounding box center [597, 427] width 242 height 29
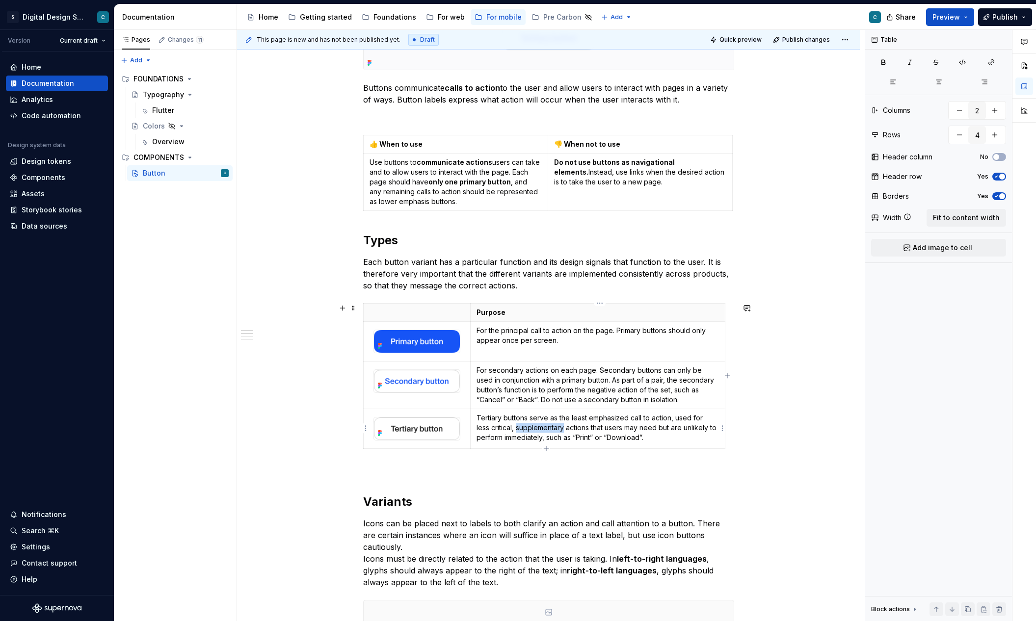
click at [517, 427] on p "Tertiary buttons serve as the least emphasized call to action, used for less cr…" at bounding box center [597, 427] width 242 height 29
drag, startPoint x: 650, startPoint y: 441, endPoint x: 478, endPoint y: 414, distance: 174.3
click at [478, 414] on td "Tertiary buttons serve as the least emphasized call to action, used for less cr…" at bounding box center [597, 429] width 255 height 40
copy p "Tertiary buttons serve as the least emphasized call to action, used for less cr…"
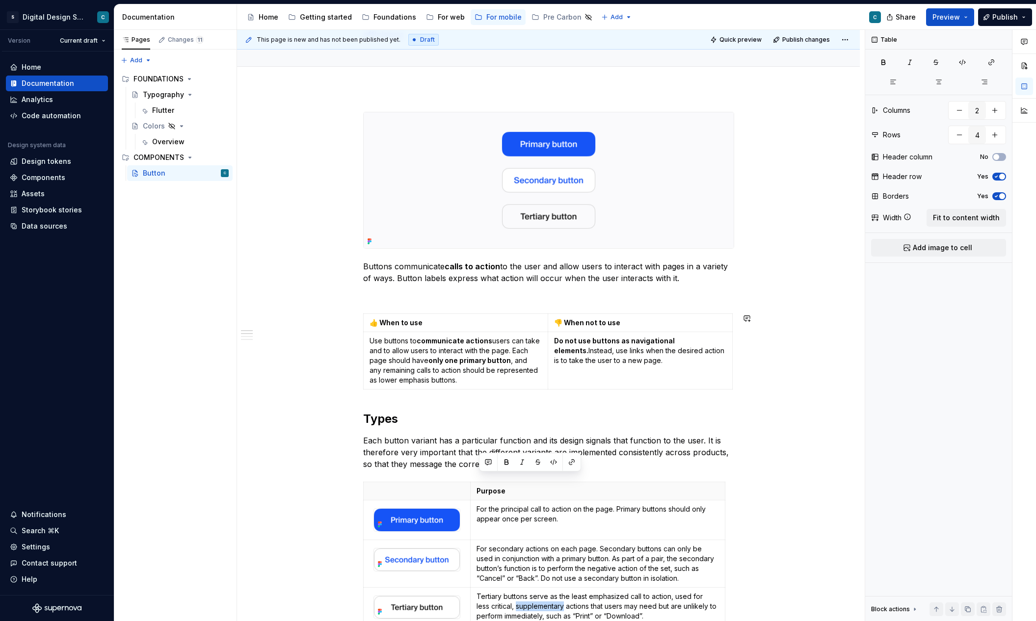
scroll to position [257, 0]
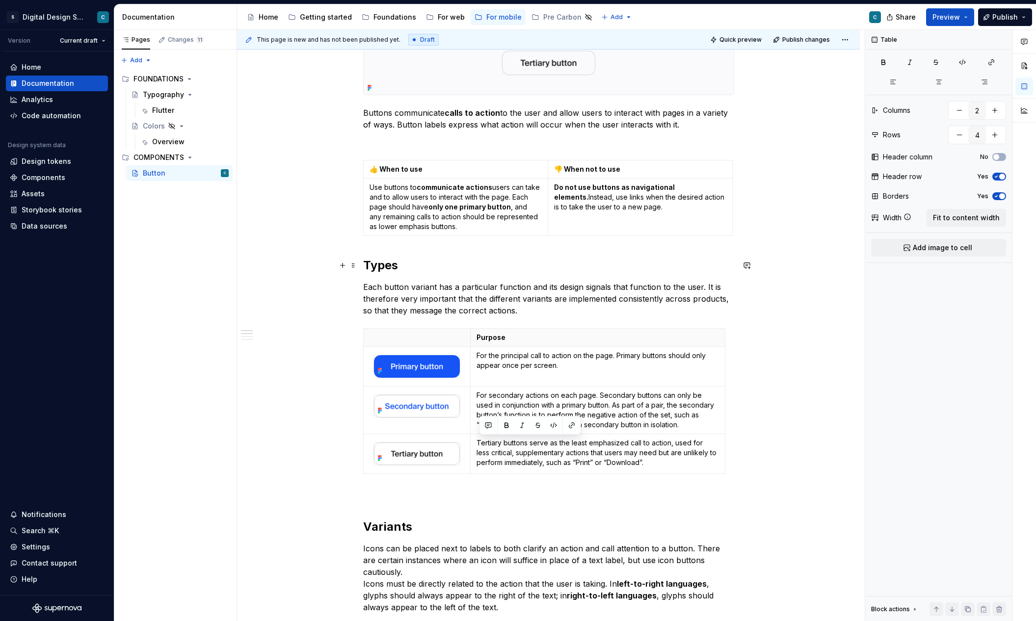
click at [390, 264] on h2 "Types" at bounding box center [548, 266] width 371 height 16
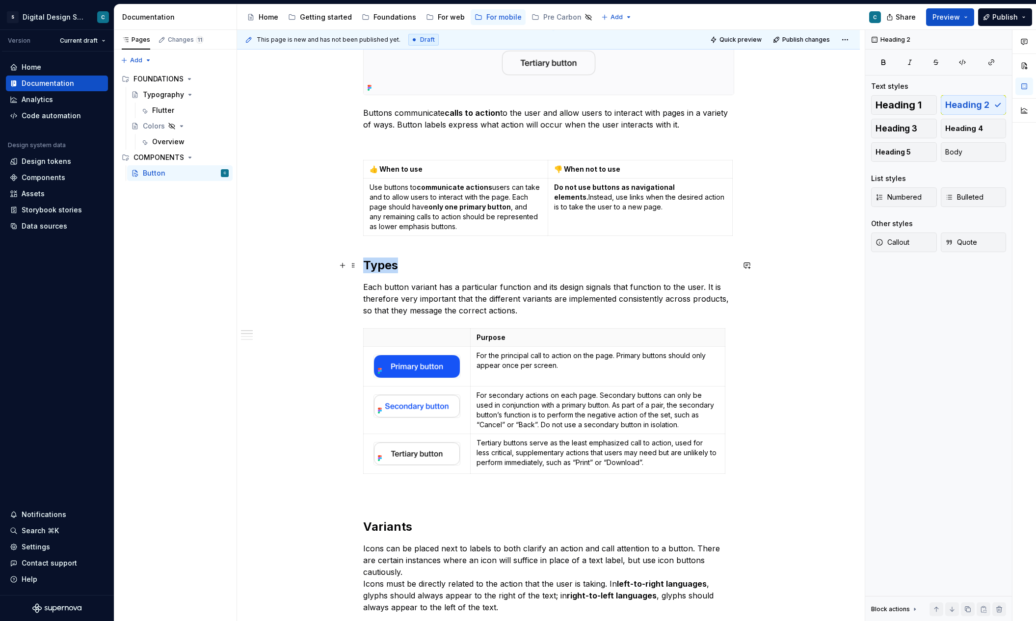
click at [390, 264] on h2 "Types" at bounding box center [548, 266] width 371 height 16
copy h2 "Types"
click at [315, 312] on div "Buttons communicate calls to action to the user and allow users to interact wit…" at bounding box center [548, 583] width 623 height 1297
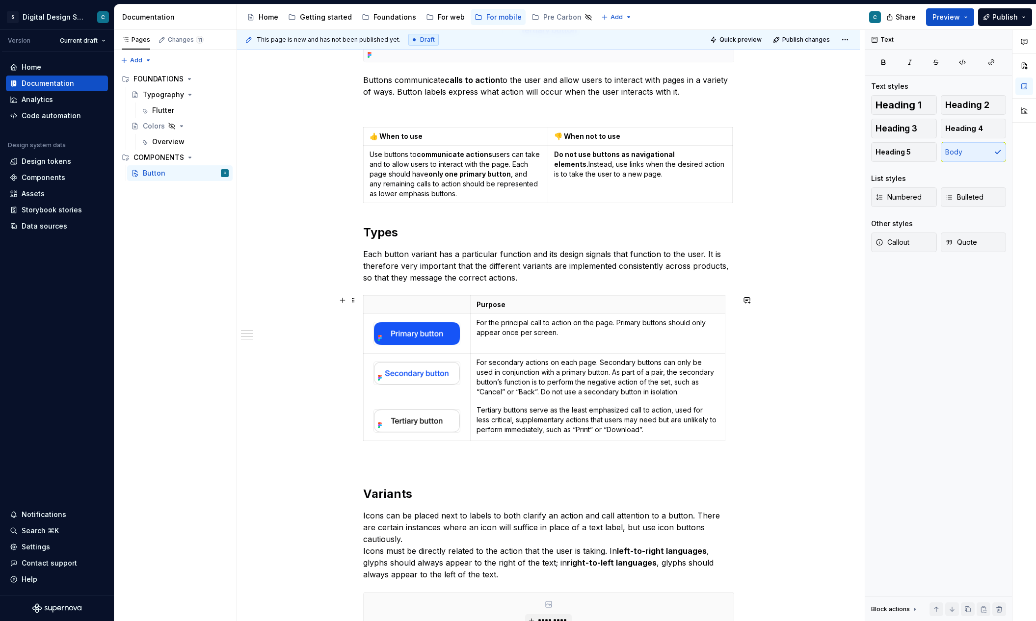
scroll to position [343, 0]
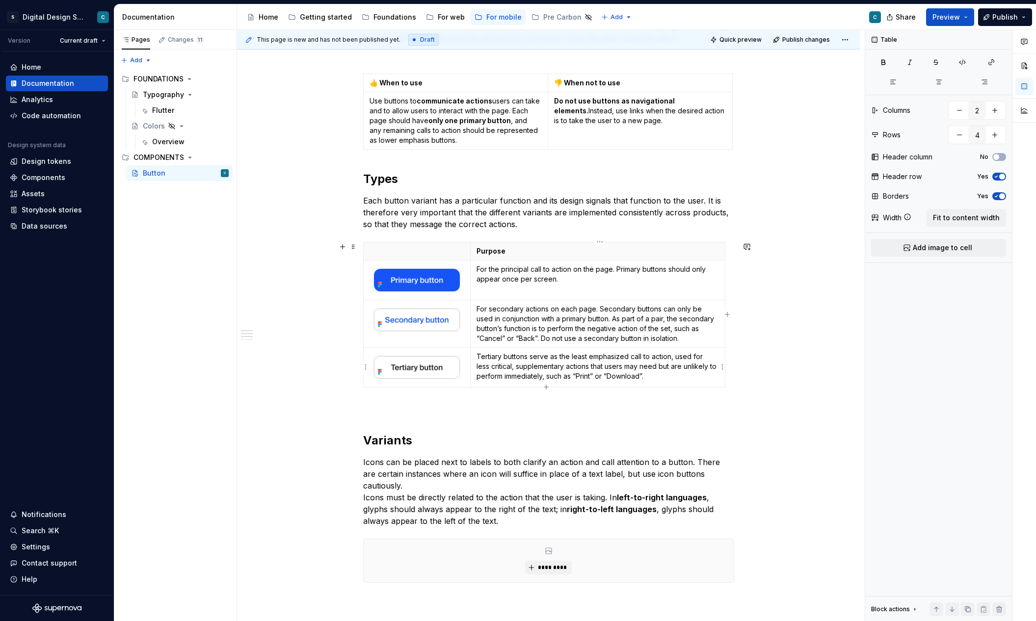
click at [510, 360] on p "Tertiary buttons serve as the least emphasized call to action, used for less cr…" at bounding box center [597, 366] width 242 height 29
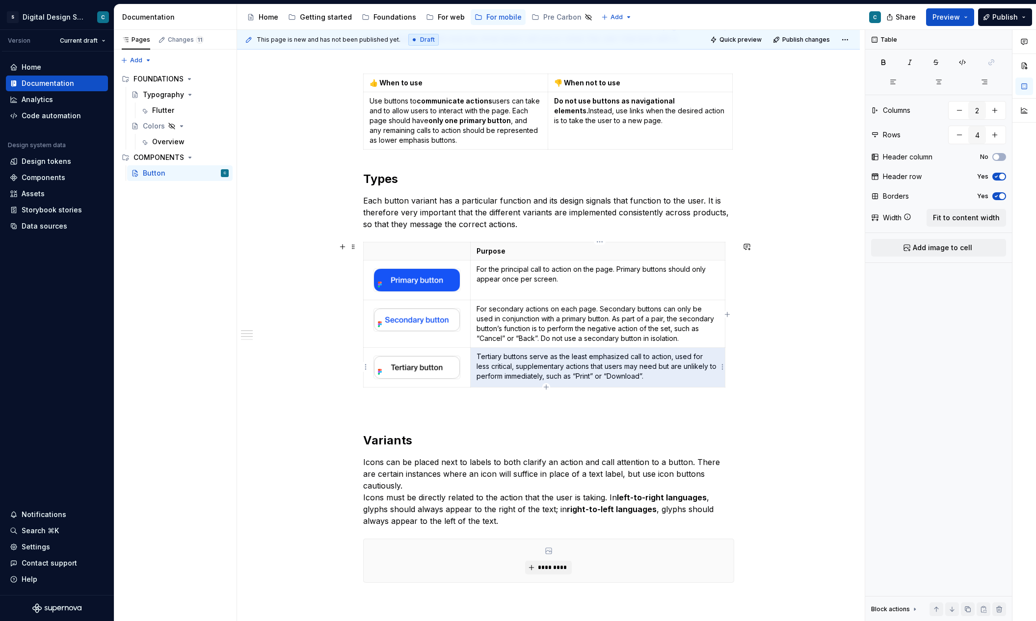
click at [634, 362] on p "Tertiary buttons serve as the least emphasized call to action, used for less cr…" at bounding box center [597, 366] width 242 height 29
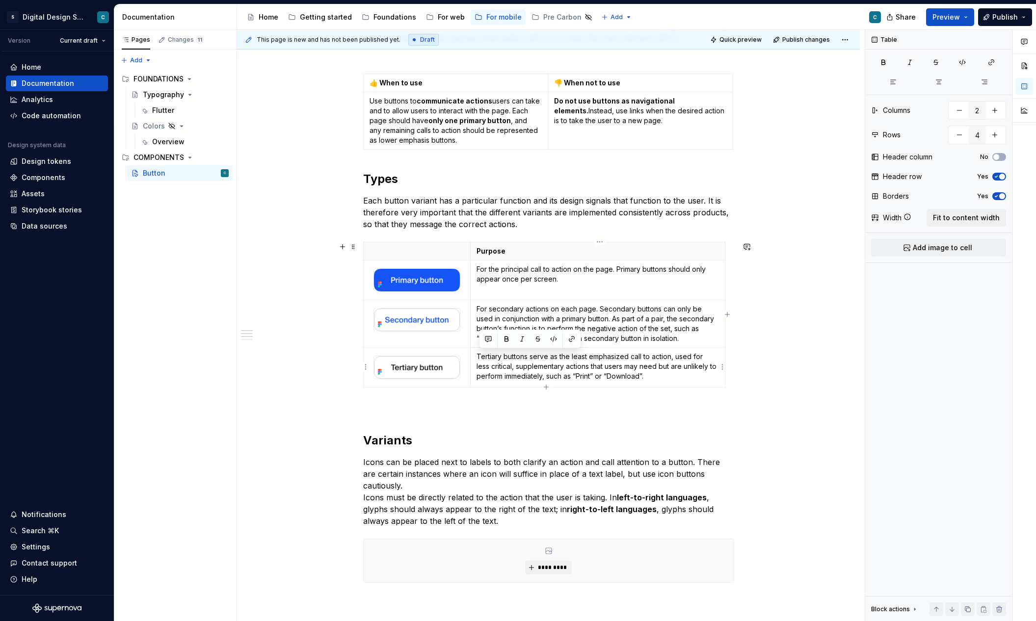
drag, startPoint x: 652, startPoint y: 379, endPoint x: 479, endPoint y: 352, distance: 175.2
click at [479, 352] on p "Tertiary buttons serve as the least emphasized call to action, used for less cr…" at bounding box center [597, 366] width 242 height 29
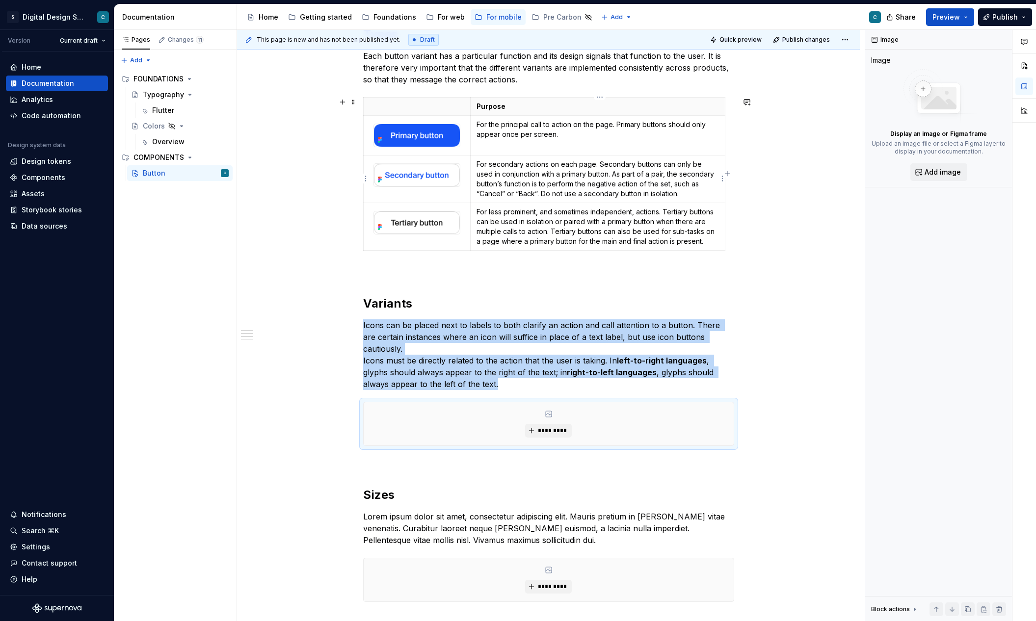
scroll to position [487, 0]
click at [519, 287] on div "Buttons communicate calls to action to the user and allow users to interact wit…" at bounding box center [548, 270] width 371 height 1084
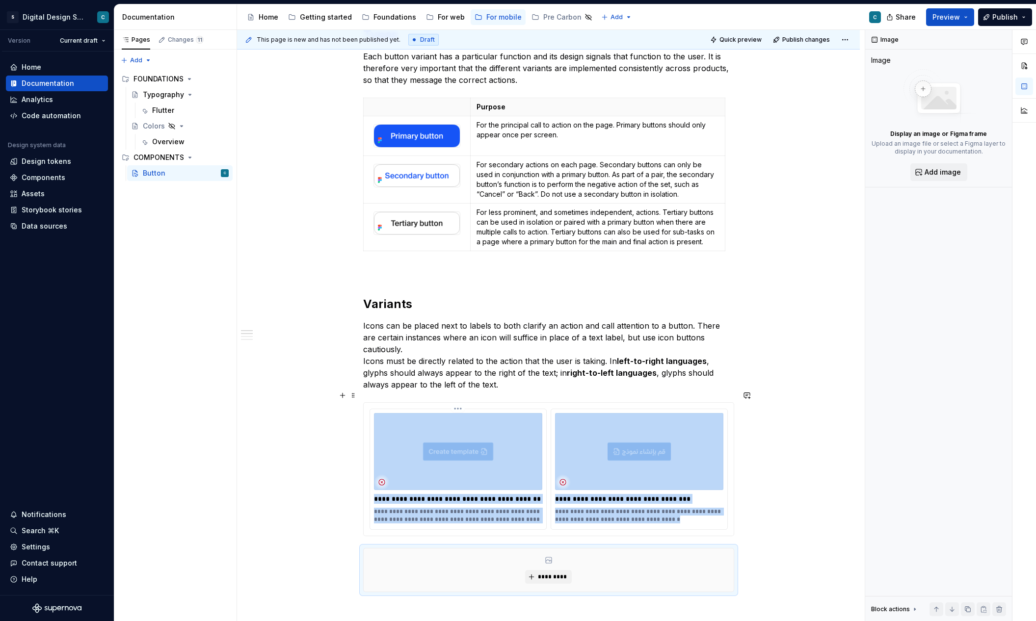
click at [461, 428] on img at bounding box center [458, 452] width 168 height 78
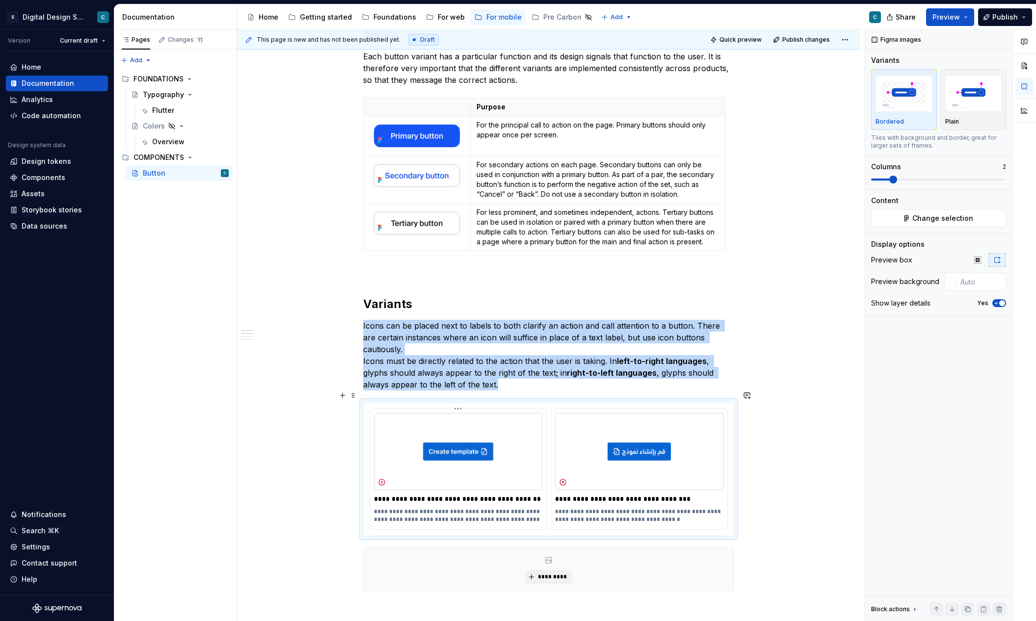
click at [488, 420] on img at bounding box center [458, 452] width 168 height 78
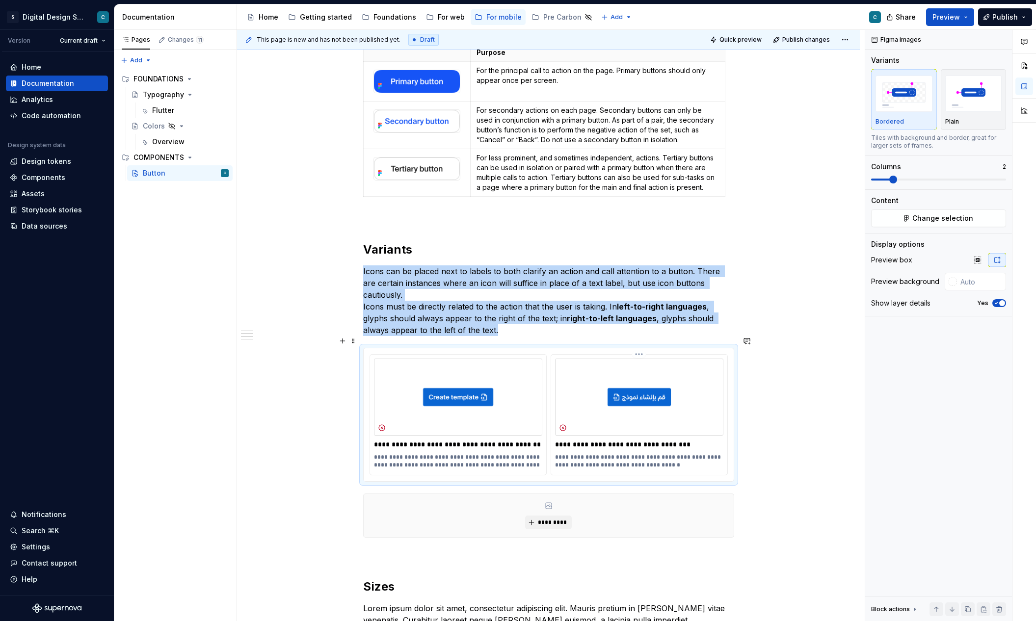
scroll to position [546, 0]
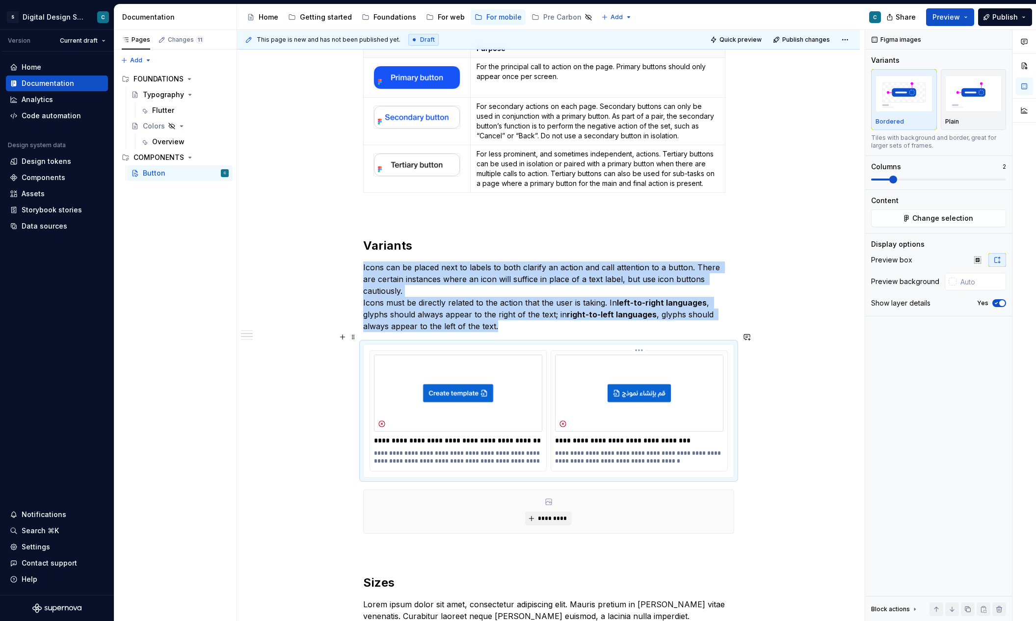
click at [634, 449] on p "**********" at bounding box center [639, 457] width 168 height 16
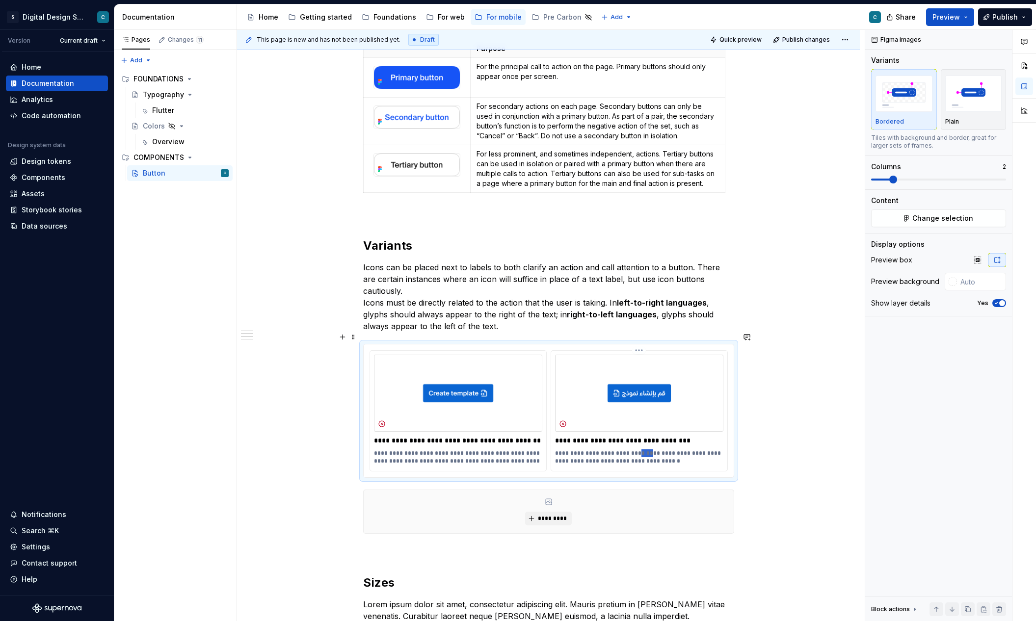
click at [634, 449] on p "**********" at bounding box center [639, 457] width 168 height 16
click at [615, 436] on p "**********" at bounding box center [639, 441] width 168 height 10
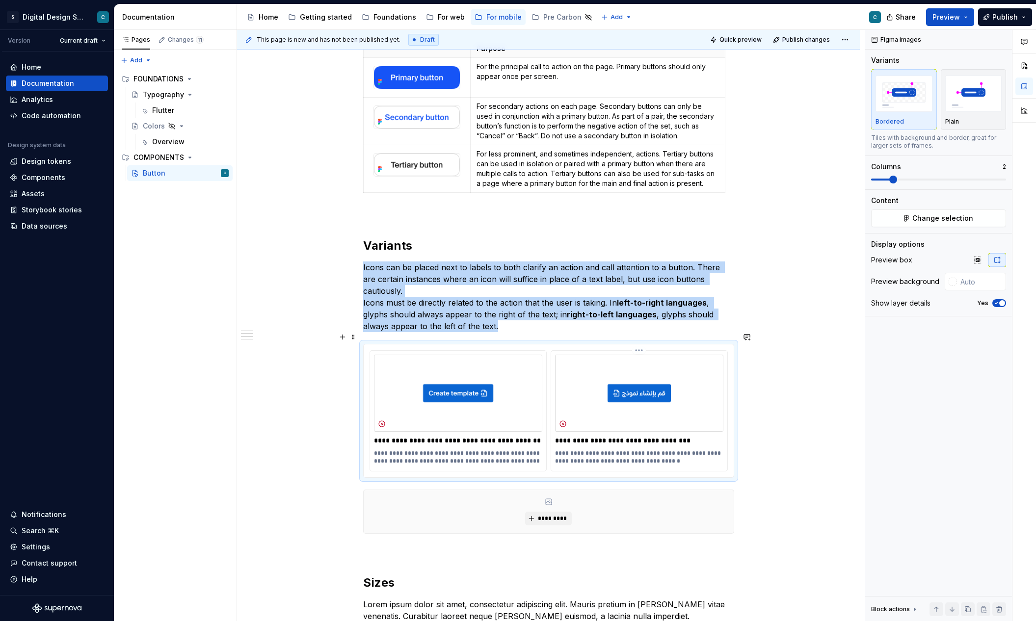
click at [594, 407] on img at bounding box center [639, 394] width 168 height 78
click at [478, 355] on img at bounding box center [458, 394] width 168 height 78
click at [459, 339] on html "S Digital Design System C Version Current draft Home Documentation Analytics Co…" at bounding box center [518, 310] width 1036 height 621
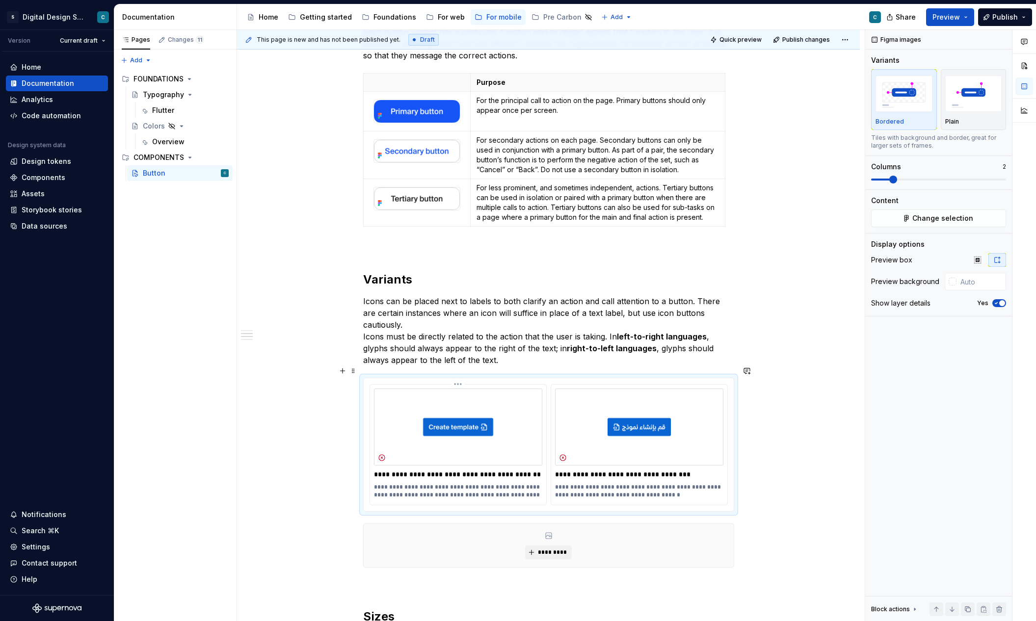
scroll to position [511, 0]
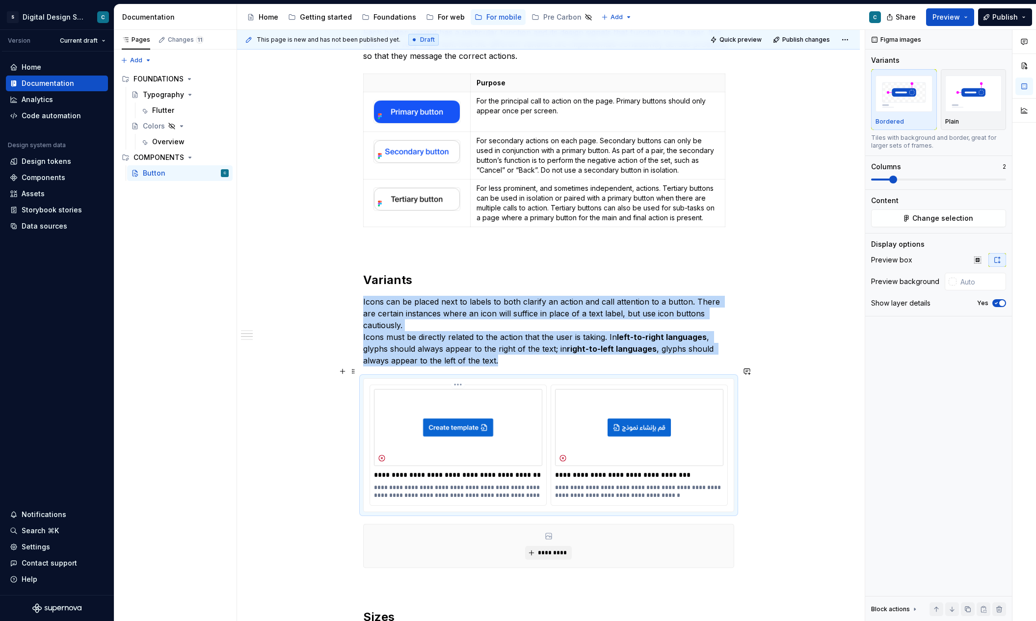
click at [465, 415] on img at bounding box center [458, 428] width 168 height 78
click at [460, 372] on html "S Digital Design System C Version Current draft Home Documentation Analytics Co…" at bounding box center [518, 310] width 1036 height 621
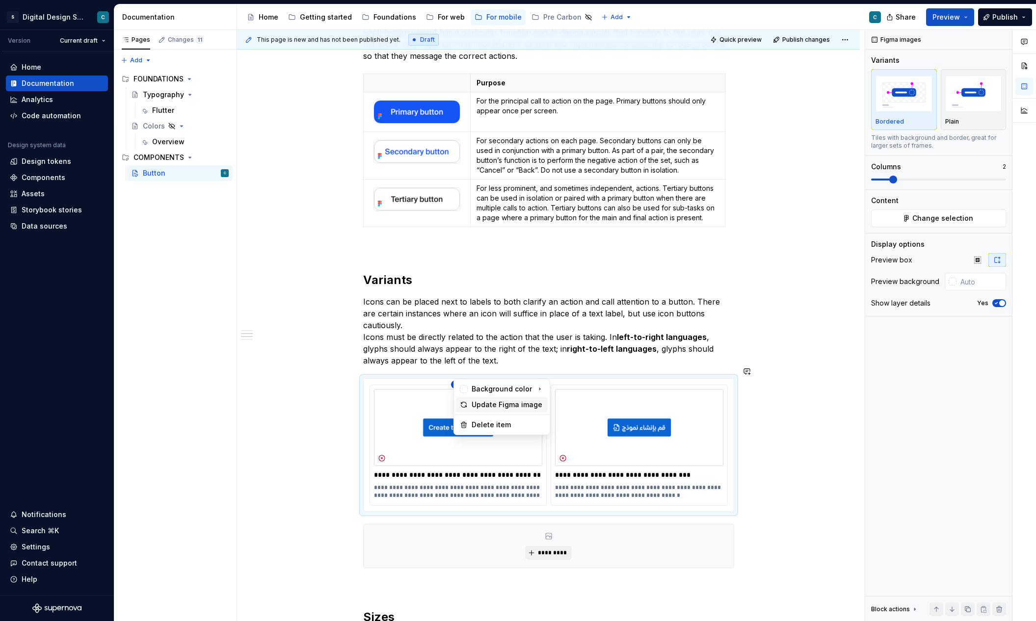
click at [492, 401] on div "Update Figma image" at bounding box center [507, 405] width 72 height 10
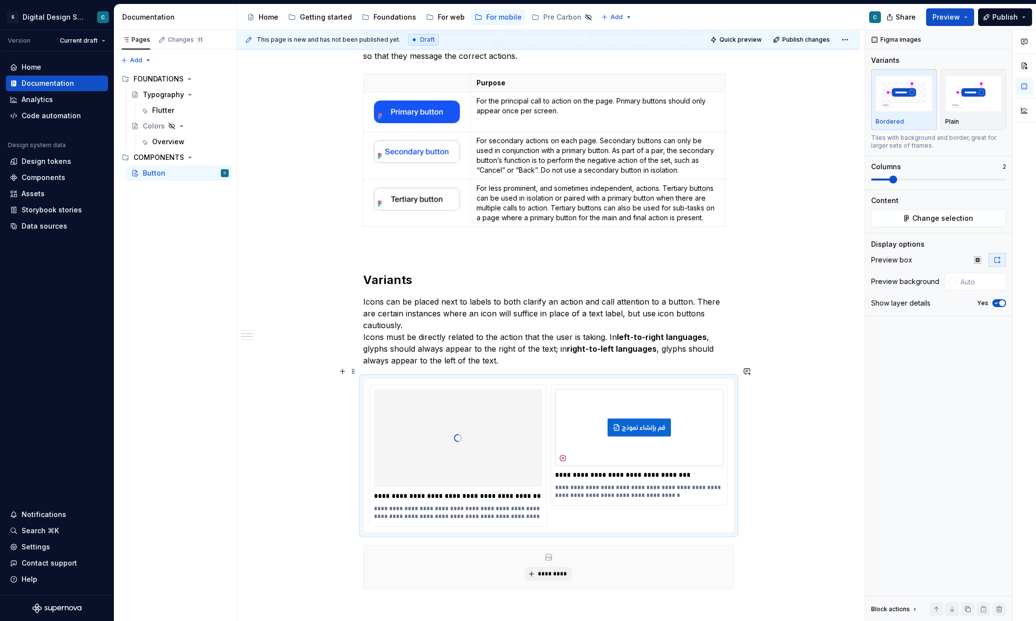
click at [463, 431] on div at bounding box center [458, 438] width 168 height 98
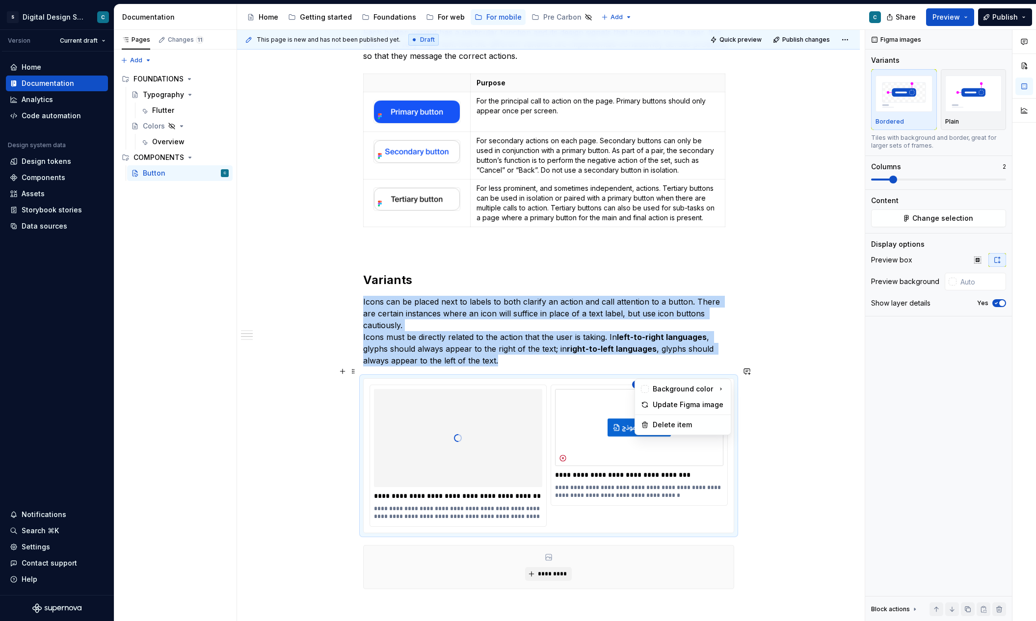
click at [643, 376] on html "S Digital Design System C Version Current draft Home Documentation Analytics Co…" at bounding box center [518, 310] width 1036 height 621
click at [454, 402] on html "S Digital Design System C Version Current draft Home Documentation Analytics Co…" at bounding box center [518, 310] width 1036 height 621
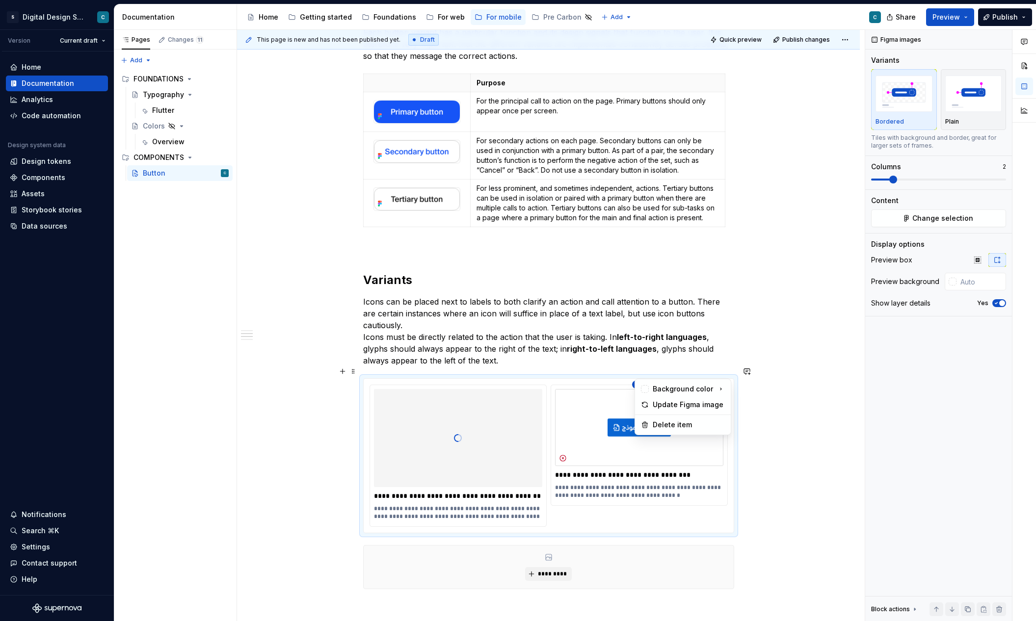
click at [640, 376] on html "S Digital Design System C Version Current draft Home Documentation Analytics Co…" at bounding box center [518, 310] width 1036 height 621
click at [671, 427] on div "Delete item" at bounding box center [688, 425] width 72 height 10
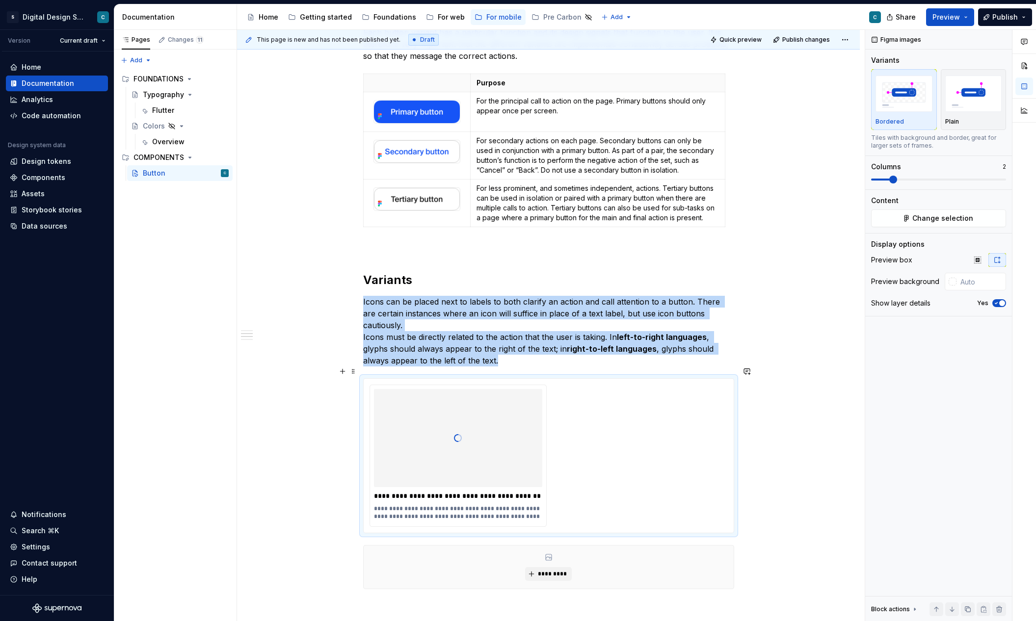
click at [616, 420] on div "**********" at bounding box center [548, 456] width 358 height 142
click at [650, 421] on img at bounding box center [639, 428] width 168 height 78
click at [687, 389] on img at bounding box center [639, 428] width 168 height 78
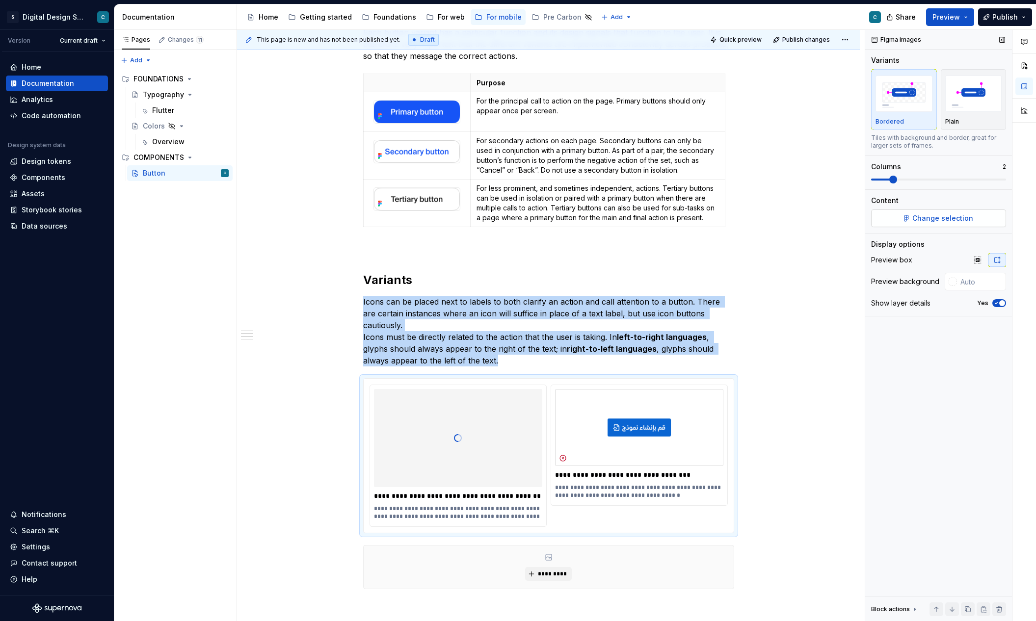
click at [765, 220] on span "Change selection" at bounding box center [942, 218] width 61 height 10
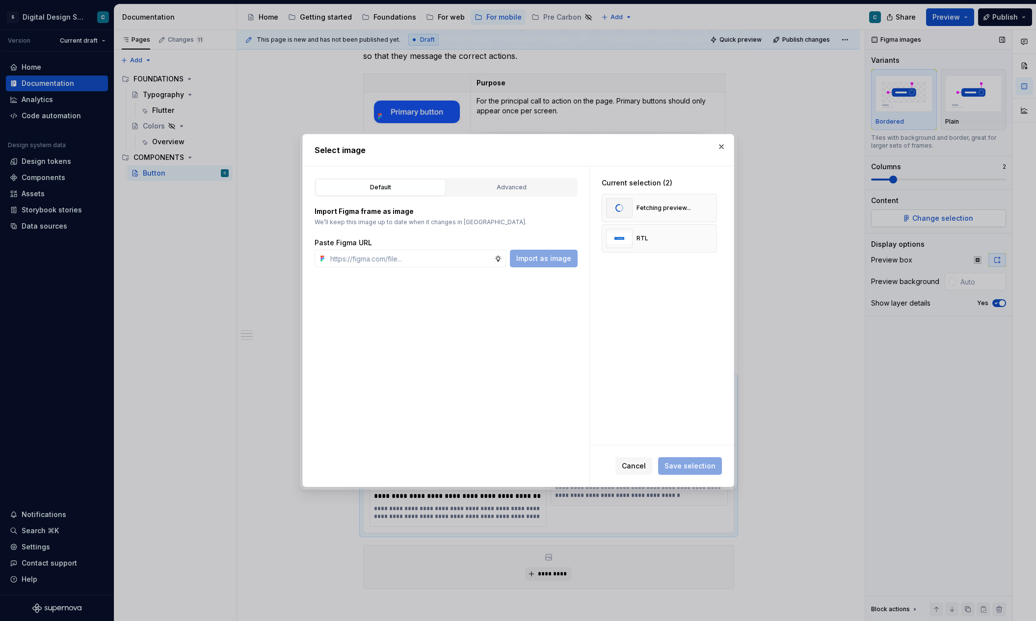
type textarea "*"
click at [641, 467] on span "Cancel" at bounding box center [634, 466] width 24 height 10
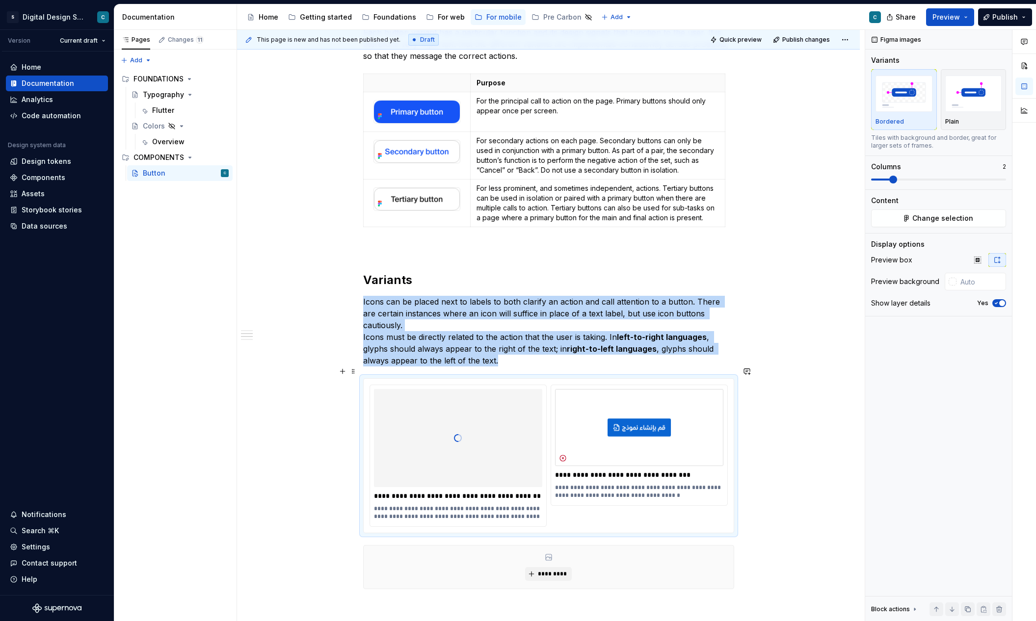
click at [499, 418] on div at bounding box center [458, 438] width 168 height 98
click at [635, 408] on img at bounding box center [639, 428] width 168 height 78
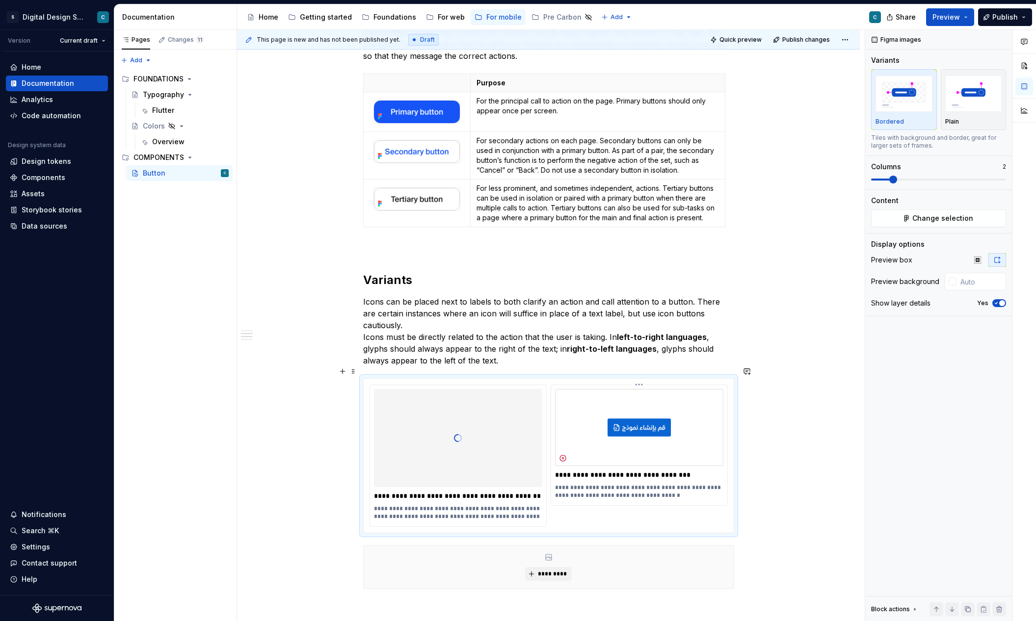
click at [569, 487] on p "**********" at bounding box center [639, 492] width 168 height 16
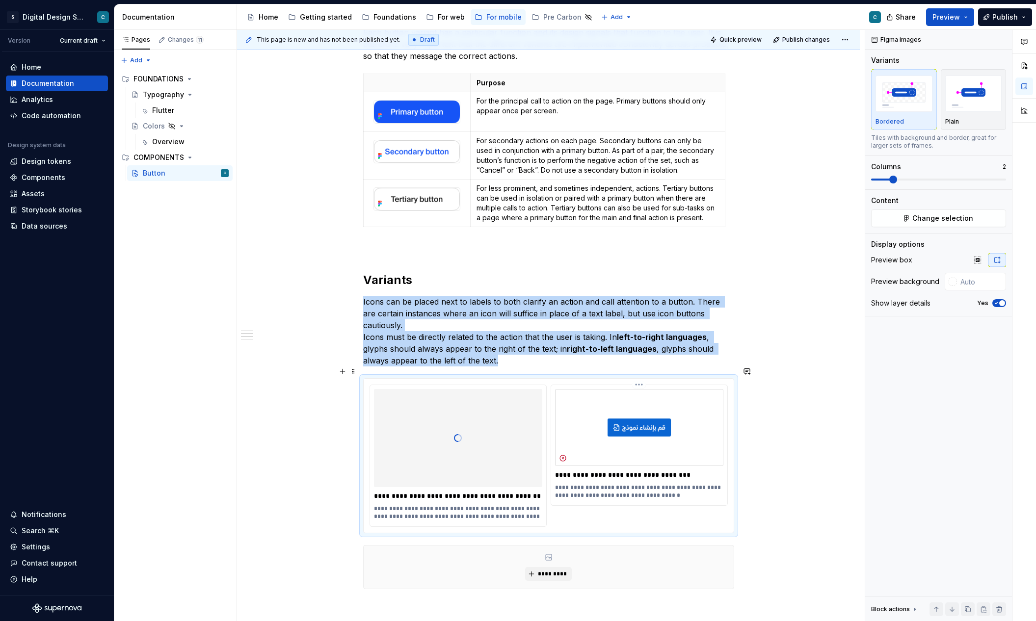
click at [617, 407] on img at bounding box center [639, 428] width 168 height 78
click at [765, 217] on span "Change selection" at bounding box center [942, 218] width 61 height 10
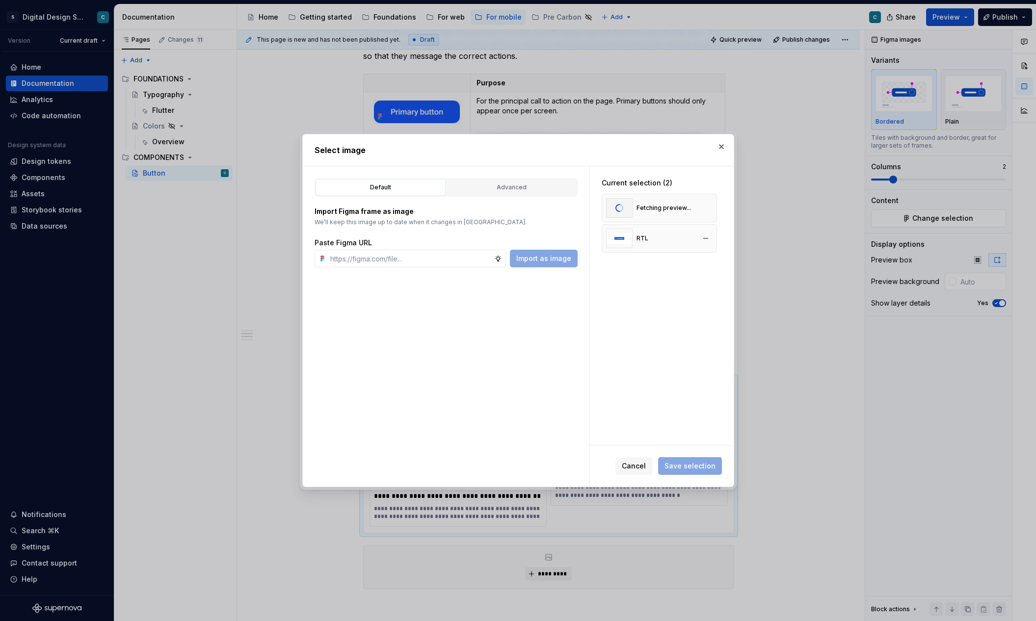
click at [661, 241] on div "RTL" at bounding box center [658, 238] width 115 height 28
click at [665, 237] on div "RTL" at bounding box center [658, 238] width 115 height 28
click at [662, 208] on div "Fetching preview..." at bounding box center [663, 208] width 54 height 8
click at [668, 238] on div "RTL" at bounding box center [658, 238] width 115 height 28
click at [663, 242] on div "RTL" at bounding box center [658, 238] width 115 height 28
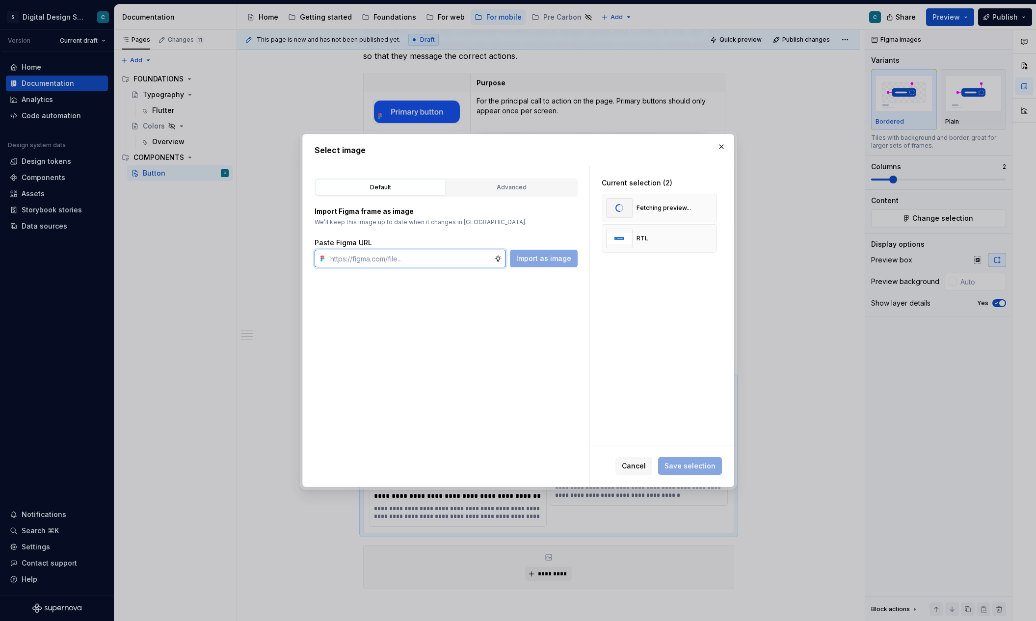
click at [388, 263] on input "text" at bounding box center [410, 259] width 168 height 18
paste input "[URL][DOMAIN_NAME][PHONE_NUMBER]"
type input "[URL][DOMAIN_NAME][PHONE_NUMBER]"
click at [548, 260] on span "Import as image" at bounding box center [543, 259] width 55 height 10
click at [718, 149] on button "button" at bounding box center [721, 147] width 14 height 14
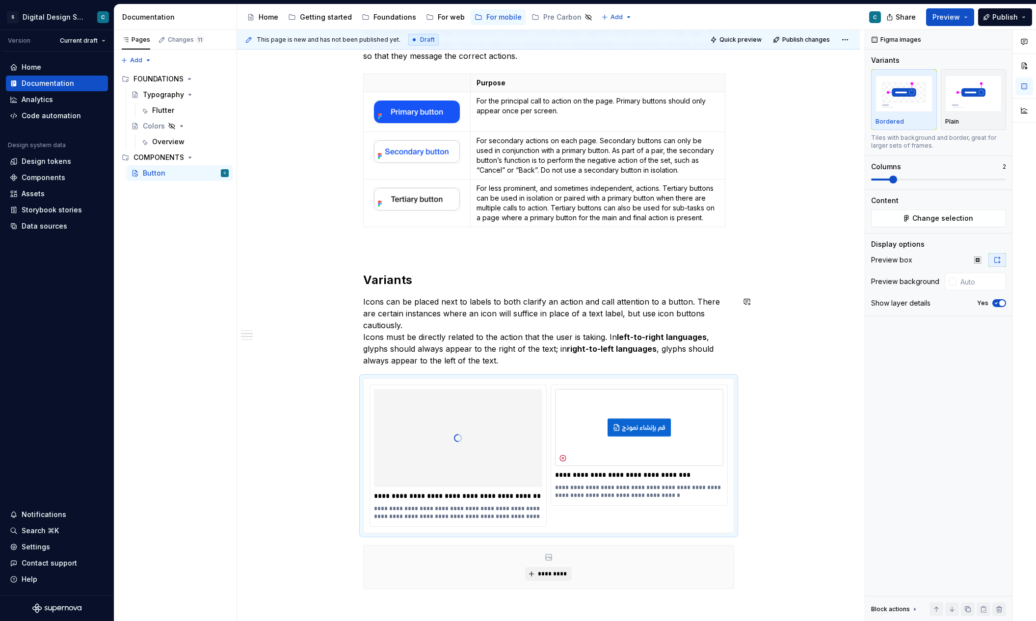
click at [765, 358] on div "This page is new and has not been published yet. Draft Quick preview Publish ch…" at bounding box center [550, 326] width 627 height 592
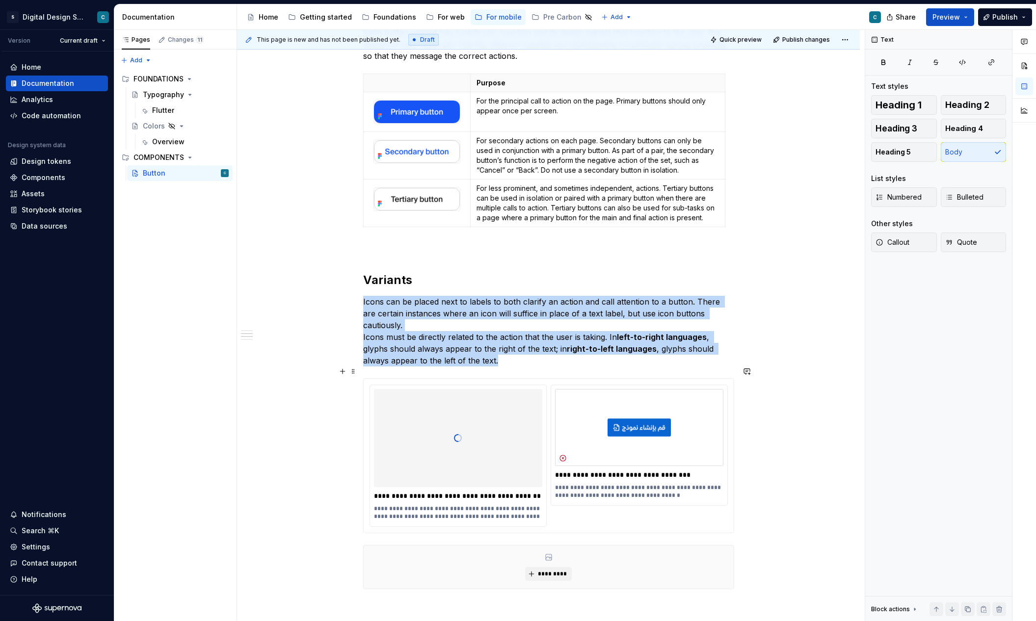
click at [519, 408] on div at bounding box center [458, 438] width 168 height 98
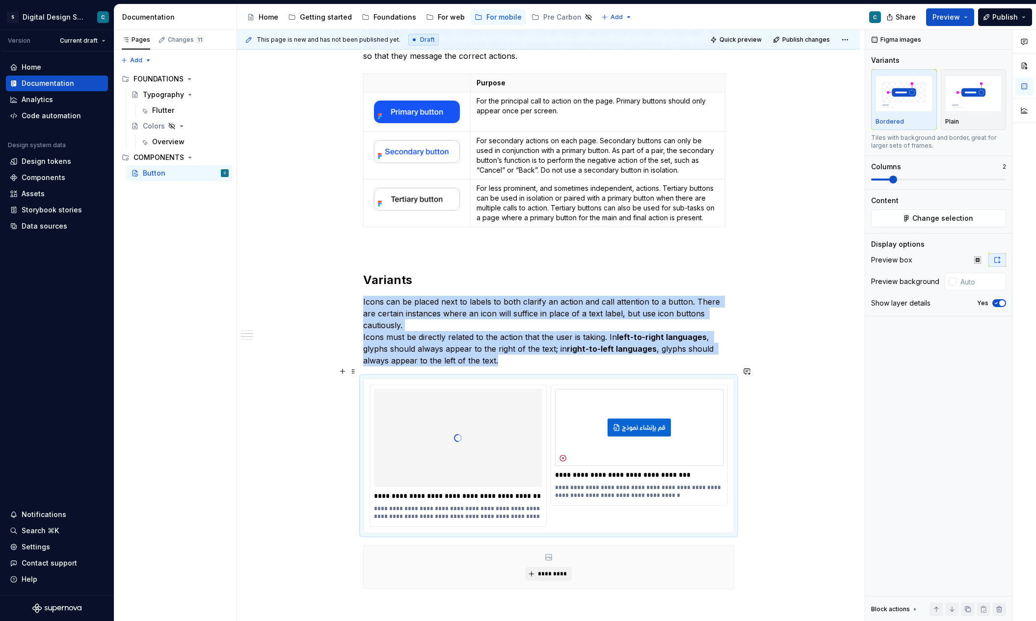
click at [466, 424] on div at bounding box center [458, 438] width 168 height 98
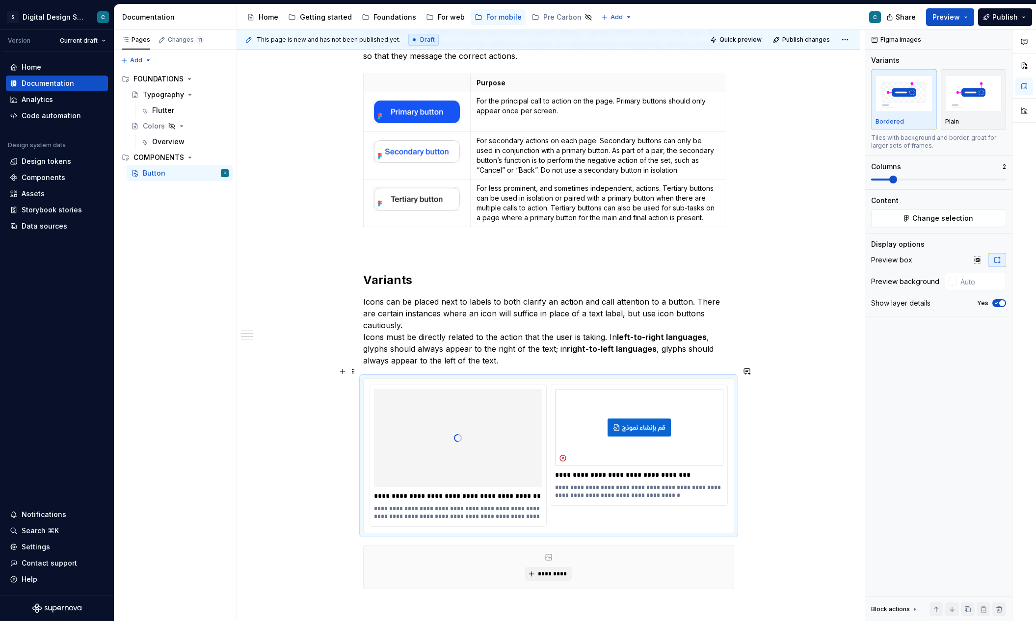
click at [294, 450] on div "Buttons communicate calls to action to the user and allow users to interact wit…" at bounding box center [548, 416] width 623 height 1472
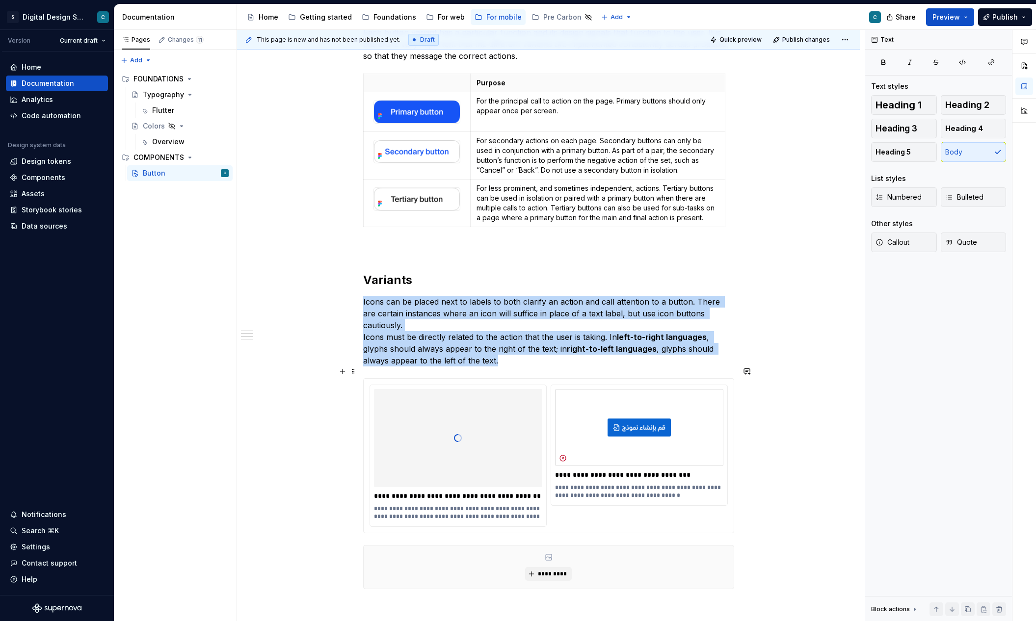
click at [493, 414] on div at bounding box center [458, 438] width 168 height 98
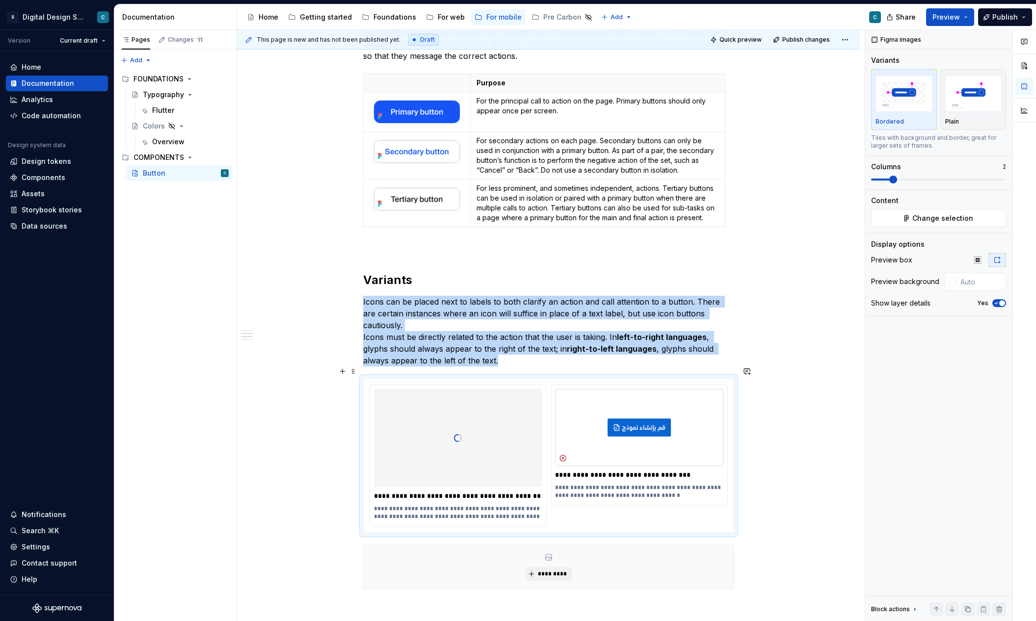
click at [521, 389] on div at bounding box center [458, 438] width 168 height 98
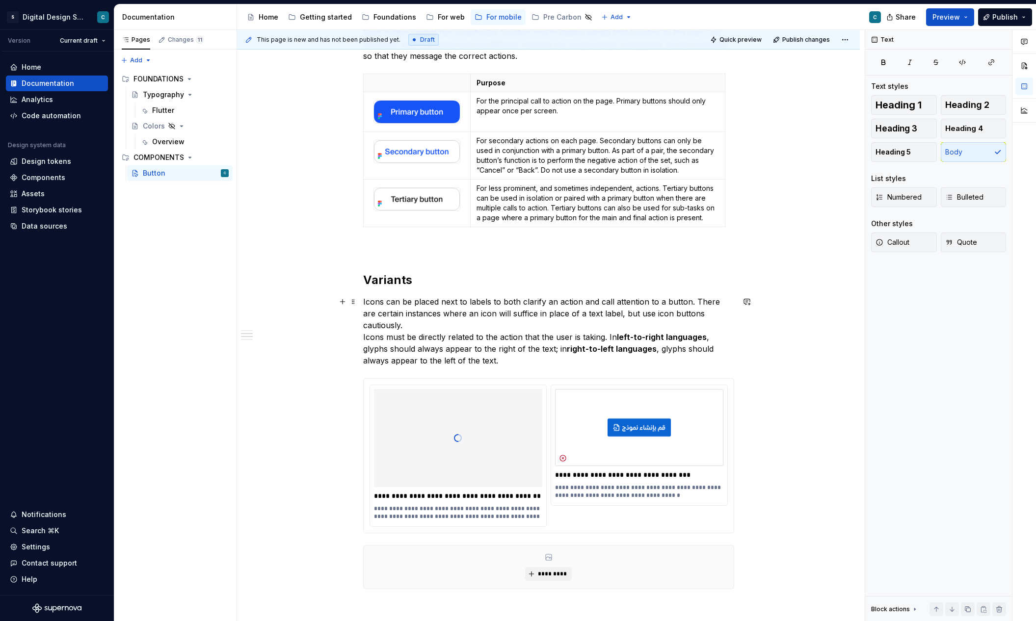
click at [544, 320] on p "Icons can be placed next to labels to both clarify an action and call attention…" at bounding box center [548, 331] width 371 height 71
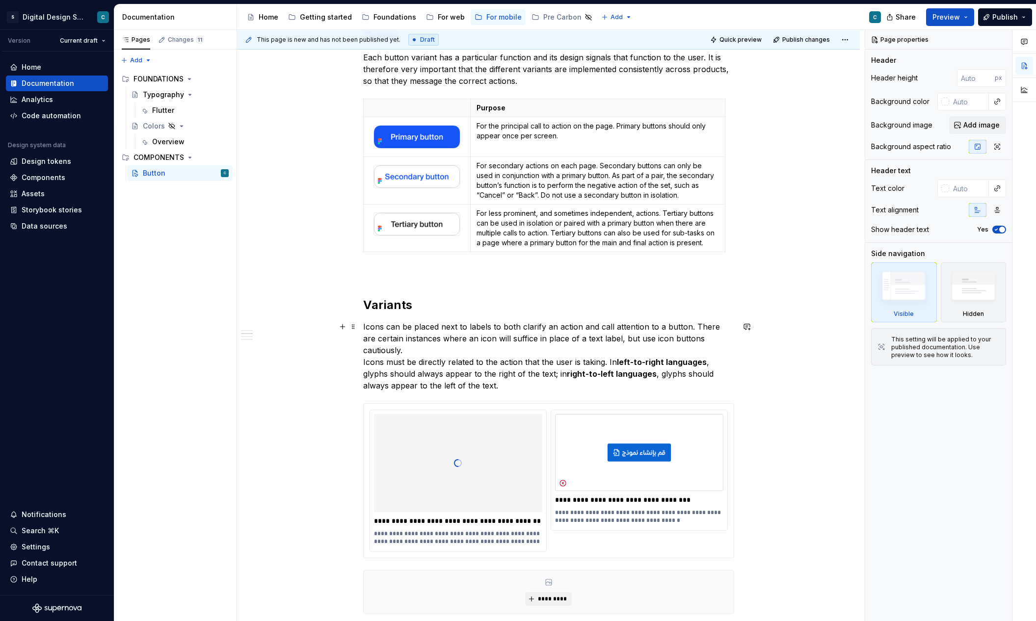
scroll to position [653, 0]
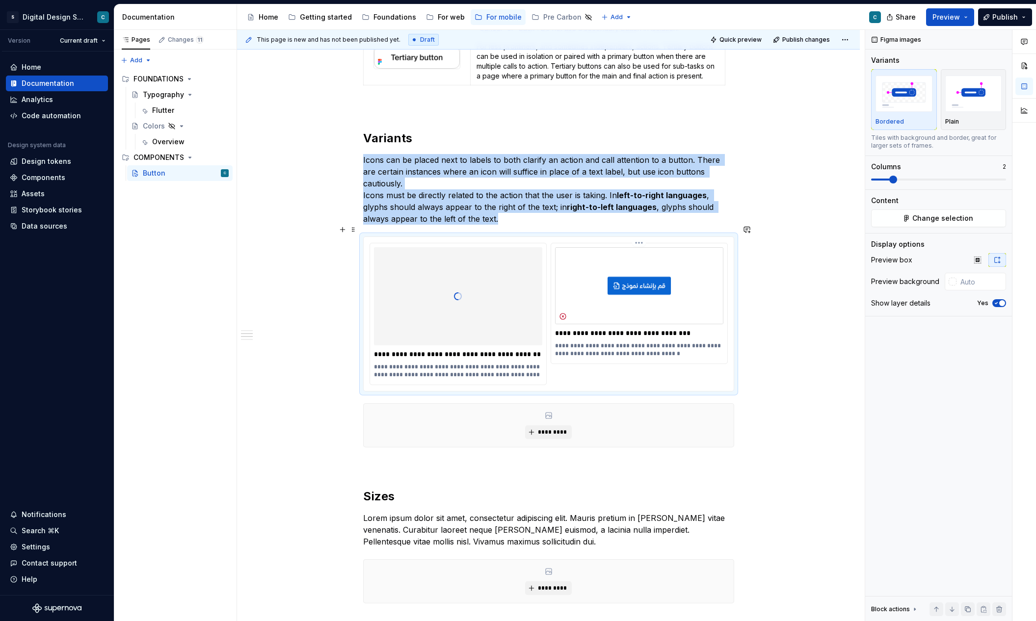
click at [633, 273] on img at bounding box center [639, 286] width 168 height 78
click at [631, 262] on img at bounding box center [639, 286] width 168 height 78
click at [627, 277] on img at bounding box center [639, 286] width 168 height 78
click at [596, 307] on img at bounding box center [639, 286] width 168 height 78
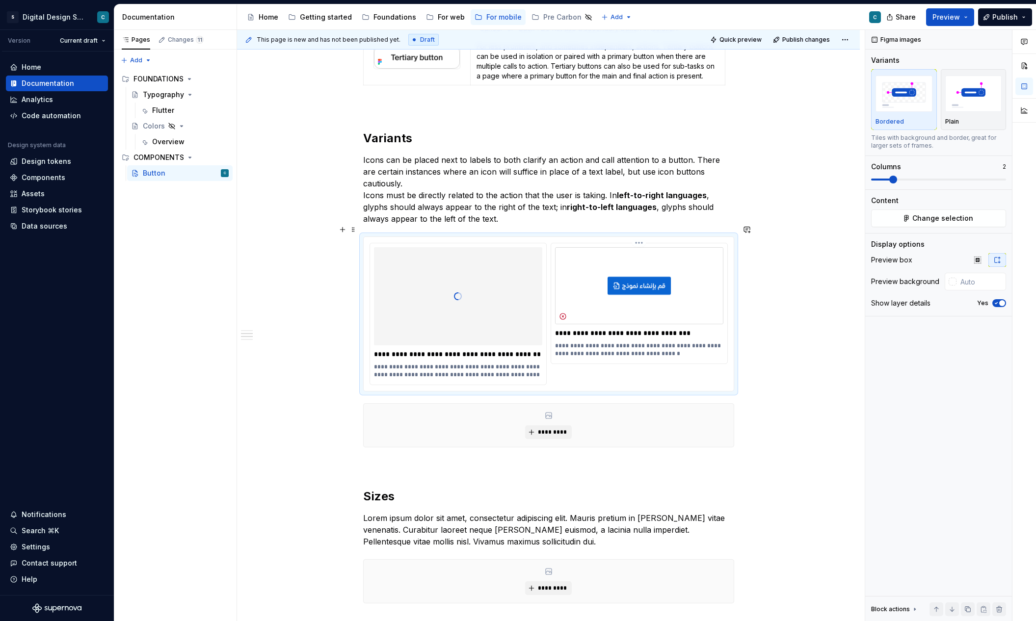
click at [638, 230] on html "S Digital Design System C Version Current draft Home Documentation Analytics Co…" at bounding box center [518, 310] width 1036 height 621
click at [582, 250] on html "S Digital Design System C Version Current draft Home Documentation Analytics Co…" at bounding box center [518, 310] width 1036 height 621
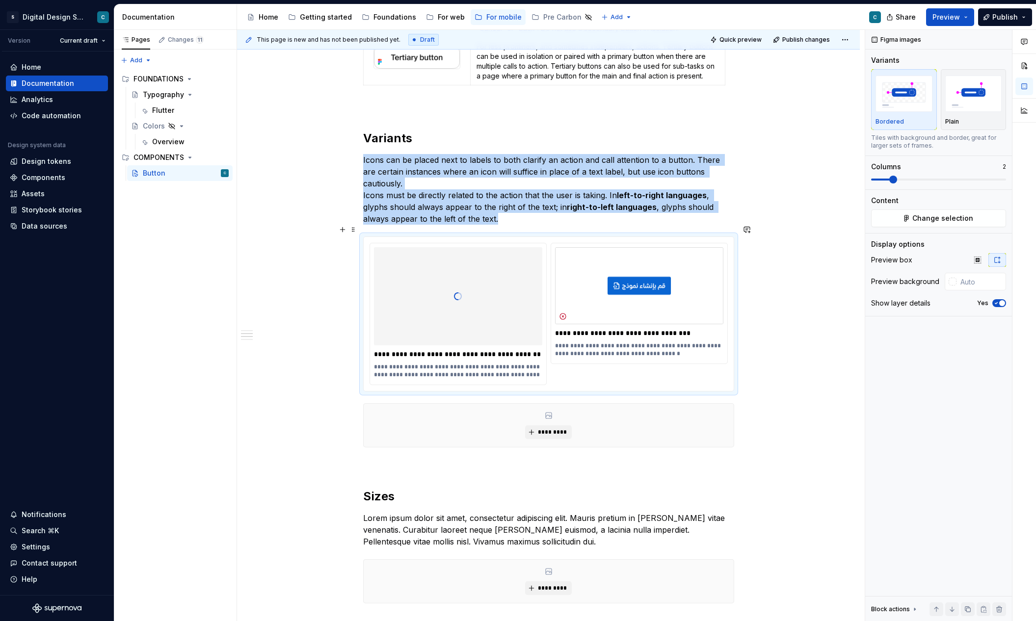
click at [495, 286] on div at bounding box center [458, 296] width 168 height 98
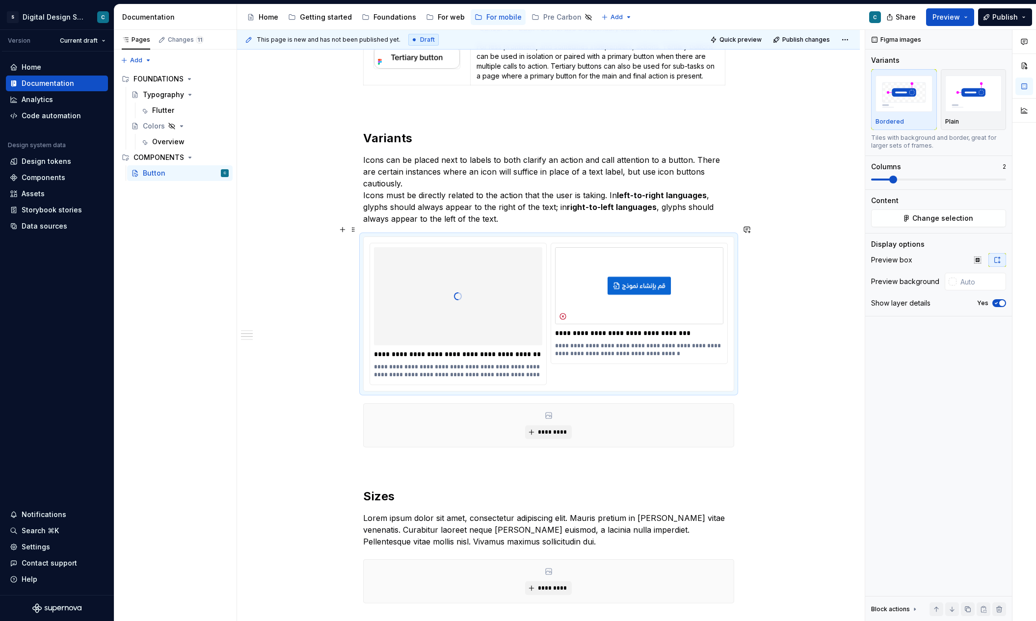
click at [456, 237] on div "**********" at bounding box center [549, 314] width 370 height 154
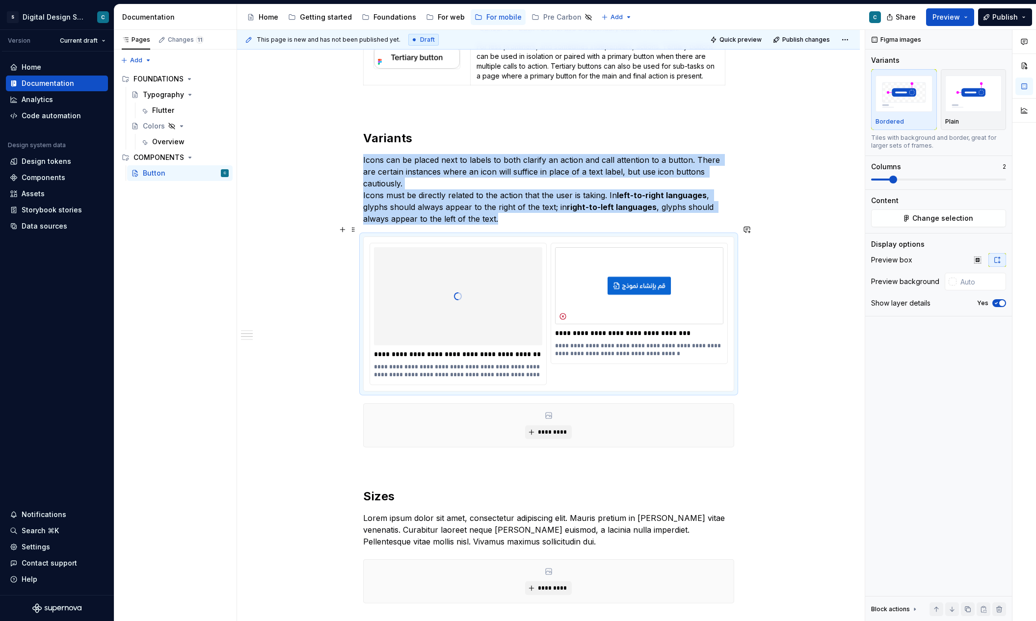
click at [456, 249] on div at bounding box center [458, 296] width 168 height 98
click at [456, 237] on div "**********" at bounding box center [549, 314] width 370 height 154
click at [458, 260] on div at bounding box center [458, 296] width 168 height 98
click at [459, 289] on div at bounding box center [458, 296] width 168 height 98
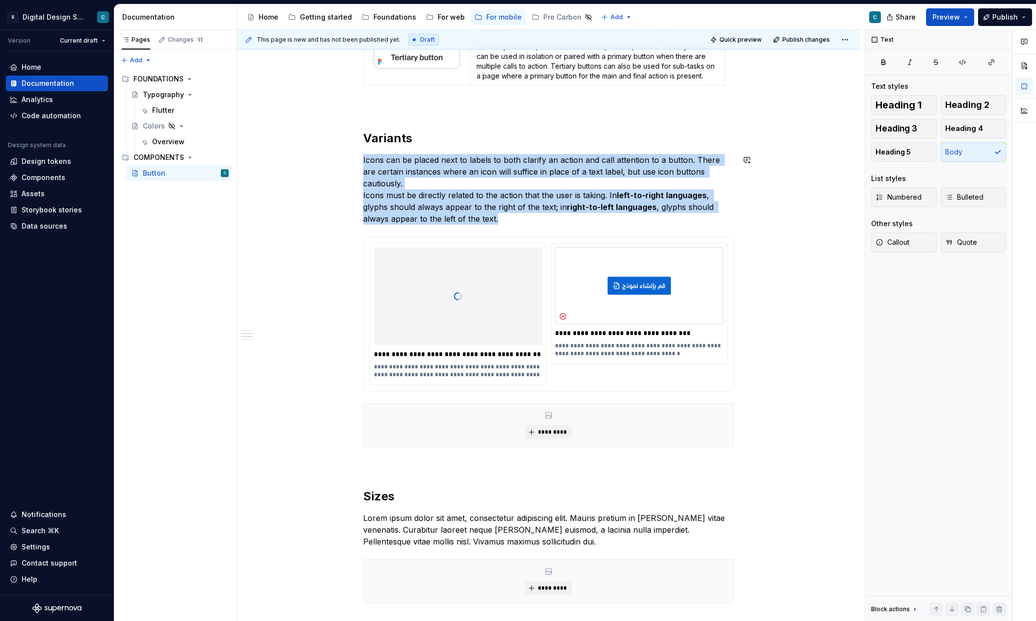
click at [357, 214] on div "Buttons communicate calls to action to the user and allow users to interact wit…" at bounding box center [548, 274] width 623 height 1472
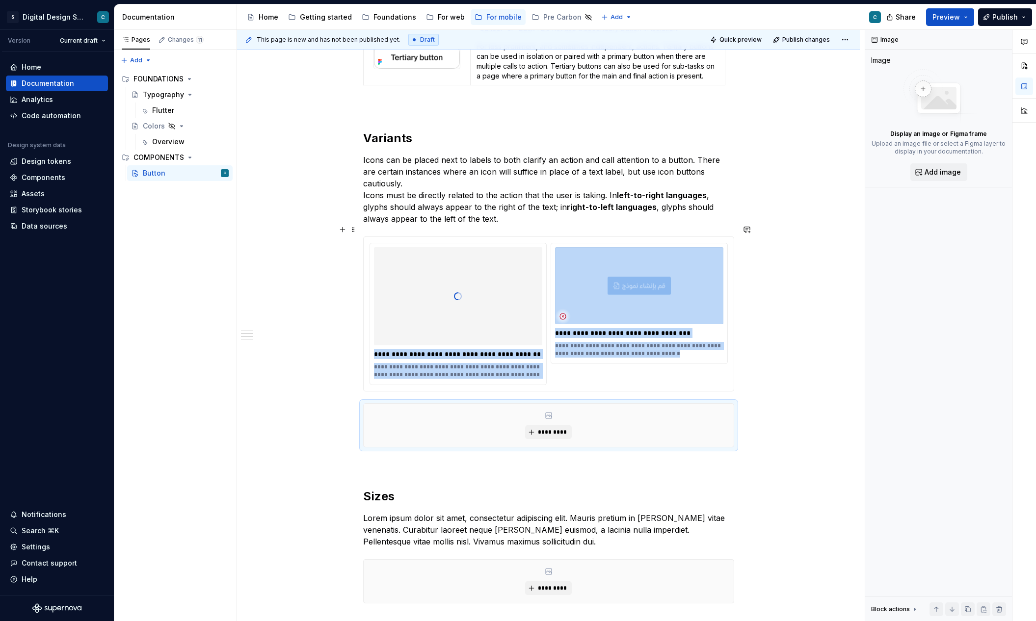
click at [535, 270] on div at bounding box center [458, 296] width 168 height 98
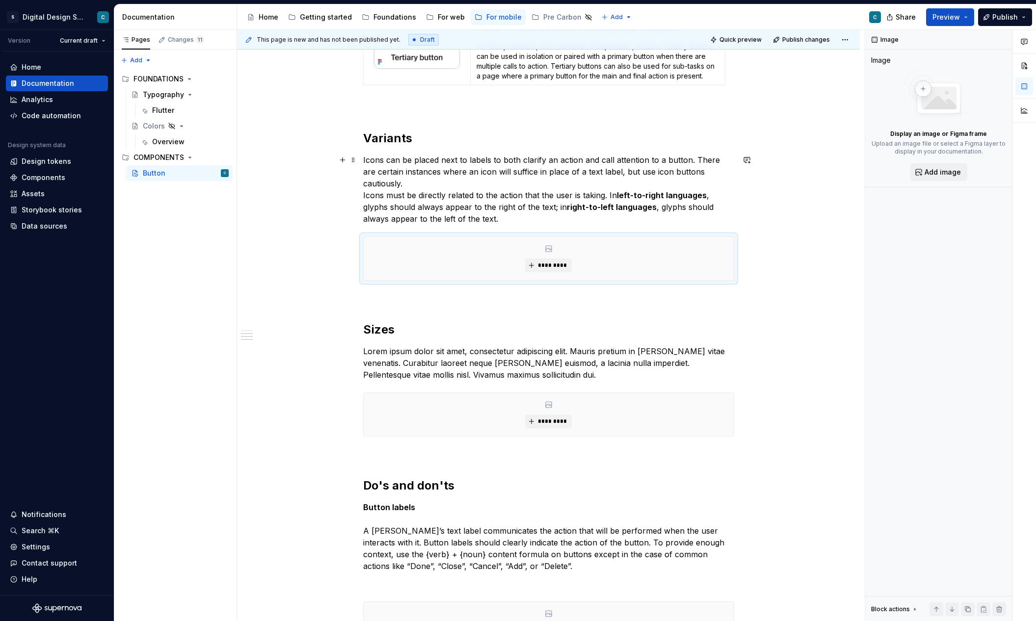
click at [524, 184] on p "Icons can be placed next to labels to both clarify an action and call attention…" at bounding box center [548, 189] width 371 height 71
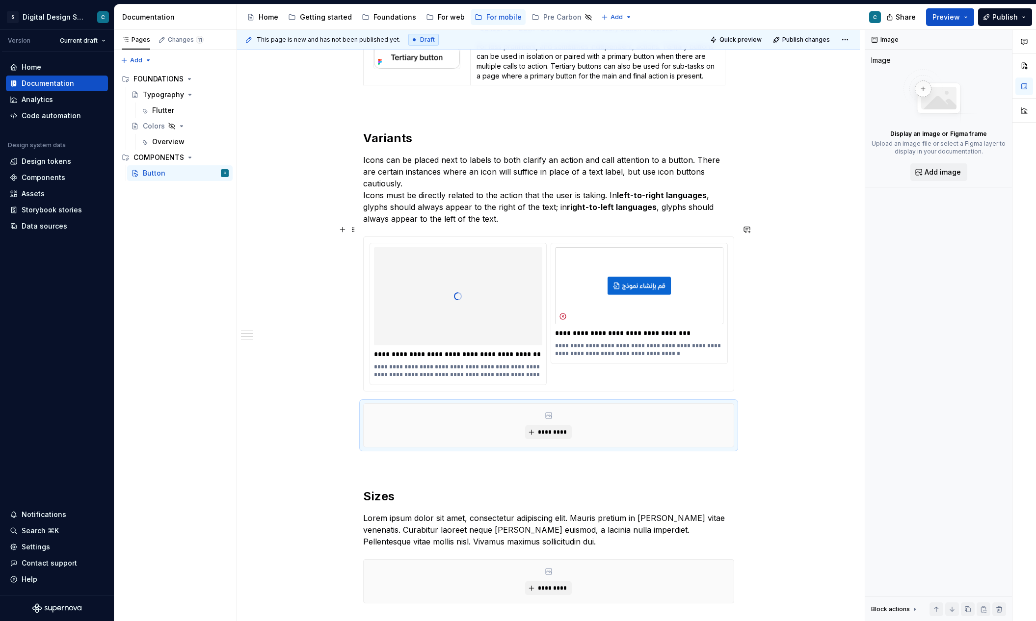
click at [797, 338] on div "Buttons communicate calls to action to the user and allow users to interact wit…" at bounding box center [548, 274] width 623 height 1472
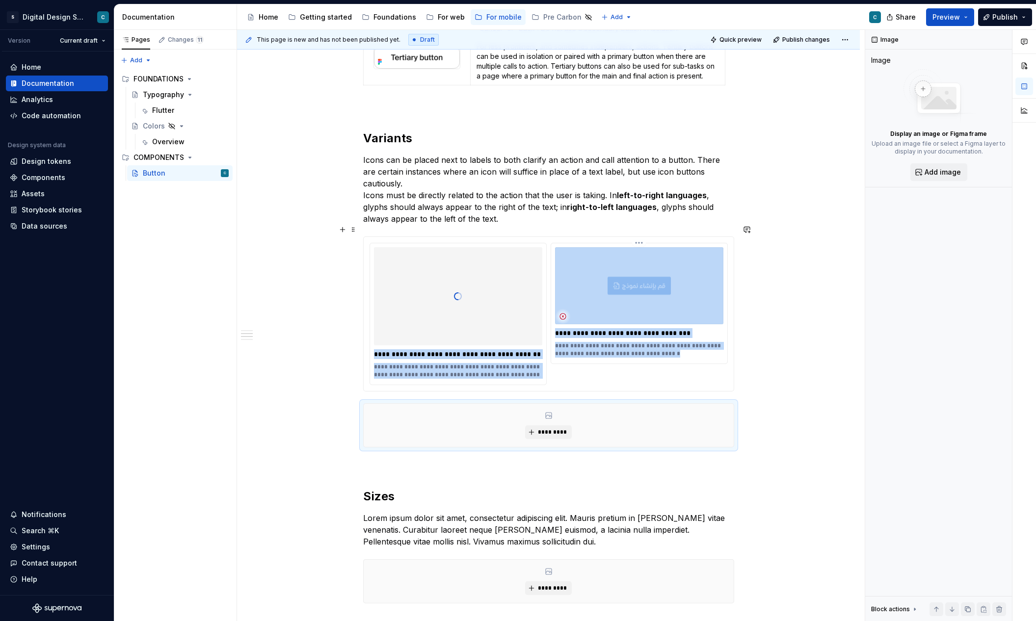
click at [651, 283] on img at bounding box center [639, 286] width 168 height 78
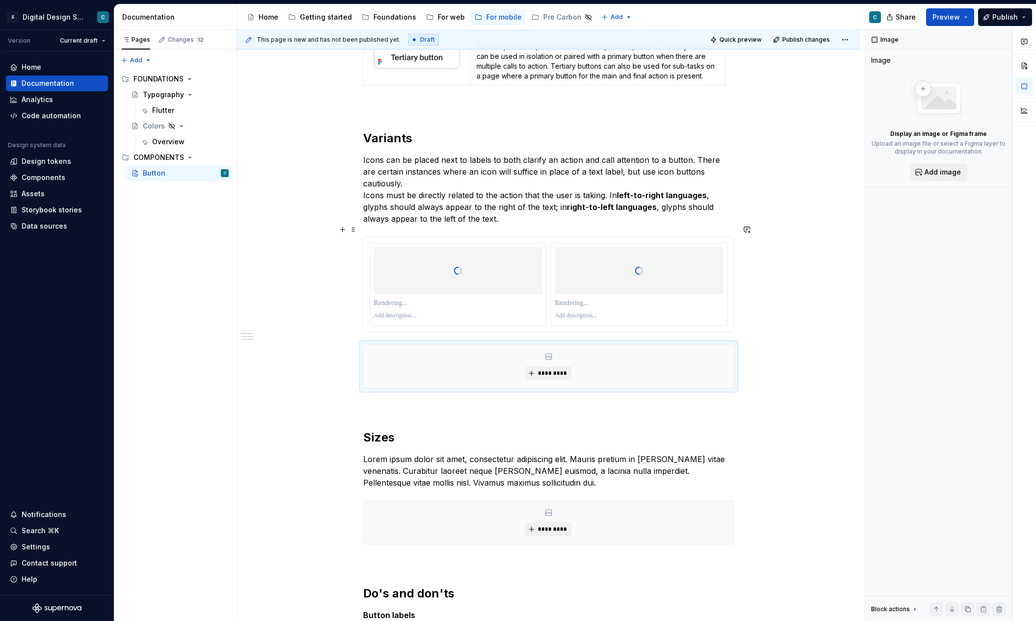
click at [634, 268] on div at bounding box center [639, 271] width 168 height 98
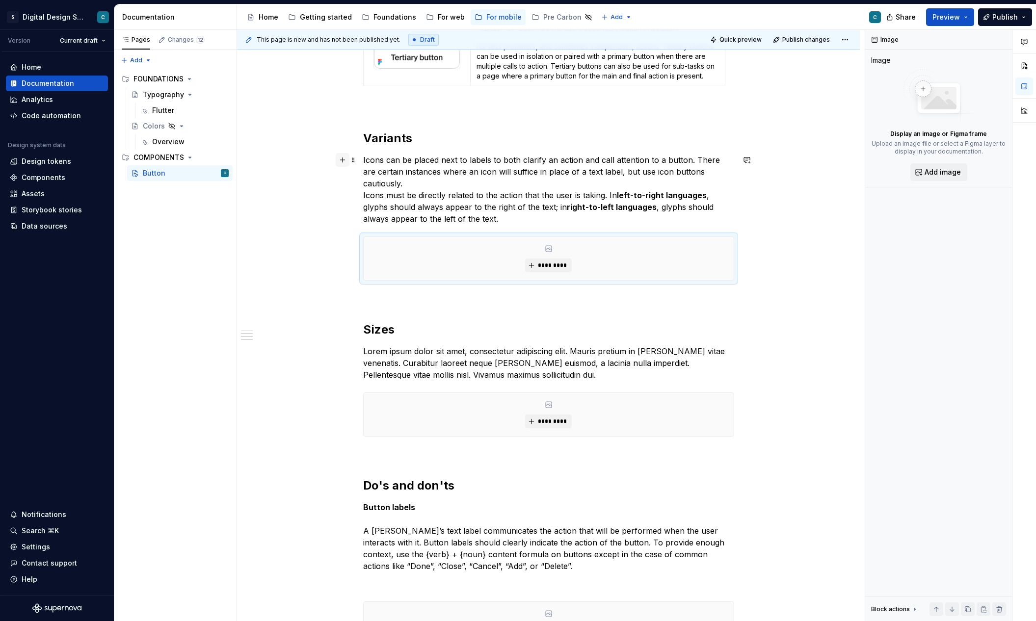
click at [344, 163] on button "button" at bounding box center [343, 160] width 14 height 14
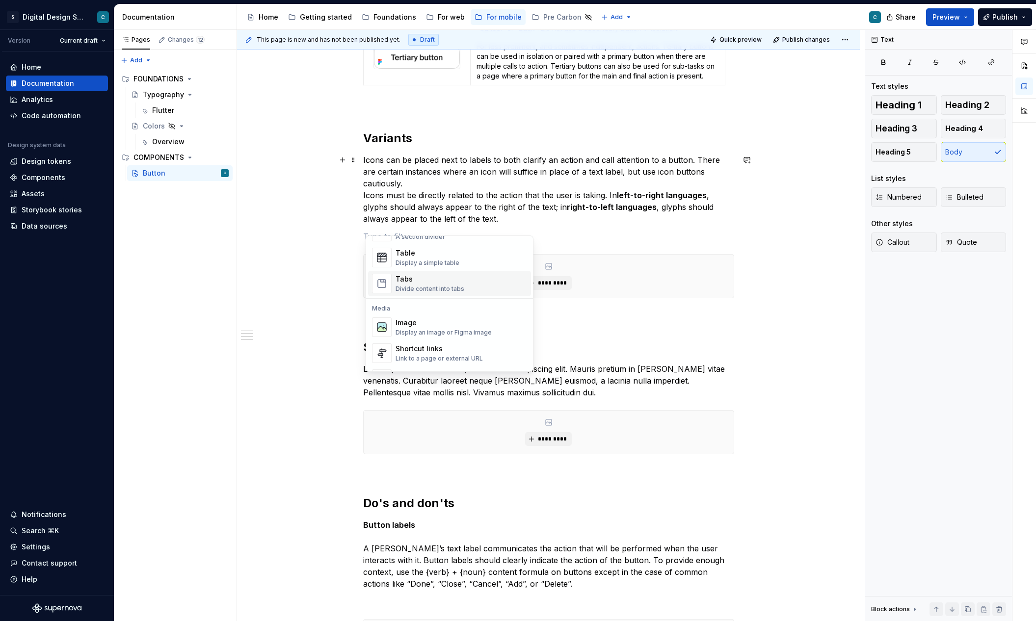
scroll to position [350, 0]
click at [436, 266] on div "Display a simple table" at bounding box center [427, 267] width 64 height 8
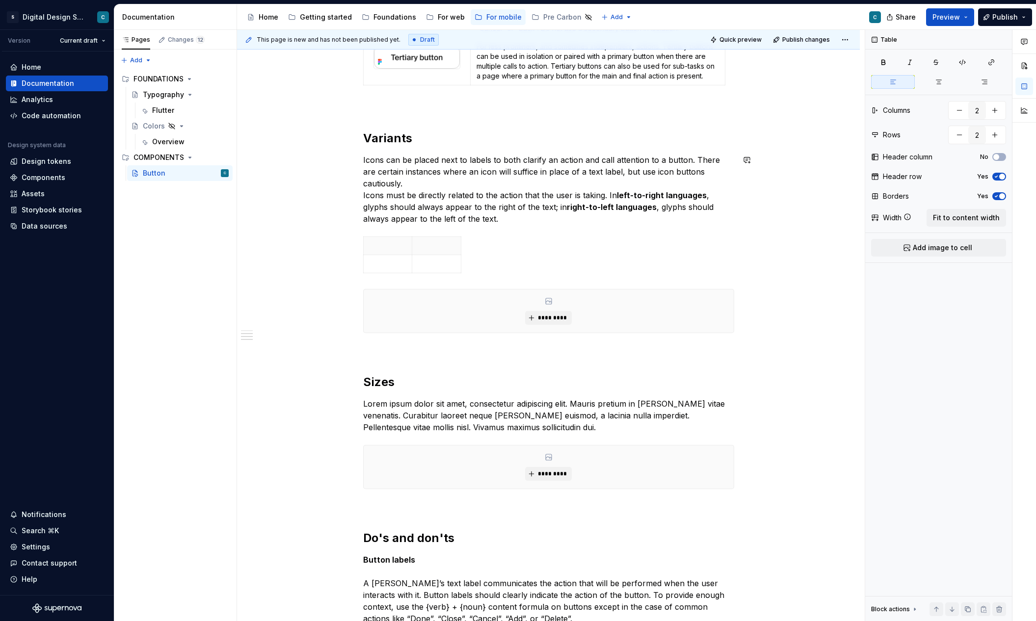
click at [514, 221] on div "Buttons communicate calls to action to the user and allow users to interact wit…" at bounding box center [548, 130] width 371 height 1136
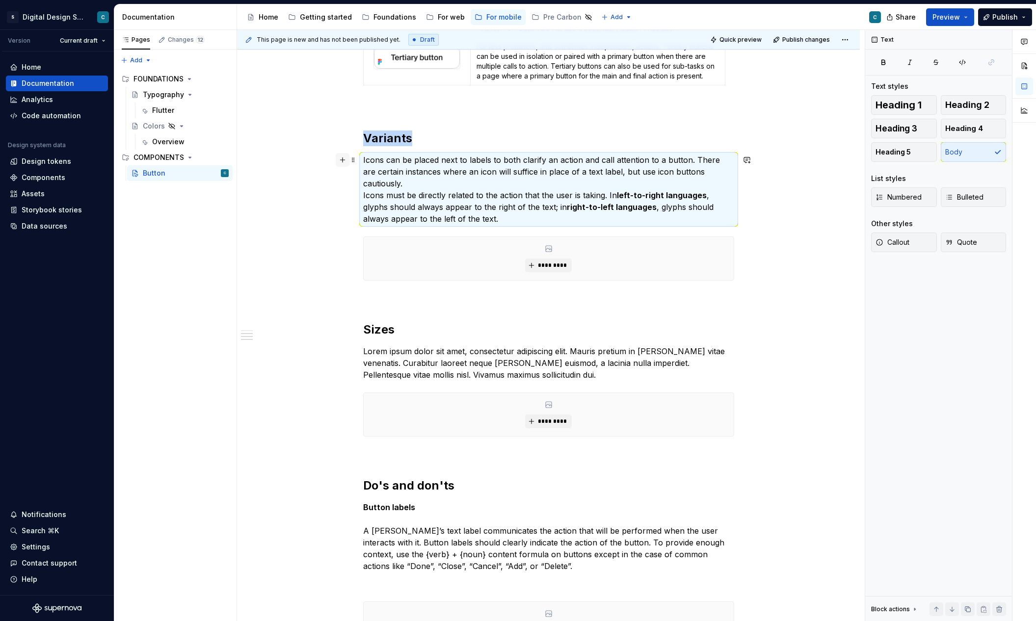
click at [346, 163] on button "button" at bounding box center [343, 160] width 14 height 14
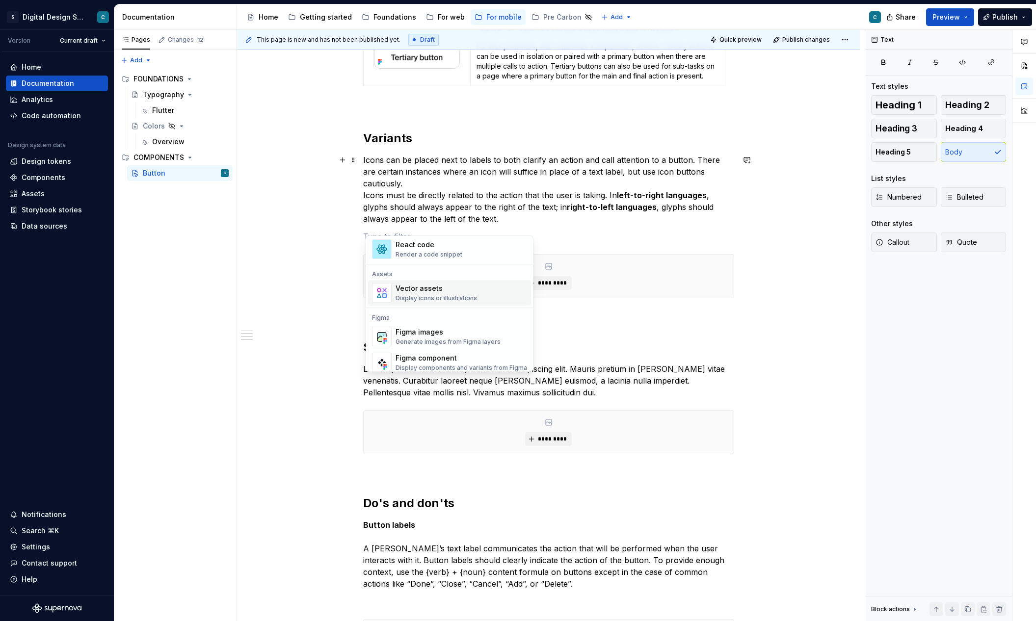
scroll to position [850, 0]
click at [426, 329] on div "Figma images" at bounding box center [447, 332] width 105 height 10
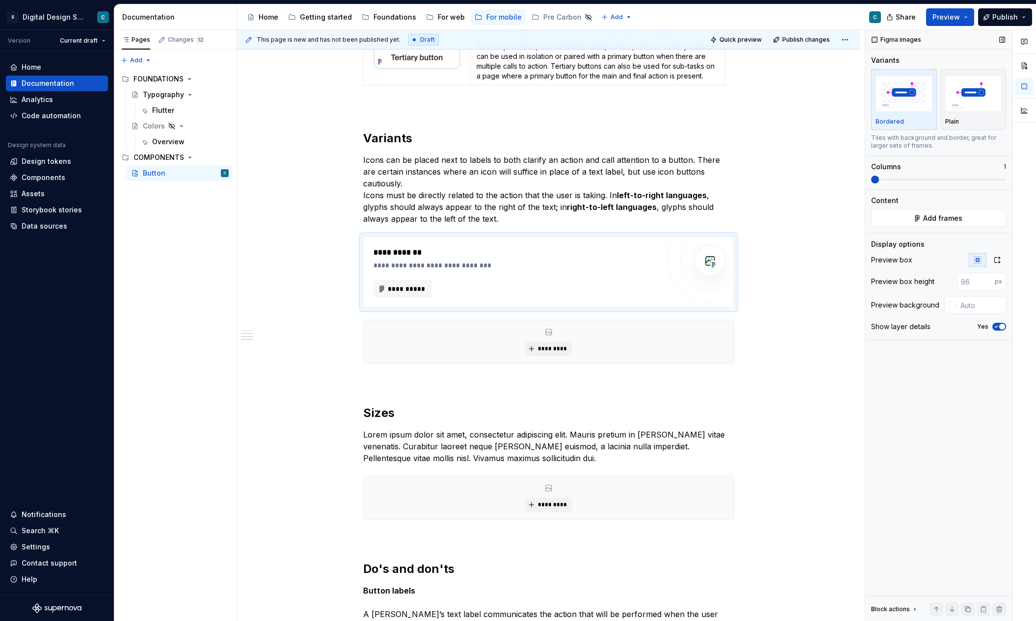
click at [1004, 166] on p "1" at bounding box center [1004, 167] width 2 height 8
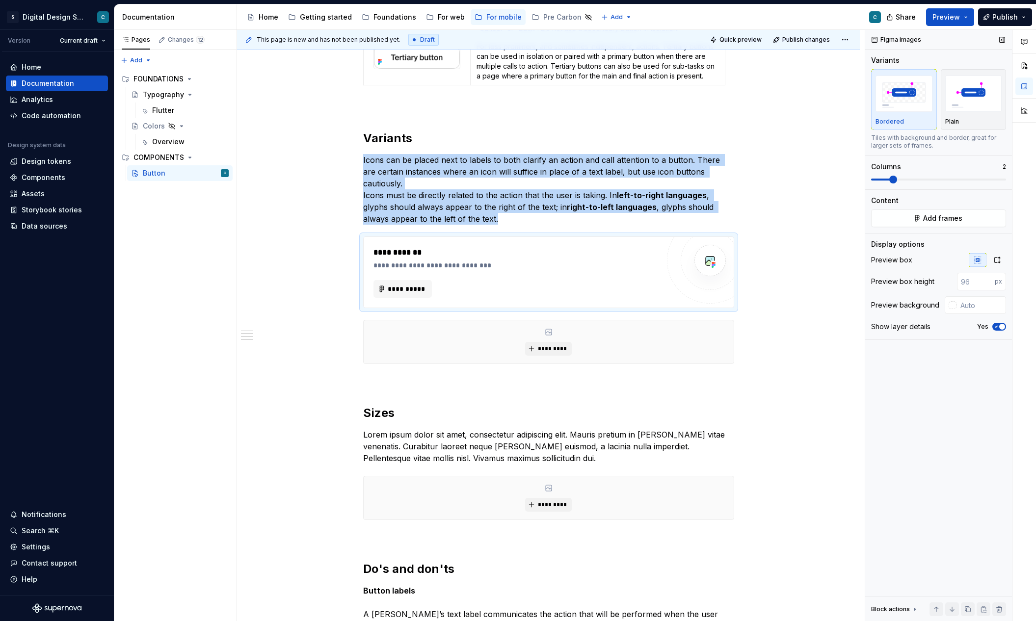
click at [892, 179] on span at bounding box center [893, 180] width 8 height 8
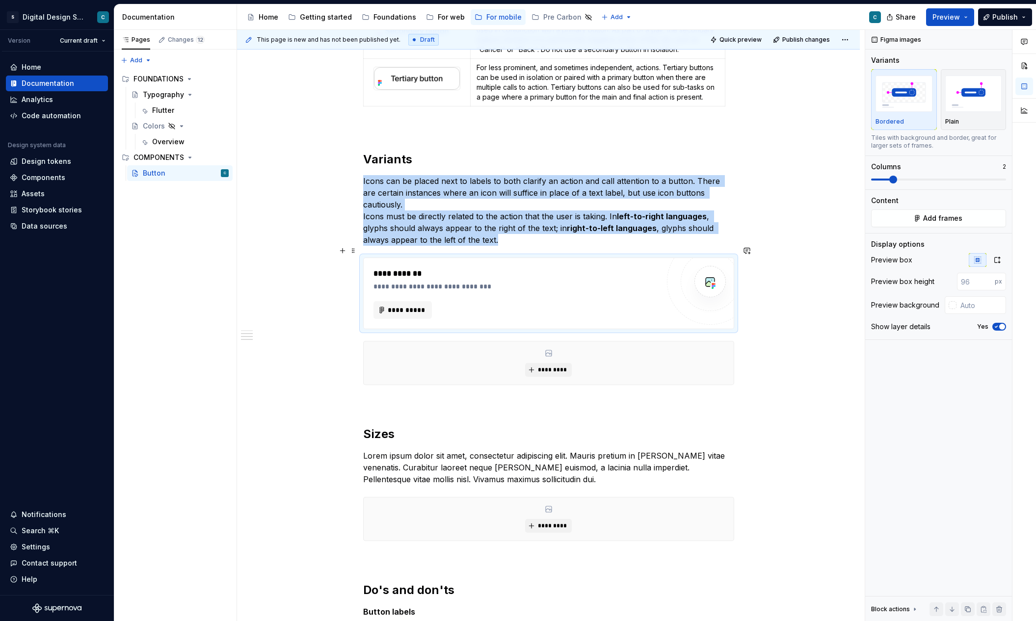
scroll to position [629, 0]
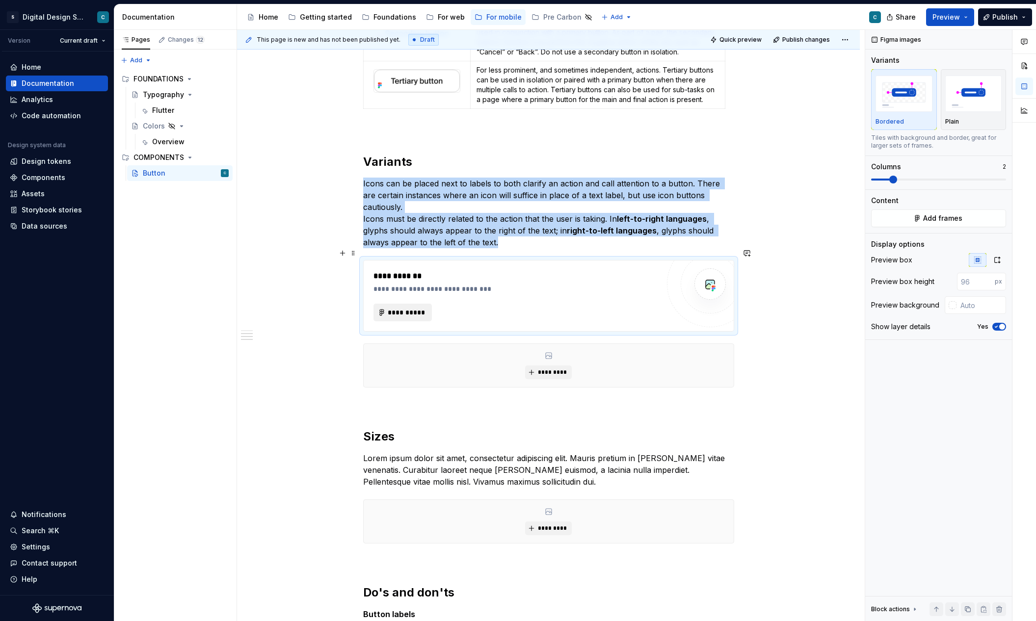
click at [406, 308] on span "**********" at bounding box center [407, 313] width 38 height 10
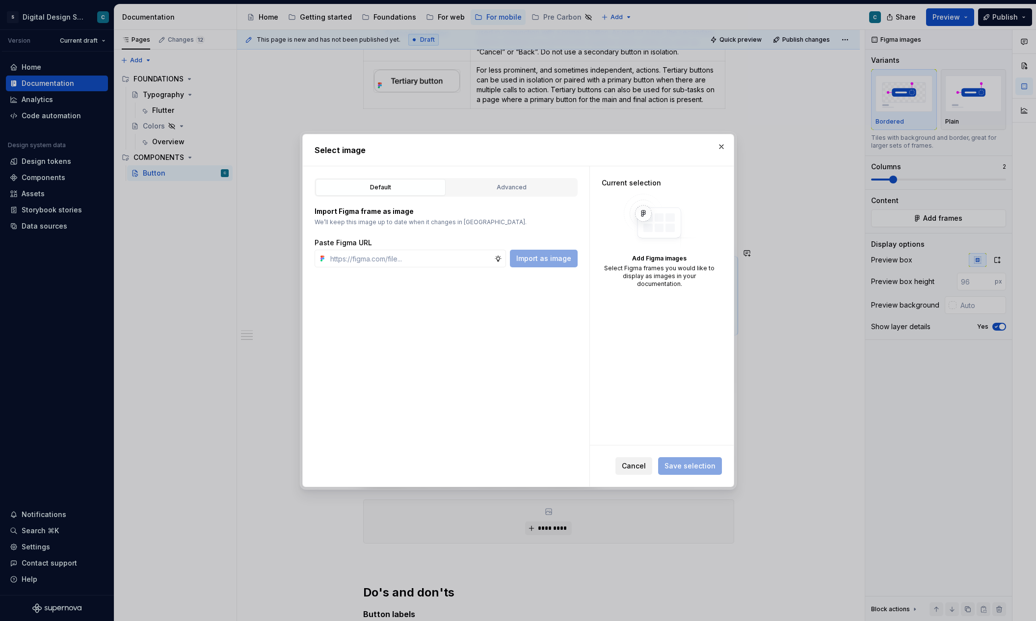
click at [629, 462] on span "Cancel" at bounding box center [634, 466] width 24 height 10
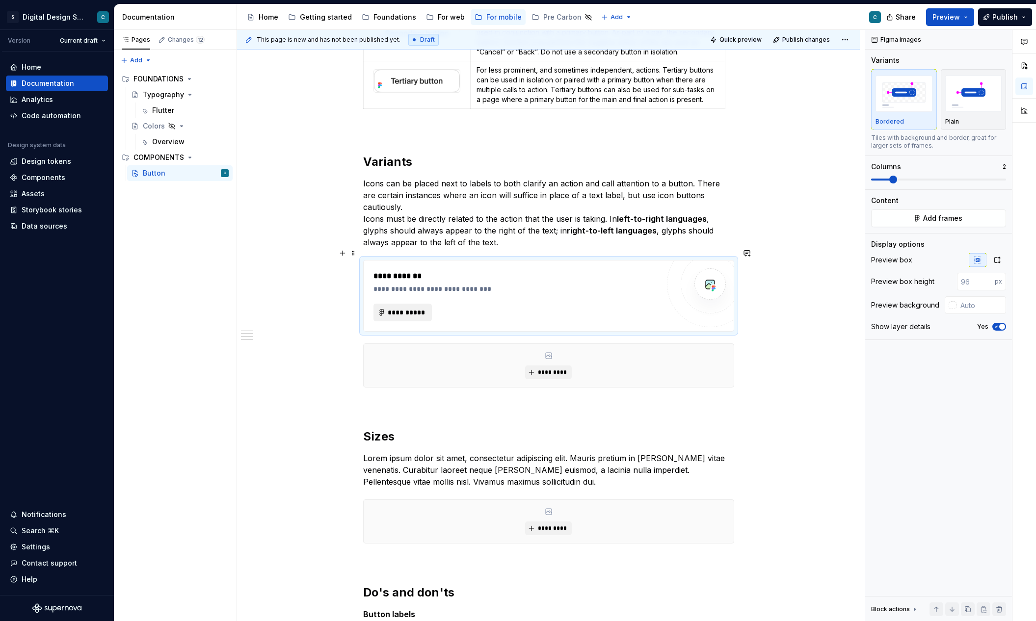
click at [404, 308] on span "**********" at bounding box center [407, 313] width 38 height 10
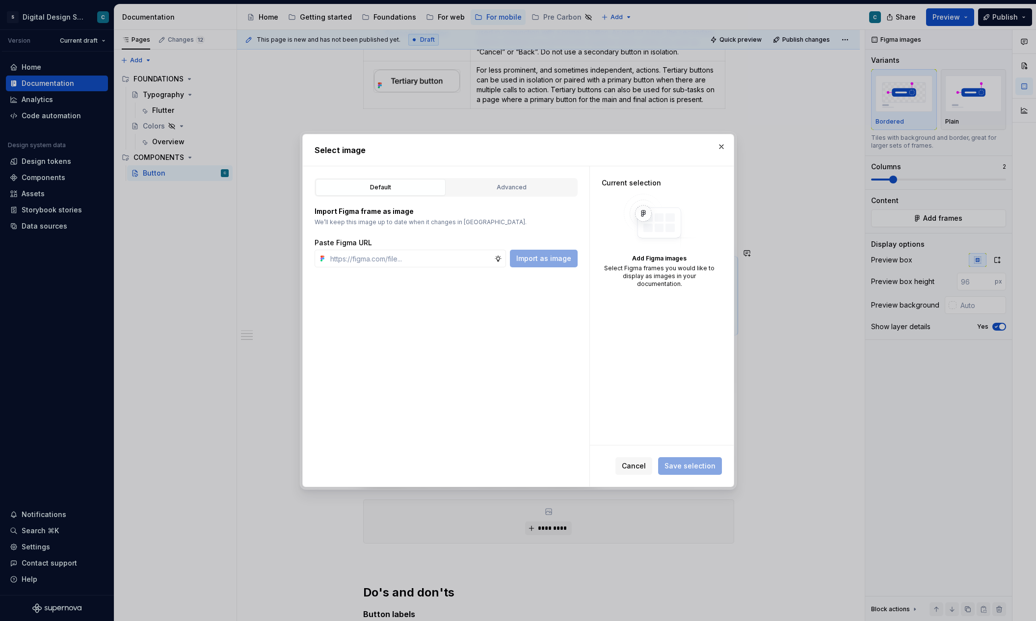
type textarea "*"
type input "https://www.figma.com/design/lYZybnRfpO0vyQ22B9yKEa/SDS-UI-Kit---Mobile?m=auto&…"
click at [542, 258] on span "Import as image" at bounding box center [543, 259] width 55 height 10
click at [689, 464] on span "Save selection" at bounding box center [689, 466] width 51 height 10
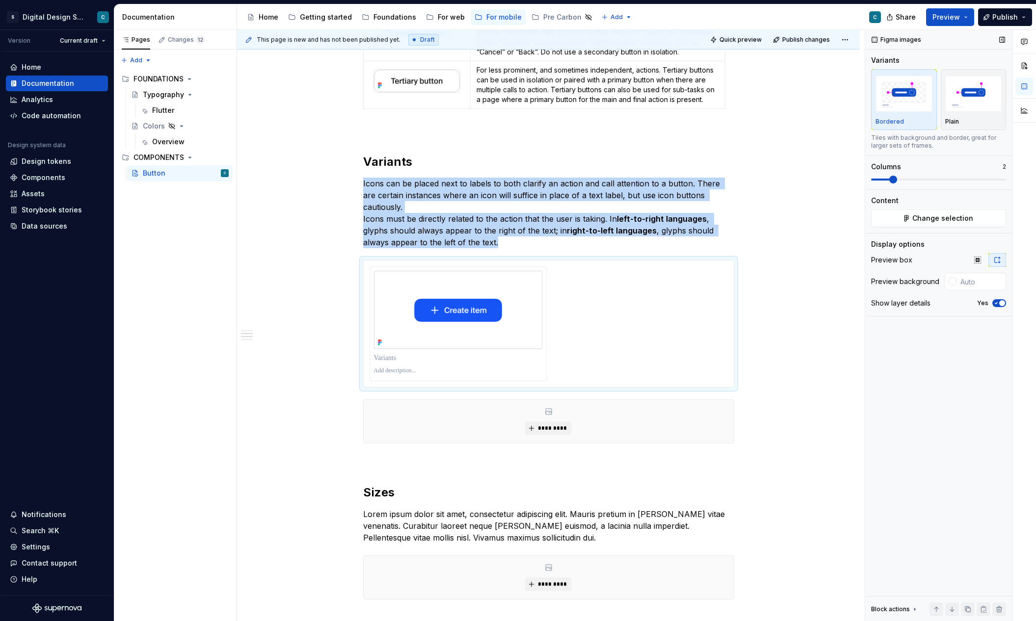
click at [892, 178] on span at bounding box center [893, 180] width 8 height 8
click at [616, 298] on div at bounding box center [548, 323] width 358 height 115
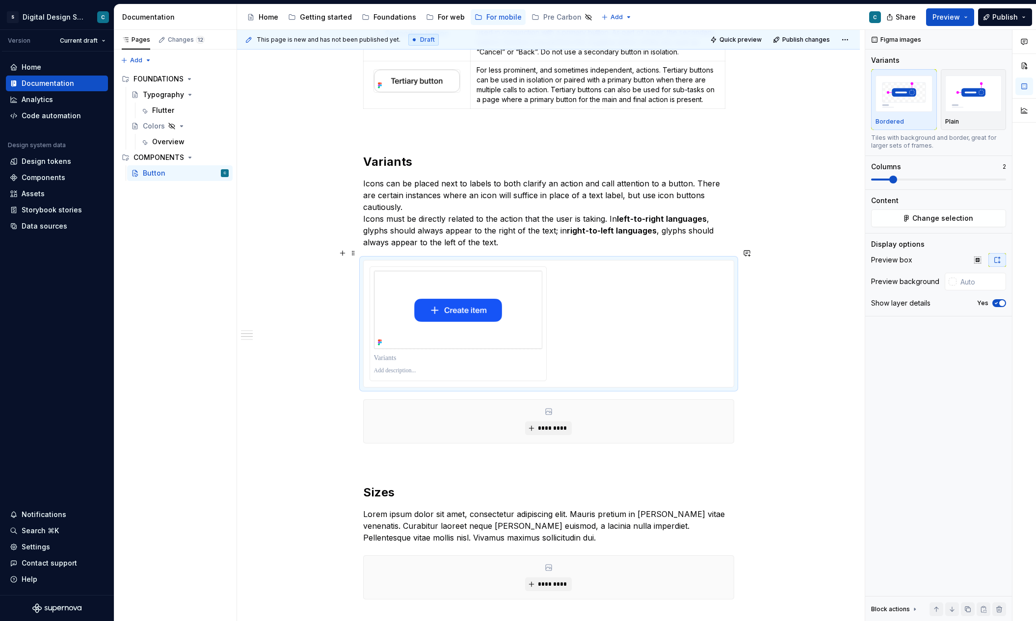
click at [616, 315] on div at bounding box center [548, 323] width 358 height 115
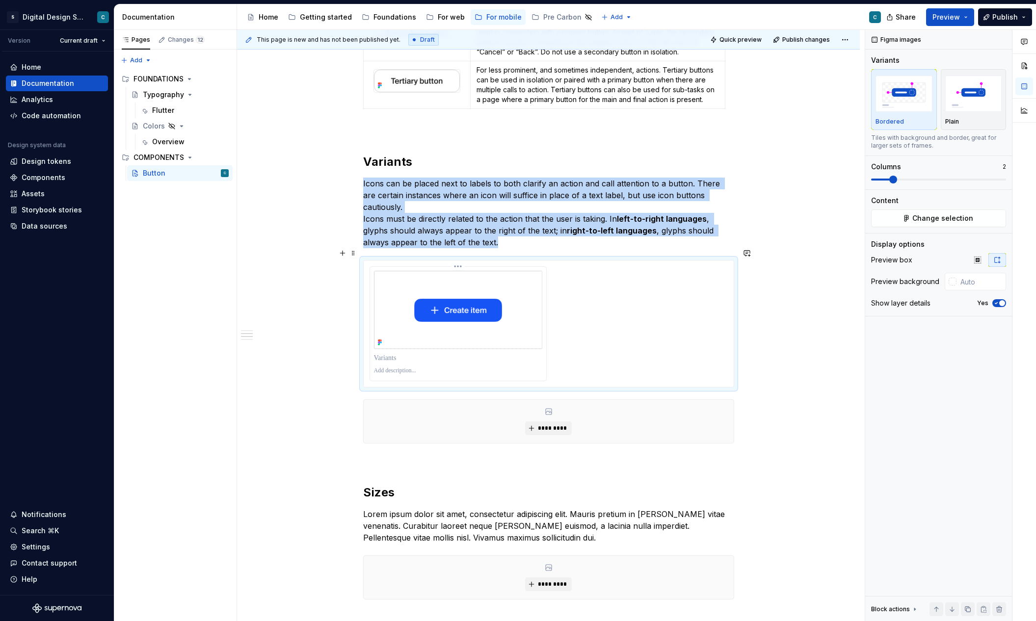
click at [474, 289] on img at bounding box center [458, 310] width 168 height 78
click at [595, 287] on div at bounding box center [548, 323] width 358 height 115
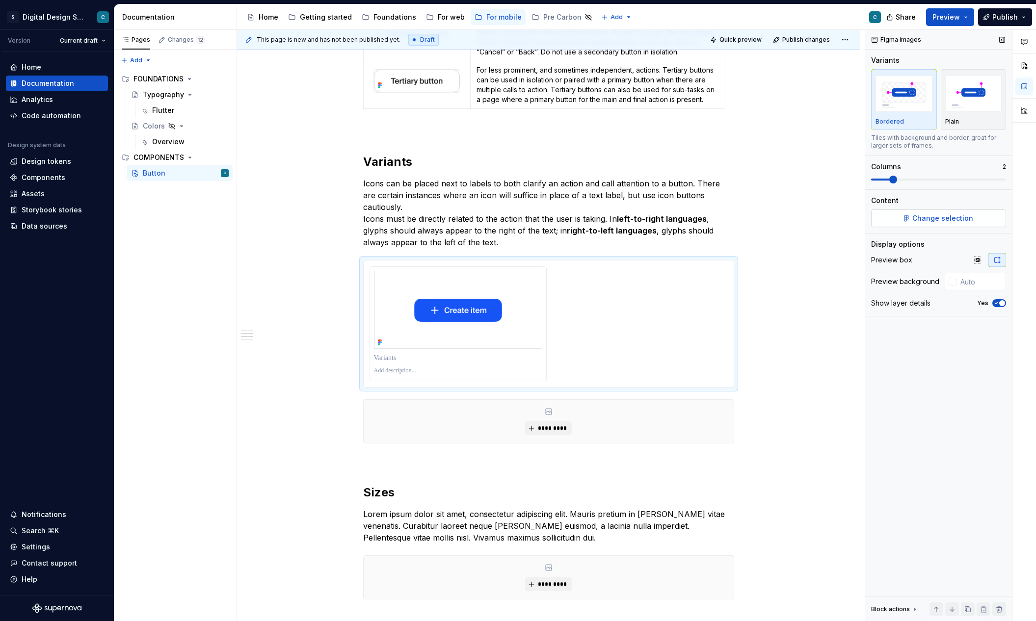
click at [944, 220] on span "Change selection" at bounding box center [942, 218] width 61 height 10
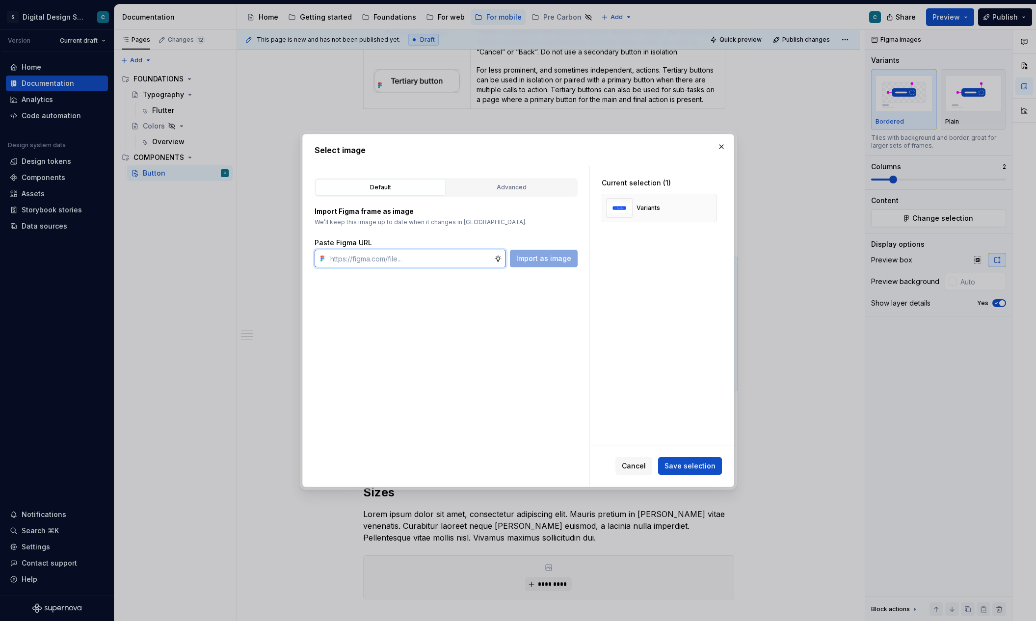
paste input "https://www.figma.com/design/lYZybnRfpO0vyQ22B9yKEa/SDS-UI-Kit---Mobile?m=auto&…"
type input "https://www.figma.com/design/lYZybnRfpO0vyQ22B9yKEa/SDS-UI-Kit---Mobile?m=auto&…"
click at [558, 258] on span "Import as image" at bounding box center [543, 259] width 55 height 10
click at [689, 465] on span "Save selection" at bounding box center [689, 466] width 51 height 10
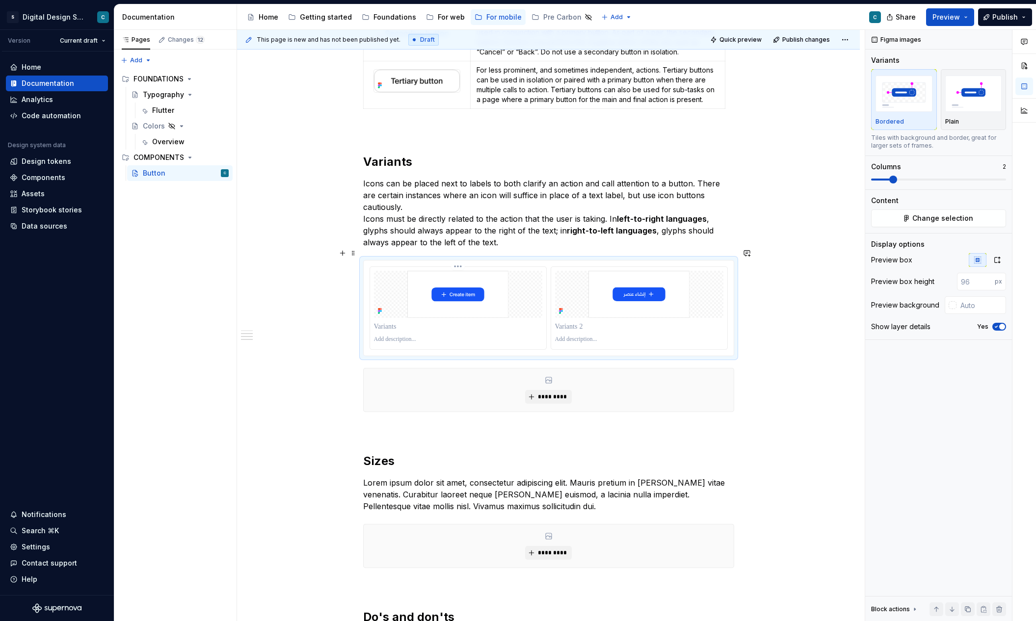
click at [500, 279] on img at bounding box center [458, 294] width 168 height 47
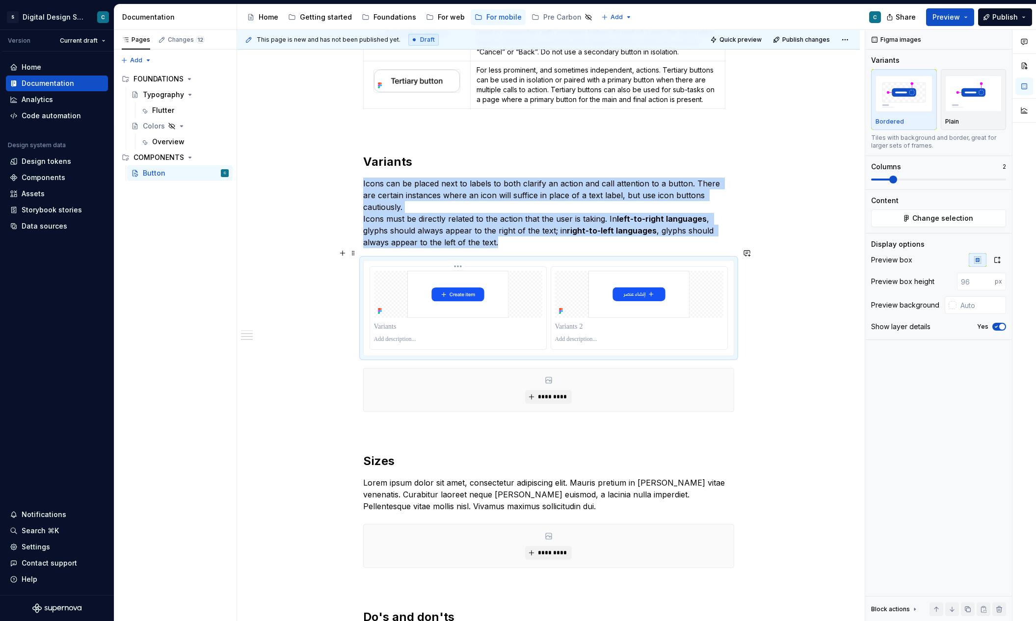
click at [506, 281] on img at bounding box center [458, 294] width 168 height 47
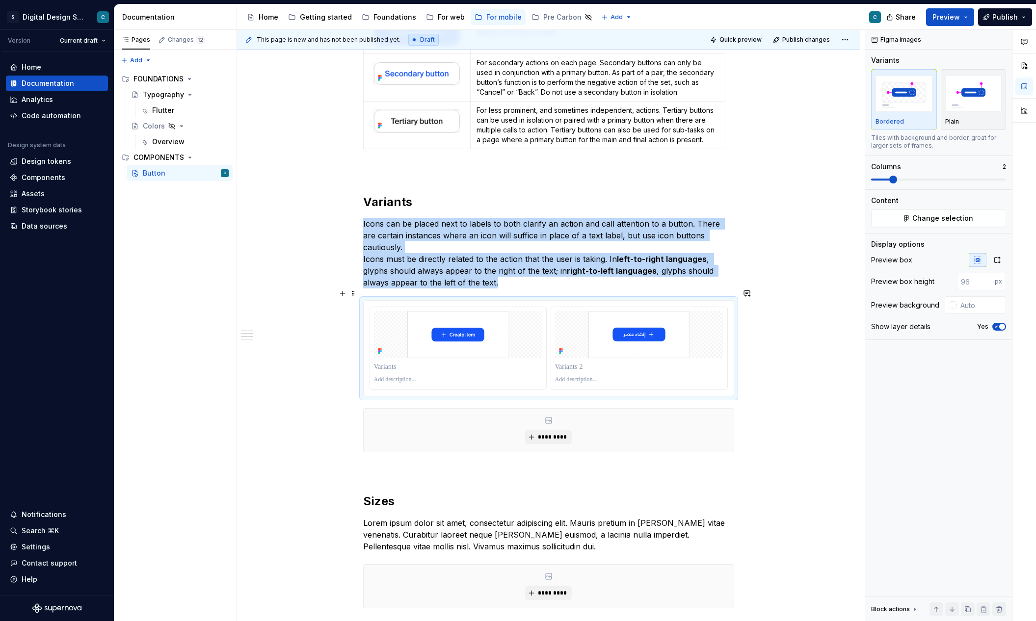
scroll to position [595, 0]
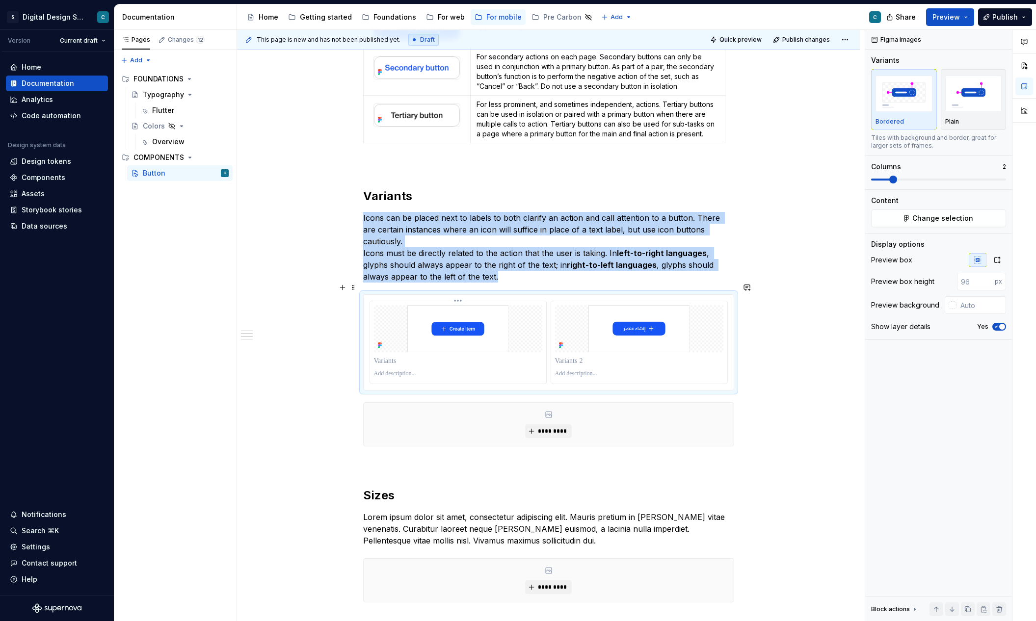
click at [504, 305] on img at bounding box center [458, 328] width 168 height 47
click at [458, 291] on html "S Digital Design System C Version Current draft Home Documentation Analytics Co…" at bounding box center [518, 310] width 1036 height 621
click at [436, 305] on html "S Digital Design System C Version Current draft Home Documentation Analytics Co…" at bounding box center [518, 310] width 1036 height 621
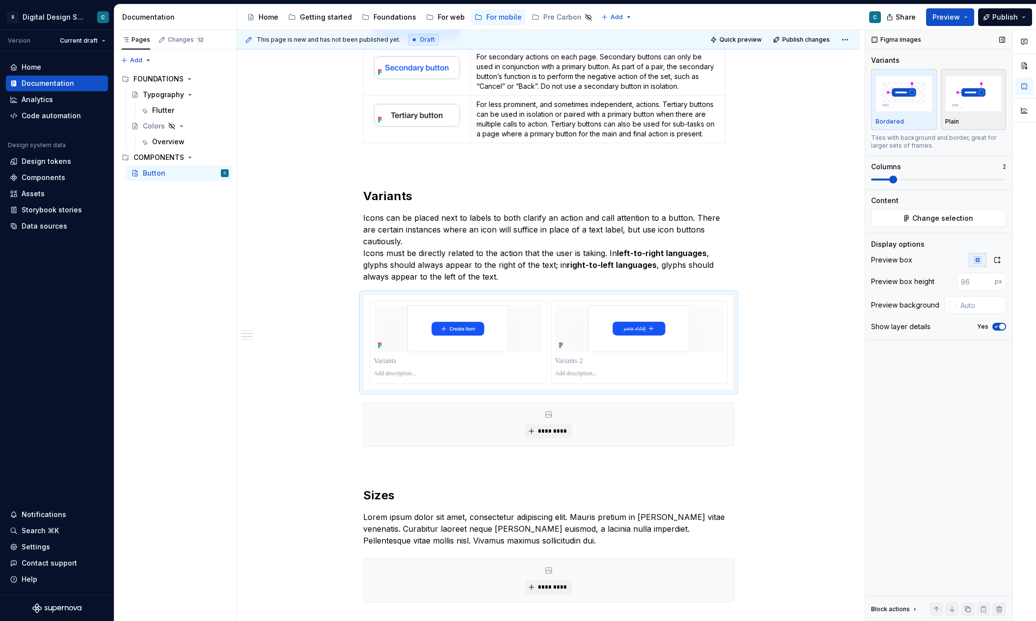
click at [969, 117] on div "Plain" at bounding box center [973, 100] width 57 height 52
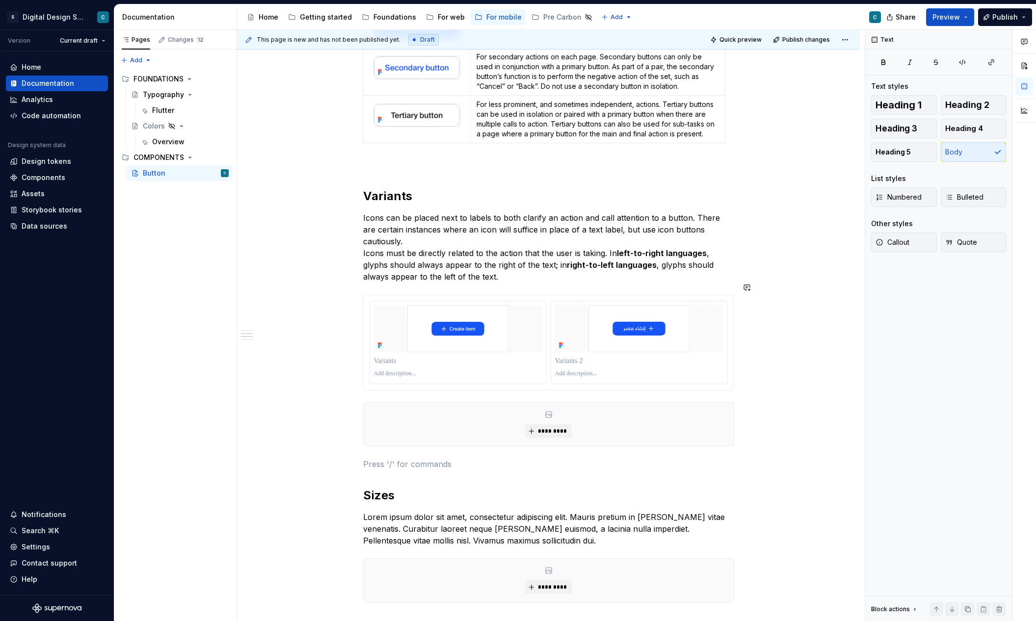
click at [299, 383] on div "Buttons communicate calls to action to the user and allow users to interact wit…" at bounding box center [548, 302] width 623 height 1413
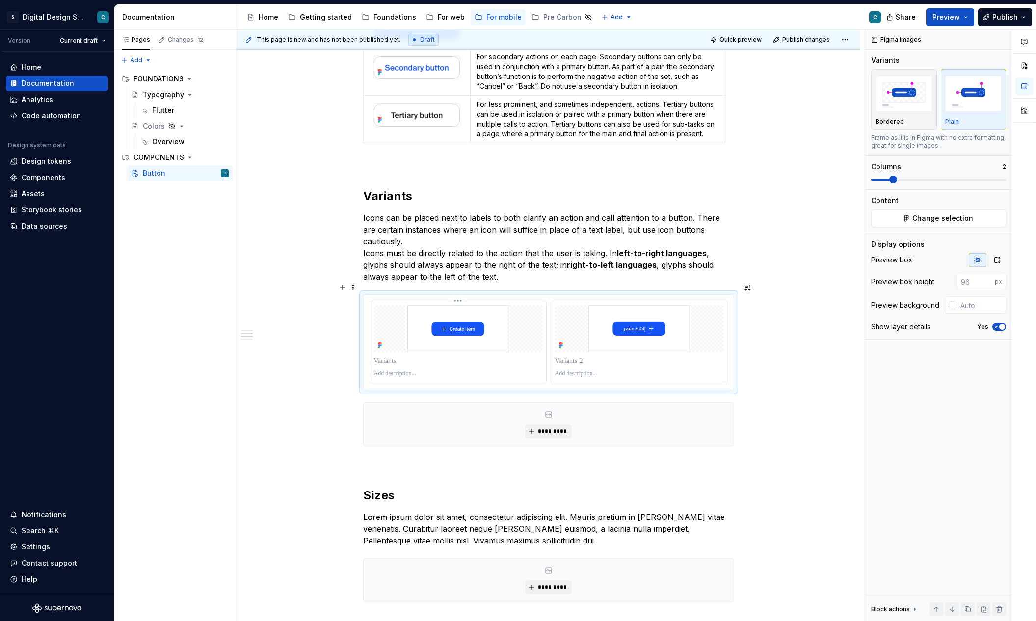
click at [391, 305] on img at bounding box center [458, 328] width 168 height 47
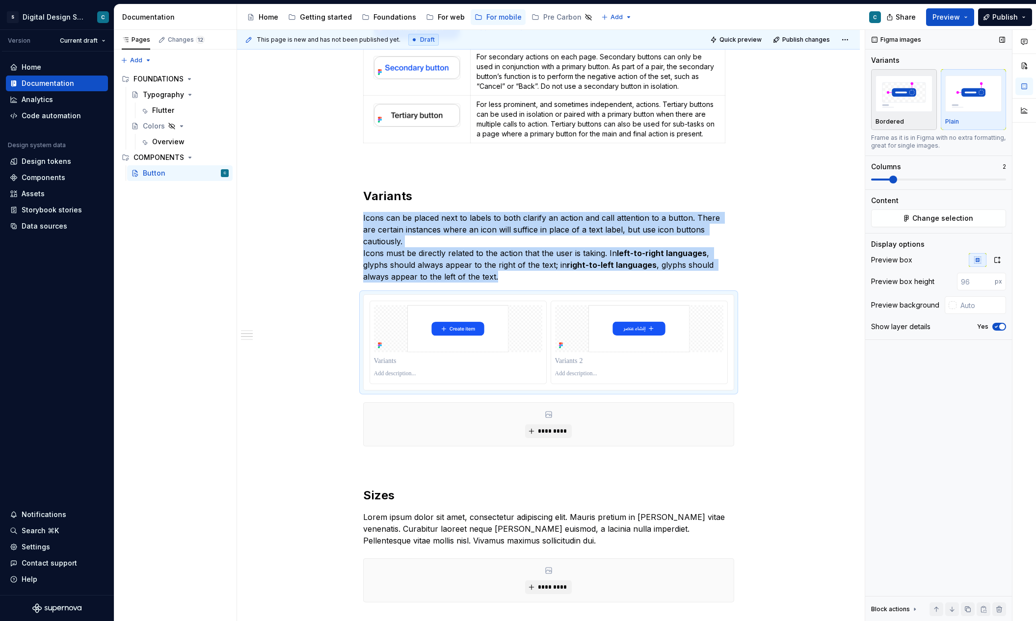
click at [914, 114] on div "Bordered" at bounding box center [903, 100] width 57 height 52
click at [983, 120] on div "Plain" at bounding box center [973, 122] width 57 height 8
click at [904, 102] on img "button" at bounding box center [903, 94] width 57 height 36
click at [484, 319] on img at bounding box center [458, 328] width 168 height 47
click at [461, 288] on html "S Digital Design System C Version Current draft Home Documentation Analytics Co…" at bounding box center [518, 310] width 1036 height 621
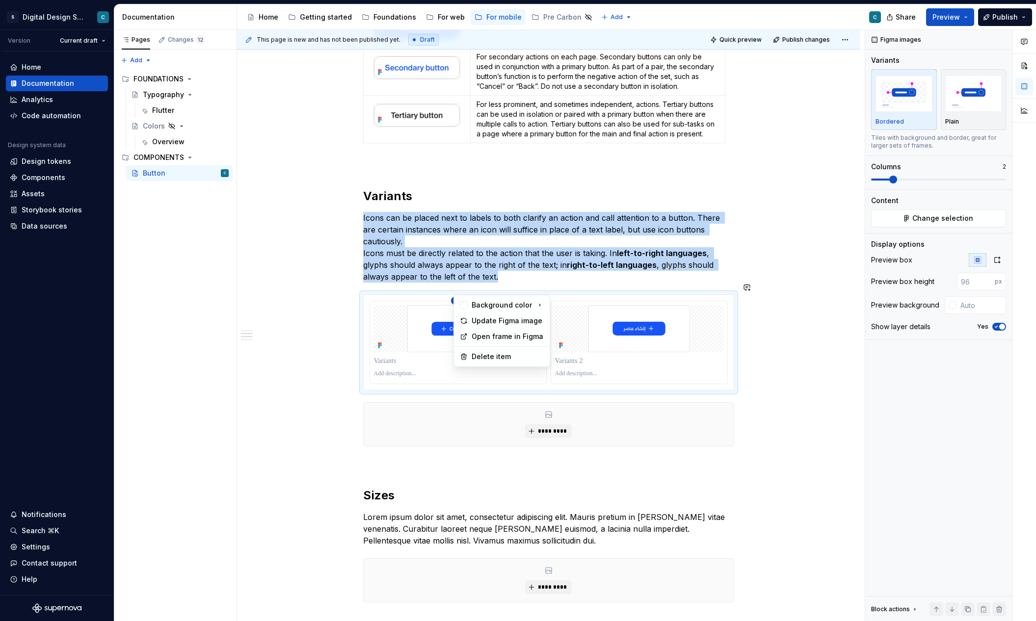
click at [290, 295] on html "S Digital Design System C Version Current draft Home Documentation Analytics Co…" at bounding box center [518, 310] width 1036 height 621
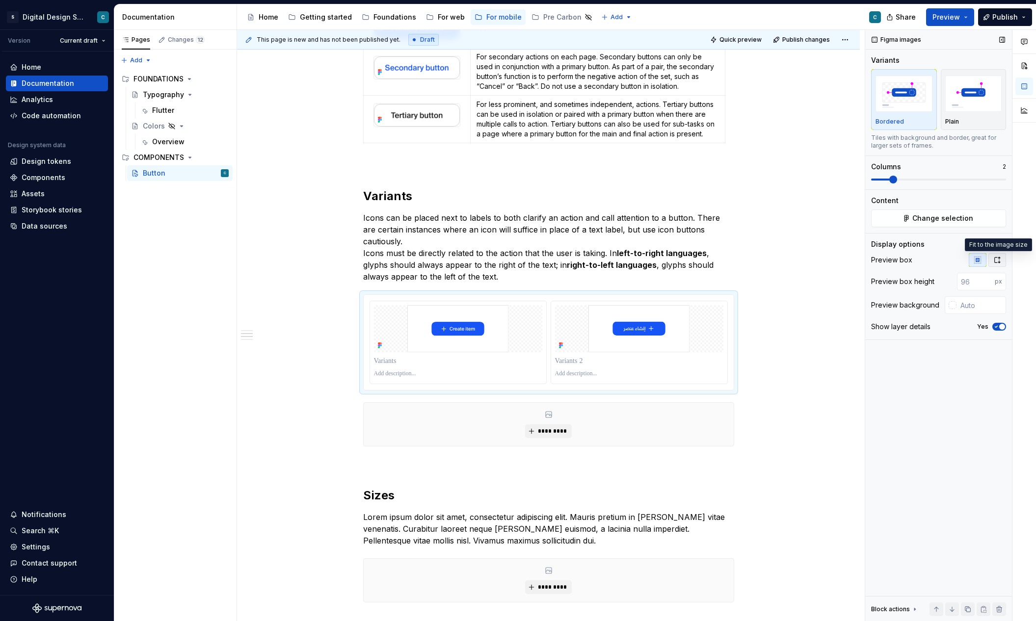
click at [995, 259] on icon "button" at bounding box center [997, 260] width 8 height 8
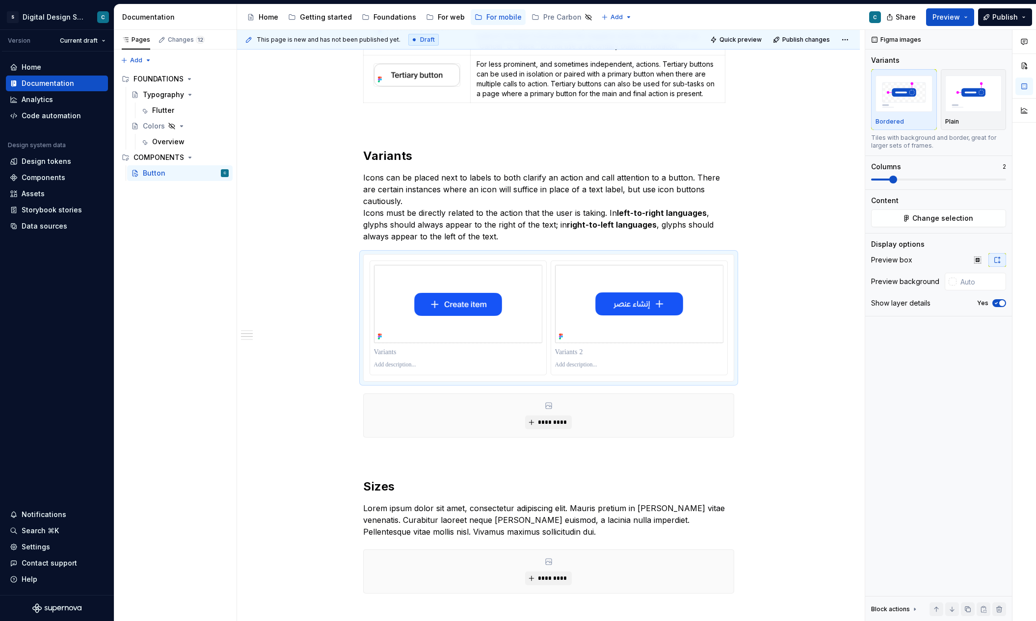
scroll to position [636, 0]
click at [389, 346] on p at bounding box center [458, 351] width 168 height 10
click at [577, 346] on p at bounding box center [639, 351] width 168 height 10
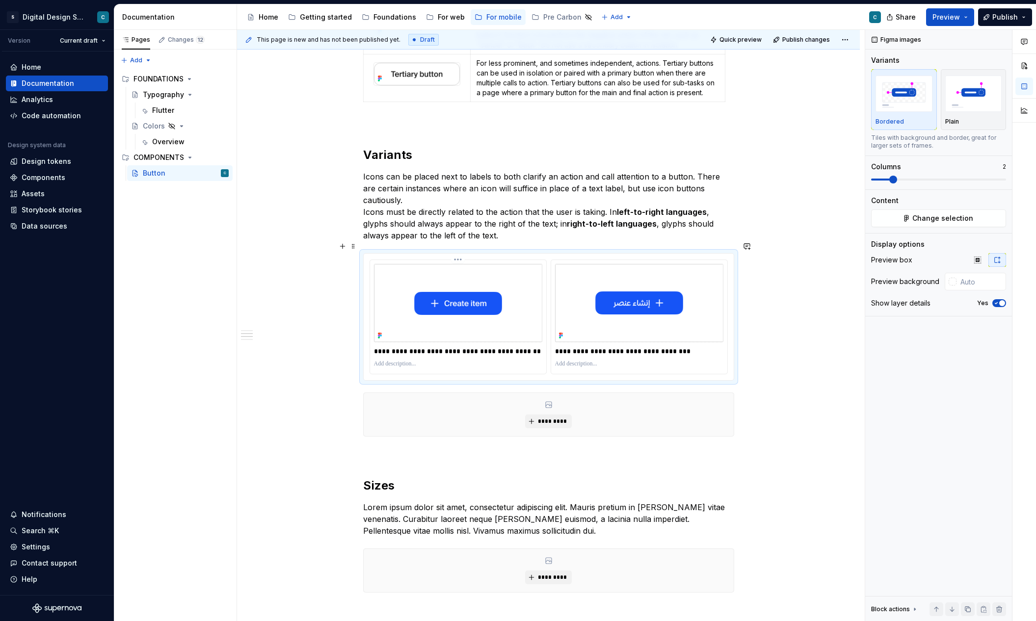
click at [394, 360] on p at bounding box center [458, 364] width 168 height 8
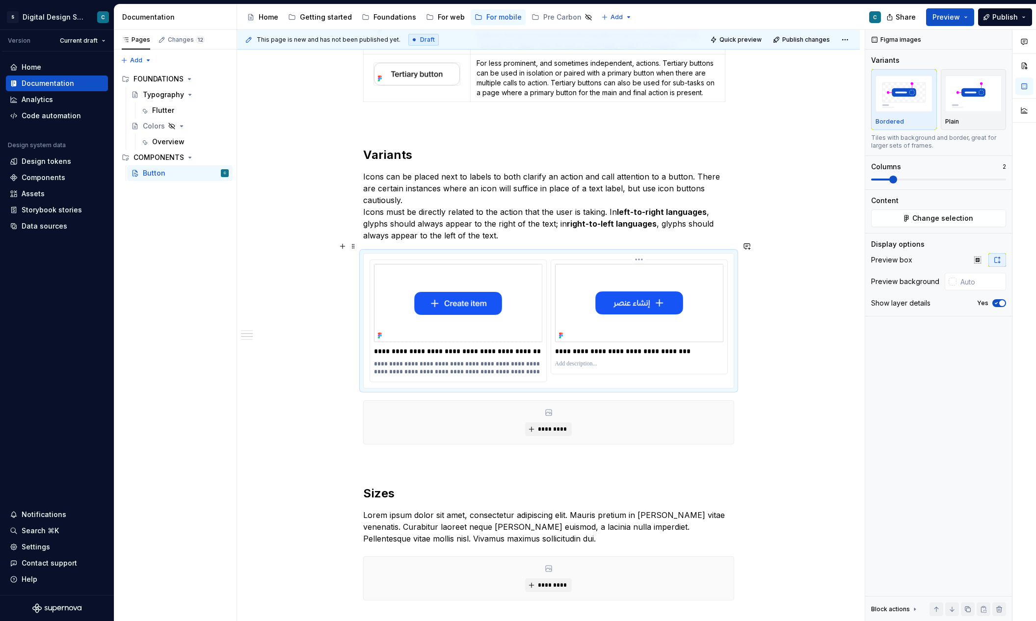
click at [568, 360] on p at bounding box center [639, 364] width 168 height 8
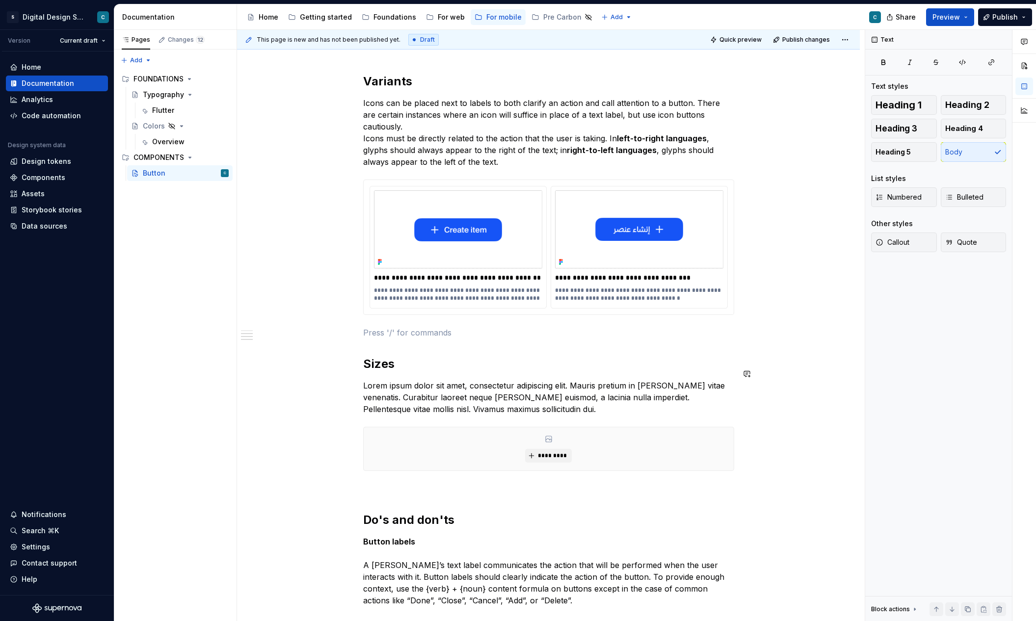
scroll to position [710, 0]
type textarea "*"
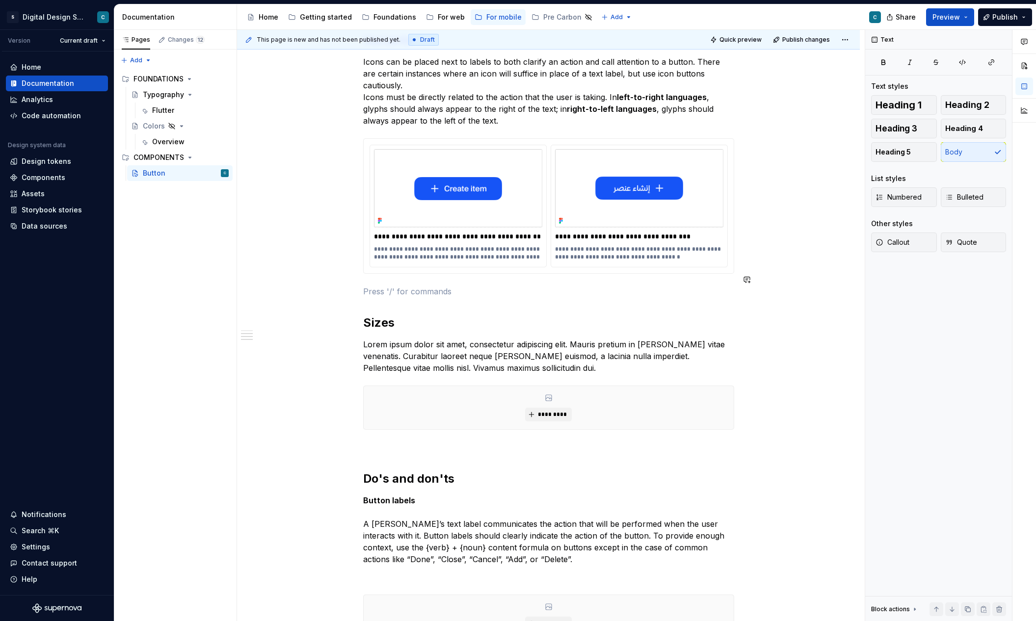
scroll to position [754, 0]
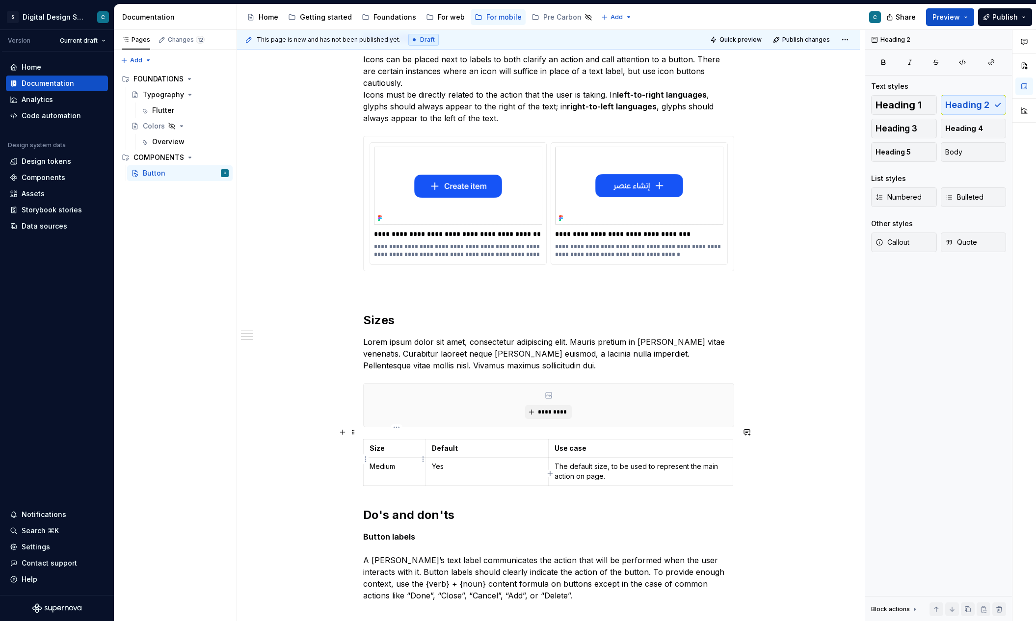
click at [386, 462] on p "Medium" at bounding box center [394, 467] width 51 height 10
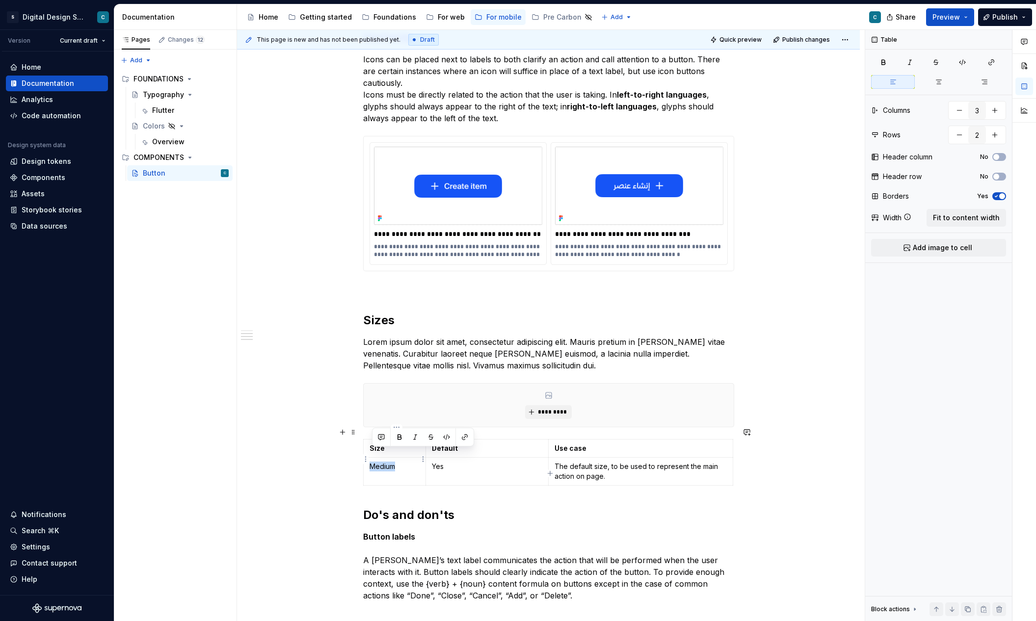
click at [386, 462] on p "Medium" at bounding box center [394, 467] width 51 height 10
click at [549, 471] on icon "button" at bounding box center [550, 473] width 8 height 8
type input "3"
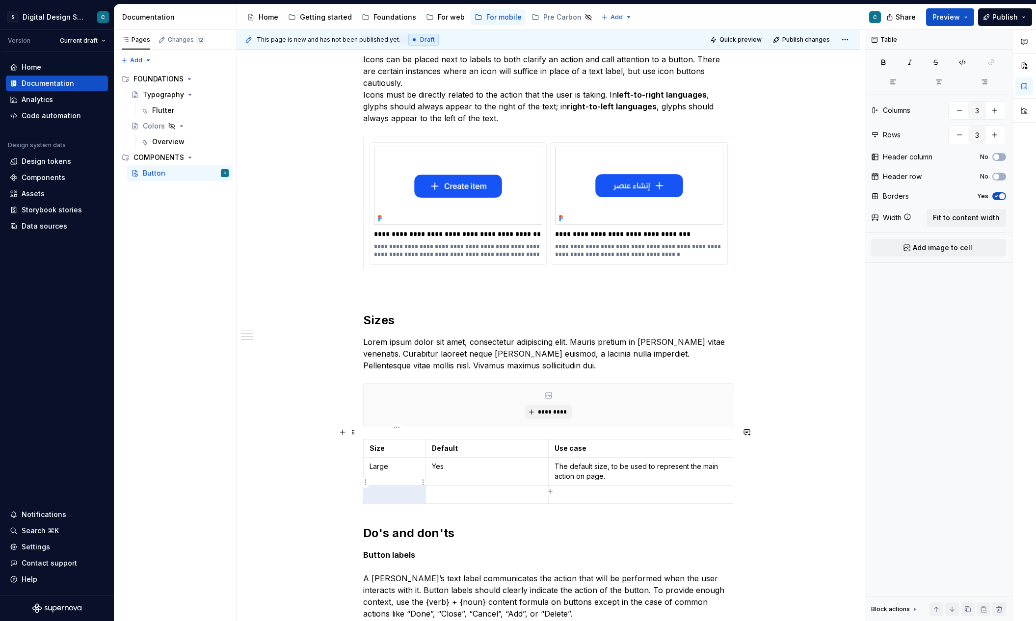
click at [404, 490] on p at bounding box center [394, 495] width 51 height 10
click at [442, 490] on p at bounding box center [487, 495] width 110 height 10
drag, startPoint x: 609, startPoint y: 467, endPoint x: 553, endPoint y: 459, distance: 56.0
click at [553, 459] on td "The default size, to be used to represent the main action on page." at bounding box center [640, 471] width 184 height 28
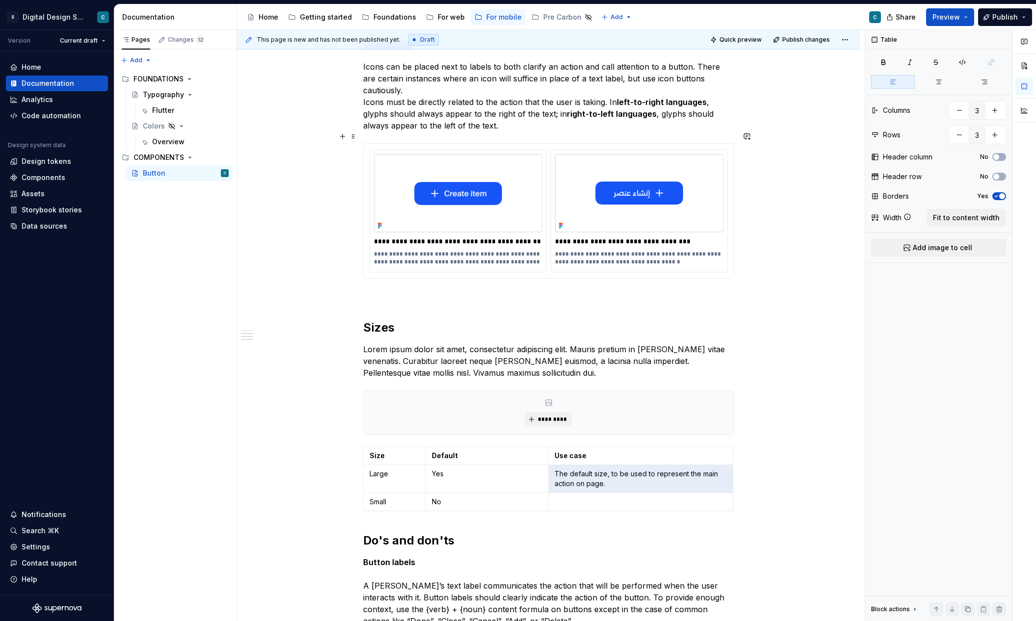
scroll to position [845, 0]
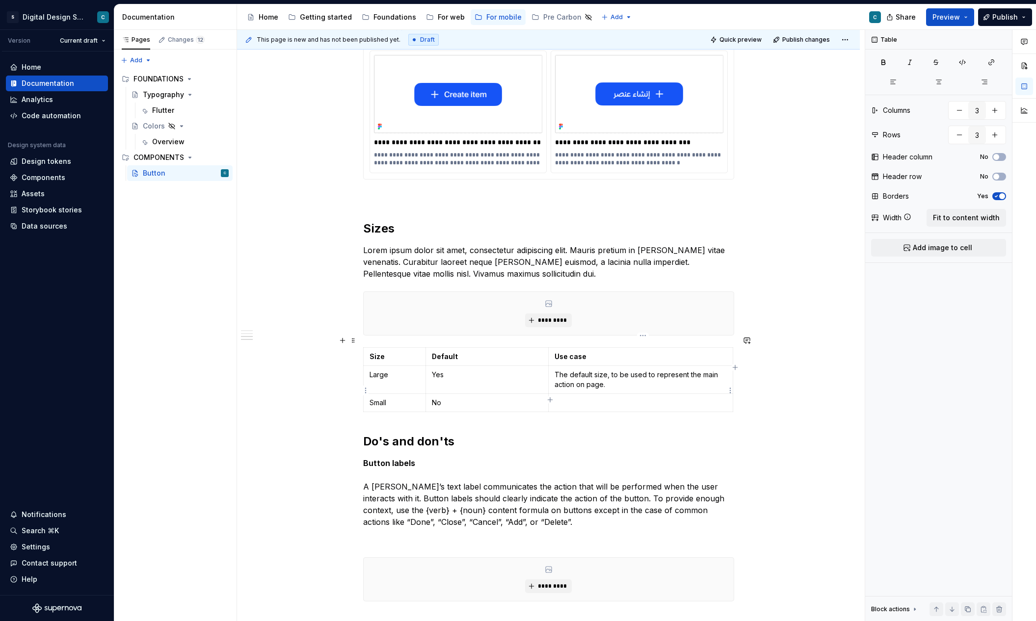
click at [566, 398] on p at bounding box center [640, 403] width 172 height 10
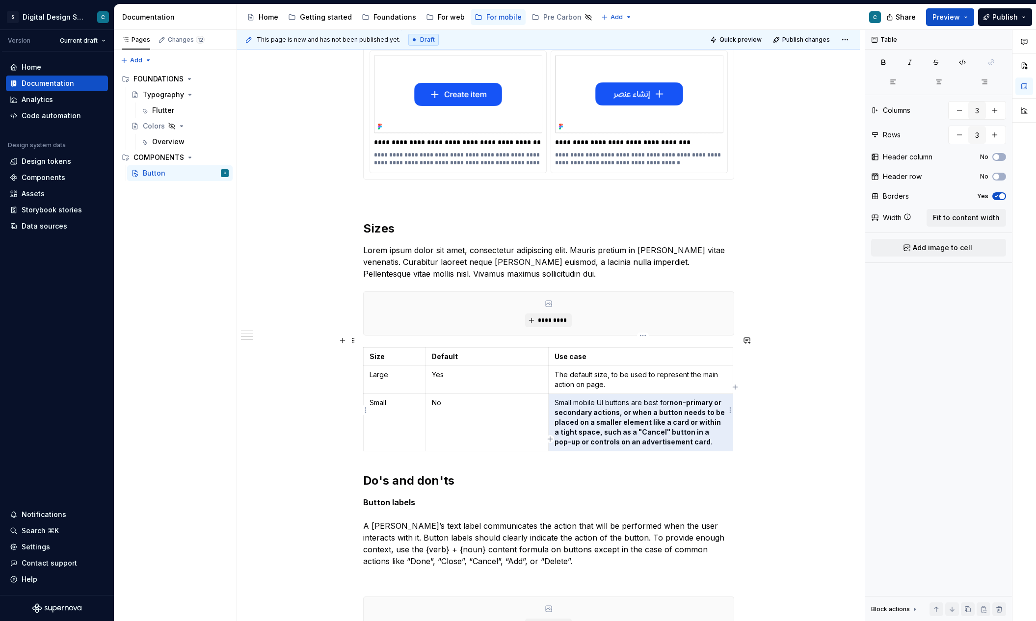
drag, startPoint x: 689, startPoint y: 436, endPoint x: 580, endPoint y: 398, distance: 115.4
click at [580, 398] on td "Small mobile UI buttons are best for non-primary or secondary actions, or when …" at bounding box center [640, 421] width 184 height 57
click at [653, 411] on strong "non-primary or secondary actions, or when a button needs to be placed on a smal…" at bounding box center [640, 422] width 172 height 48
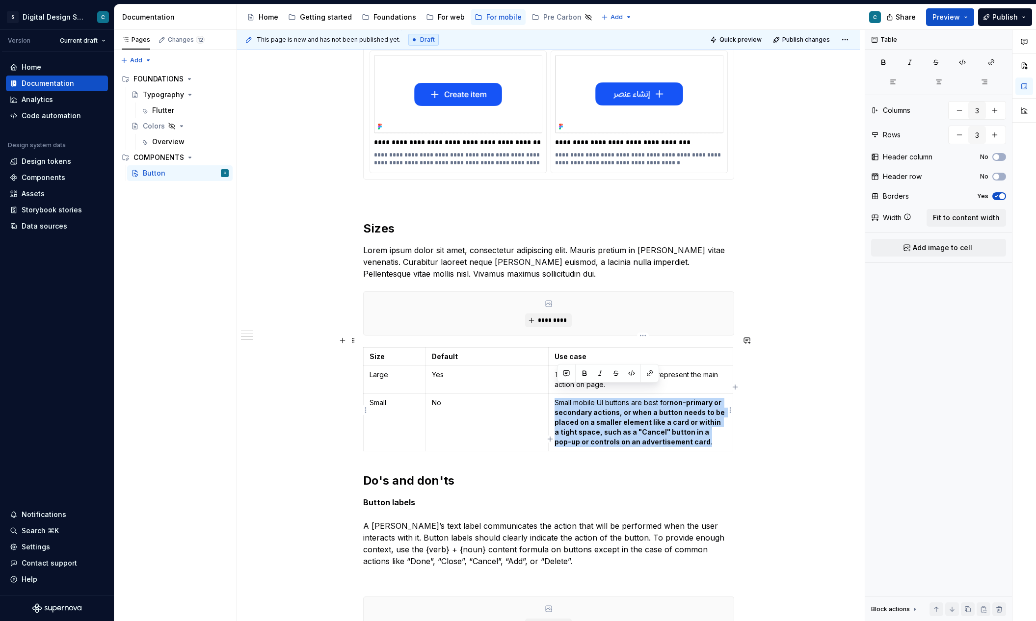
drag, startPoint x: 684, startPoint y: 431, endPoint x: 556, endPoint y: 390, distance: 134.0
click at [556, 393] on td "Small mobile UI buttons are best for non-primary or secondary actions, or when …" at bounding box center [640, 421] width 184 height 57
click at [886, 63] on icon "button" at bounding box center [883, 62] width 8 height 8
click at [620, 412] on p "Small mobile UI buttons are best for non-primary or secondary actions, or when …" at bounding box center [640, 422] width 172 height 49
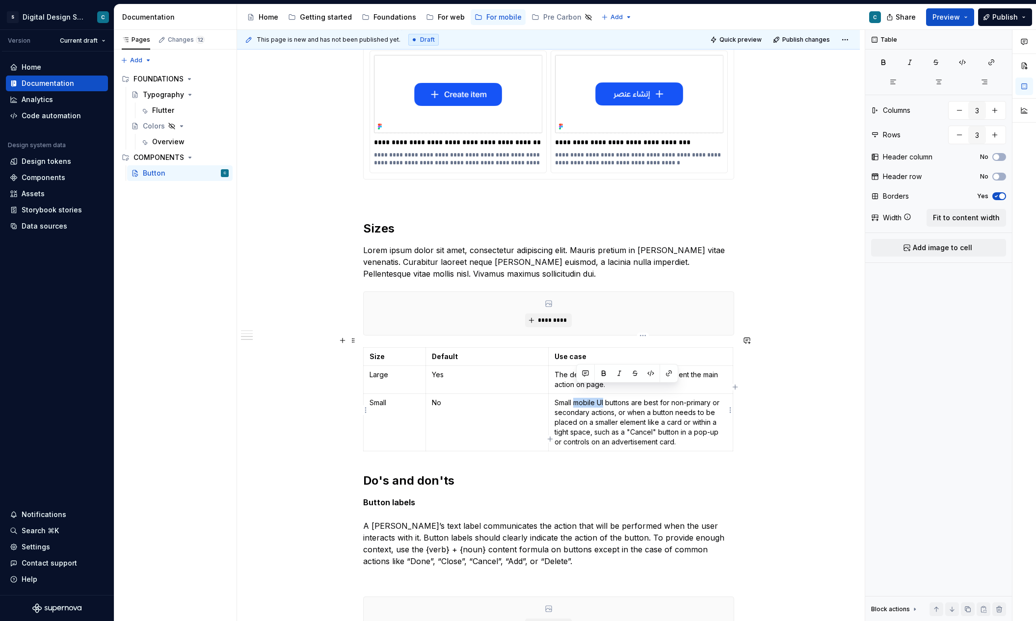
drag, startPoint x: 608, startPoint y: 390, endPoint x: 576, endPoint y: 393, distance: 31.5
click at [576, 398] on p "Small mobile UI buttons are best for non-primary or secondary actions, or when …" at bounding box center [640, 422] width 172 height 49
drag, startPoint x: 648, startPoint y: 412, endPoint x: 686, endPoint y: 427, distance: 41.2
click at [686, 427] on p "Small buttons are best for non-primary or secondary actions, or when a button n…" at bounding box center [640, 422] width 172 height 49
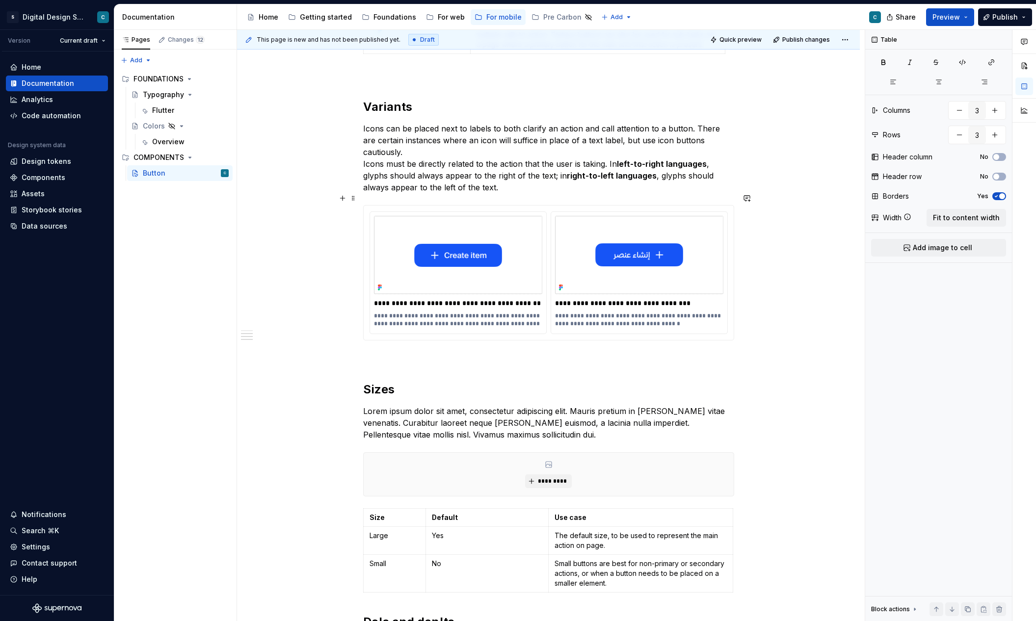
scroll to position [684, 0]
click at [497, 417] on p "Lorem ipsum dolor sit amet, consectetur adipiscing elit. Mauris pretium in [PER…" at bounding box center [548, 423] width 371 height 35
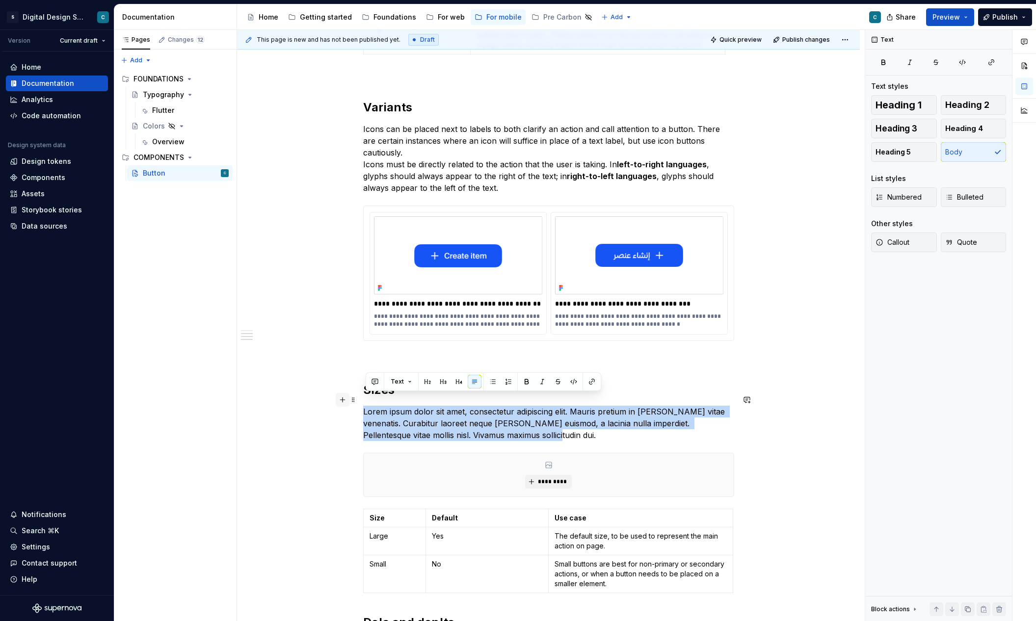
drag, startPoint x: 508, startPoint y: 424, endPoint x: 342, endPoint y: 394, distance: 168.5
click at [363, 394] on div "Buttons communicate calls to action to the user and allow users to interact wit…" at bounding box center [548, 162] width 371 height 1263
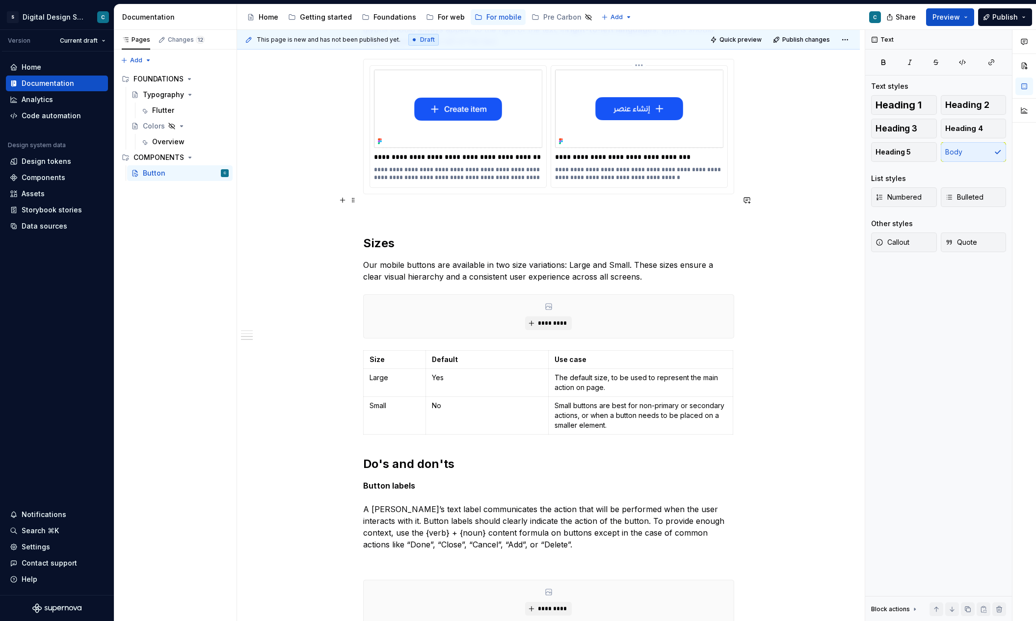
scroll to position [832, 0]
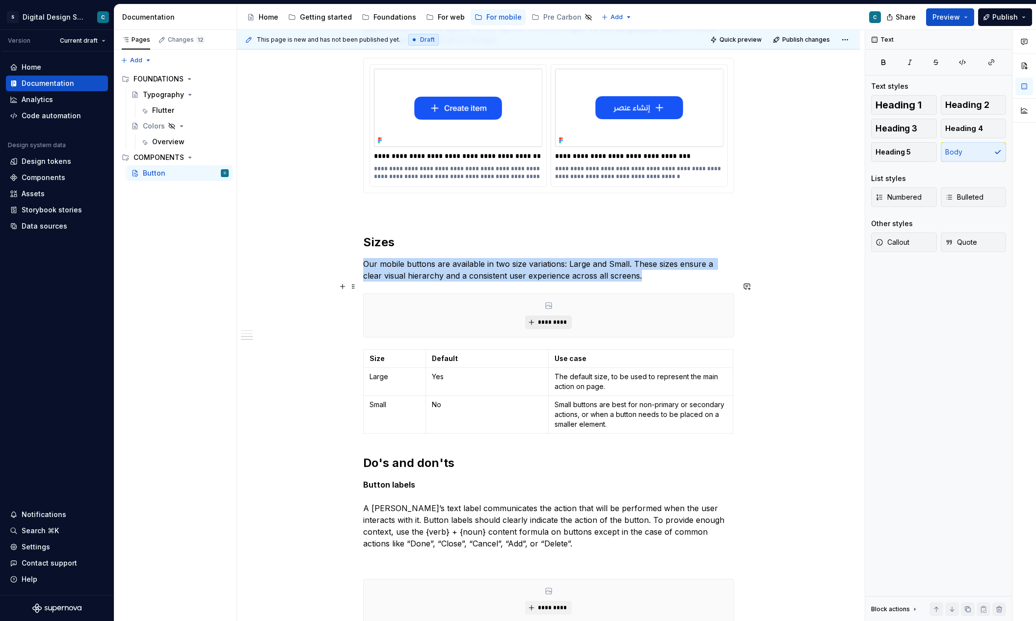
click at [546, 318] on span "*********" at bounding box center [552, 322] width 30 height 8
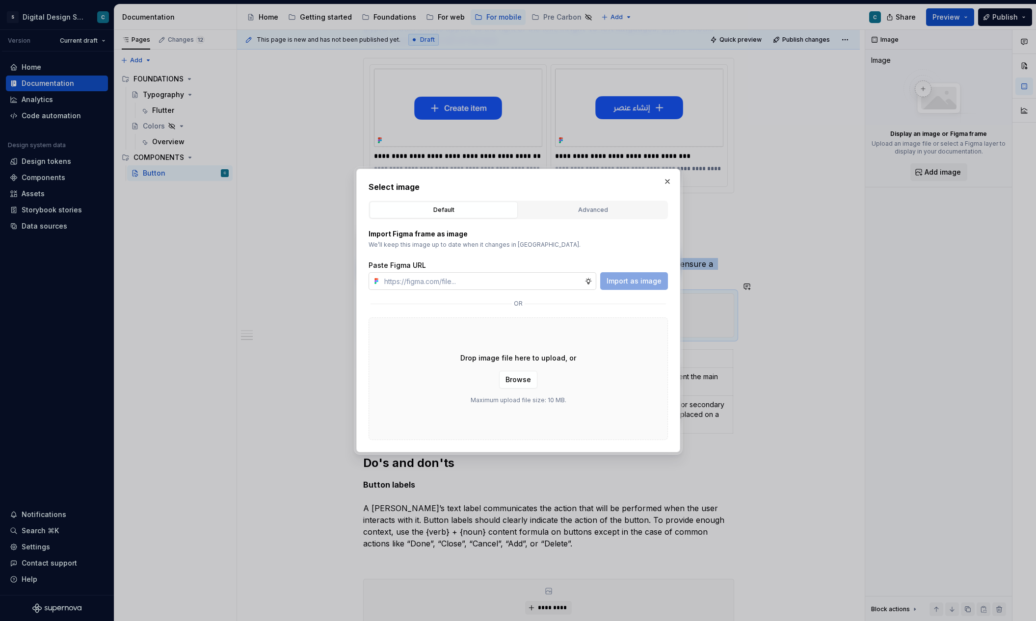
type textarea "*"
type input "https://www.figma.com/design/lYZybnRfpO0vyQ22B9yKEa/SDS-UI-Kit---Mobile?m=auto&…"
click at [636, 282] on span "Import as image" at bounding box center [633, 281] width 55 height 10
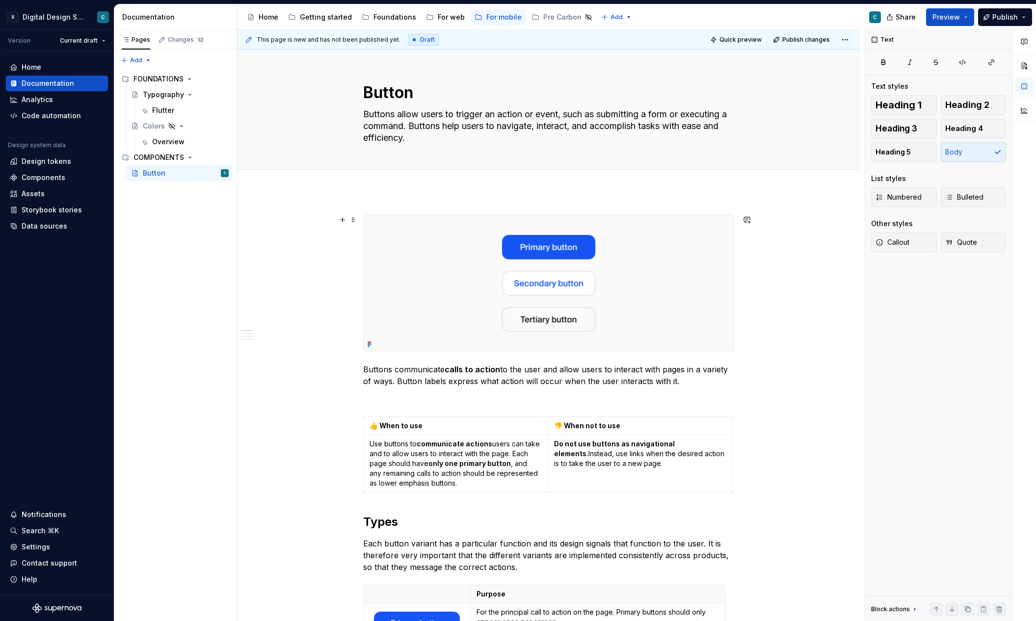
scroll to position [0, 0]
click at [968, 20] on button "Preview" at bounding box center [950, 17] width 48 height 18
click at [826, 16] on div "Accessibility guide for tree Page tree. Navigate the tree with the arrow keys. …" at bounding box center [562, 17] width 651 height 26
click at [963, 18] on button "Preview" at bounding box center [950, 17] width 48 height 18
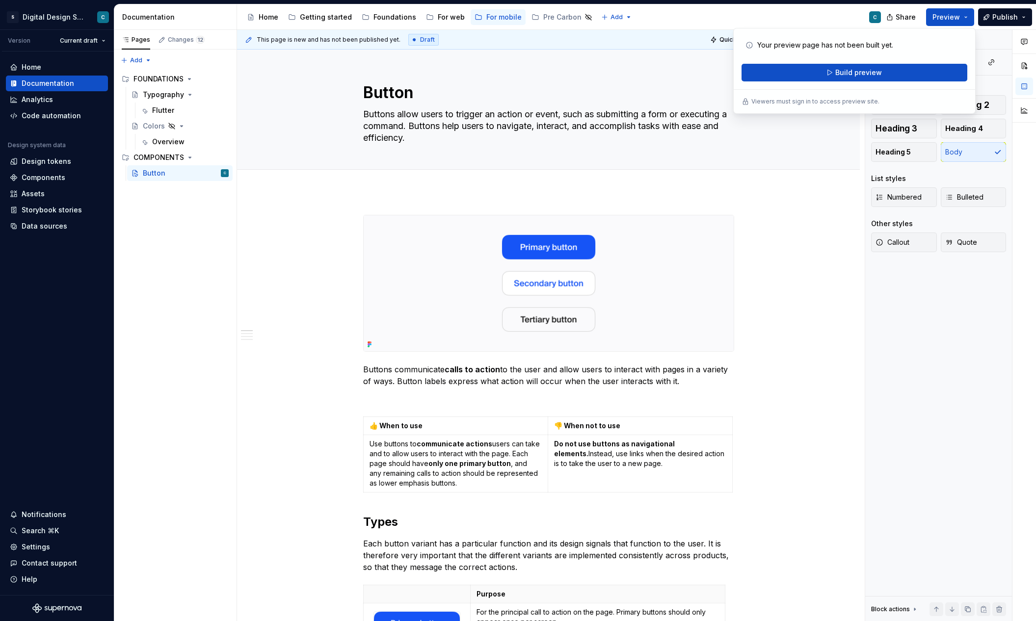
click at [815, 22] on div "Accessibility guide for tree Page tree. Navigate the tree with the arrow keys. …" at bounding box center [562, 17] width 651 height 26
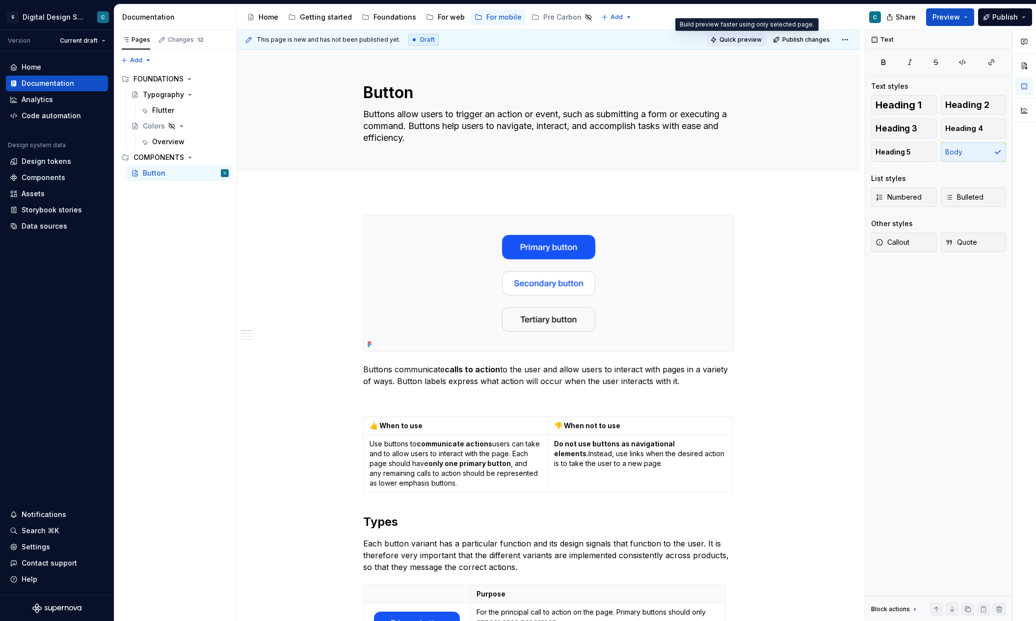
click at [748, 40] on span "Quick preview" at bounding box center [740, 40] width 42 height 8
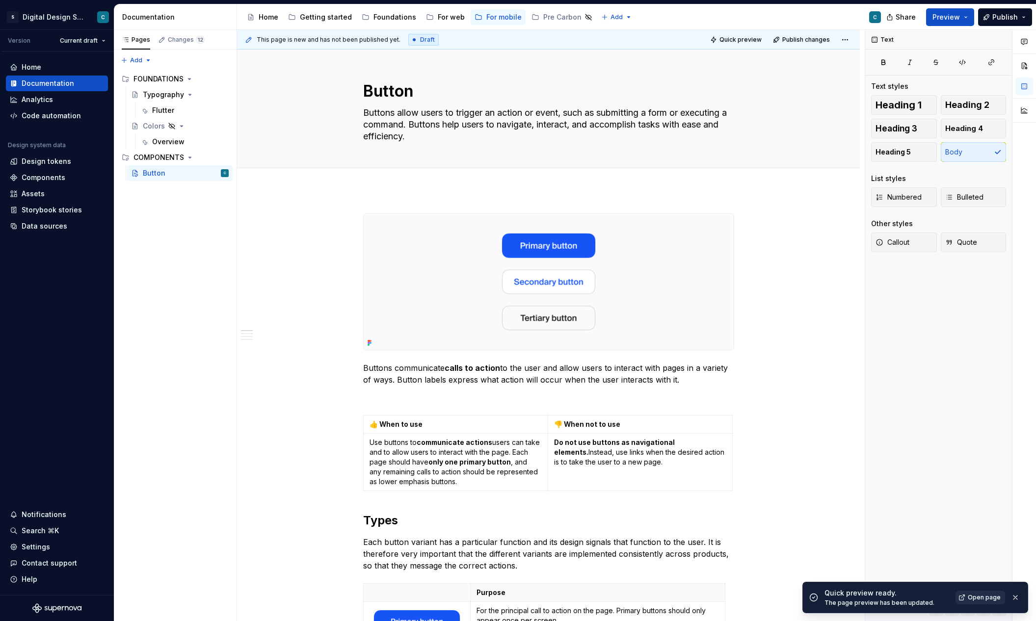
click at [980, 597] on span "Open page" at bounding box center [983, 598] width 33 height 8
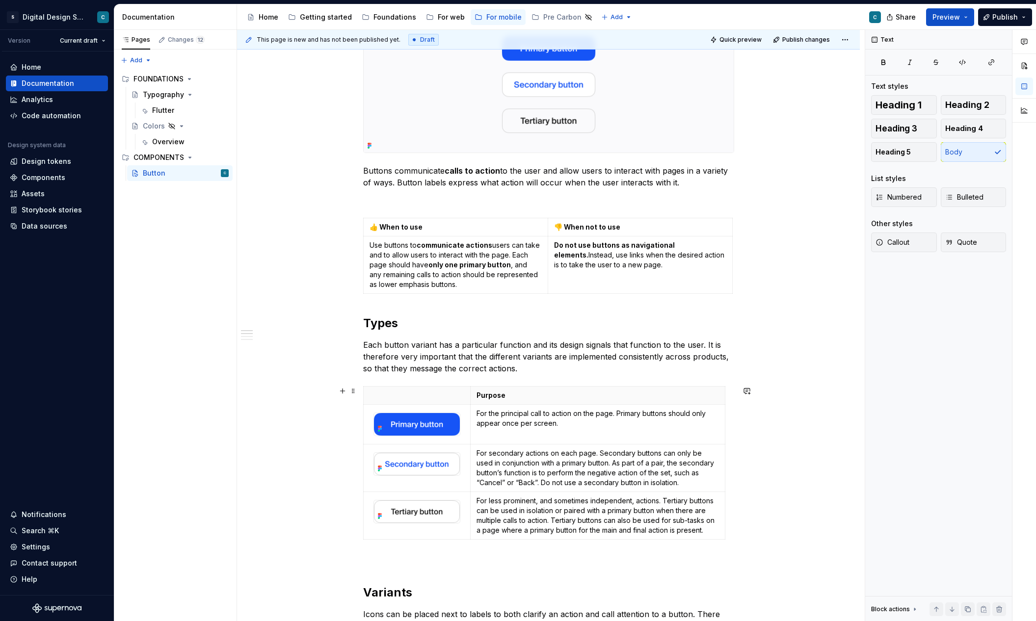
scroll to position [204, 0]
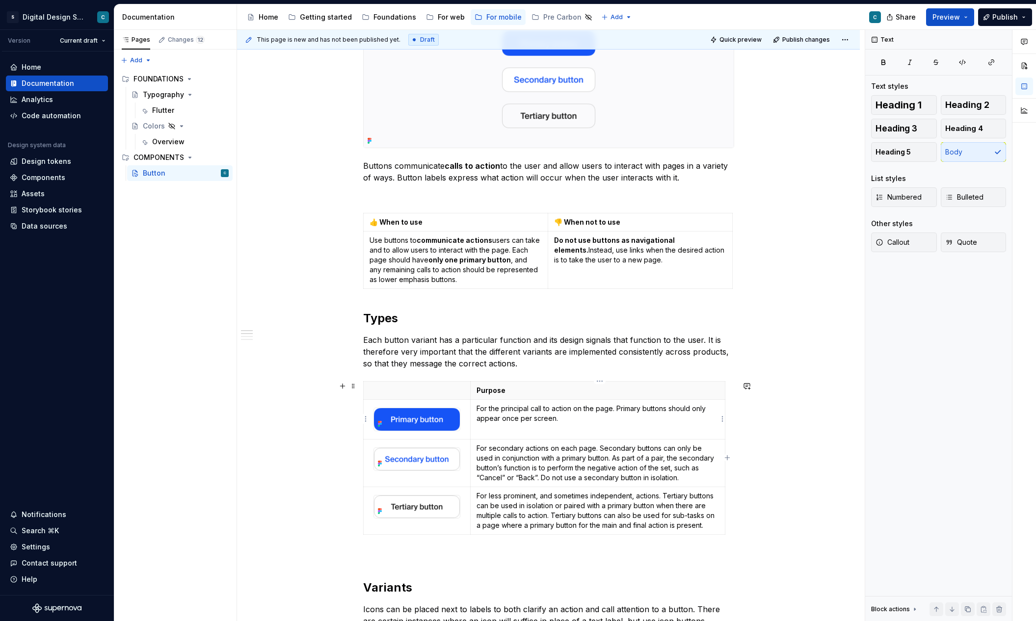
click at [500, 427] on td "For the principal call to action on the page. Primary buttons should only appea…" at bounding box center [597, 419] width 255 height 40
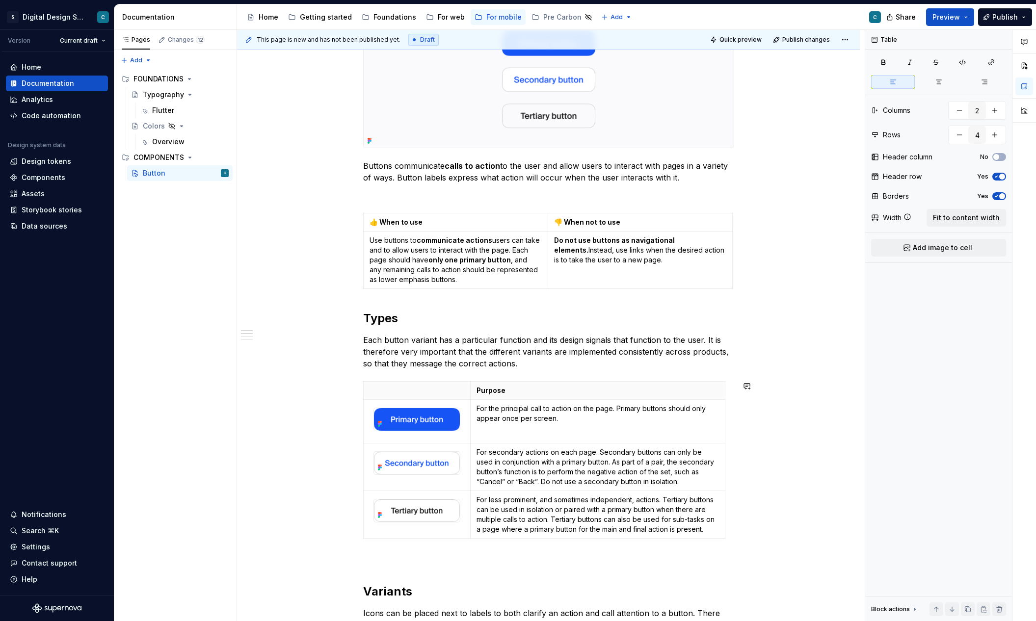
scroll to position [201, 0]
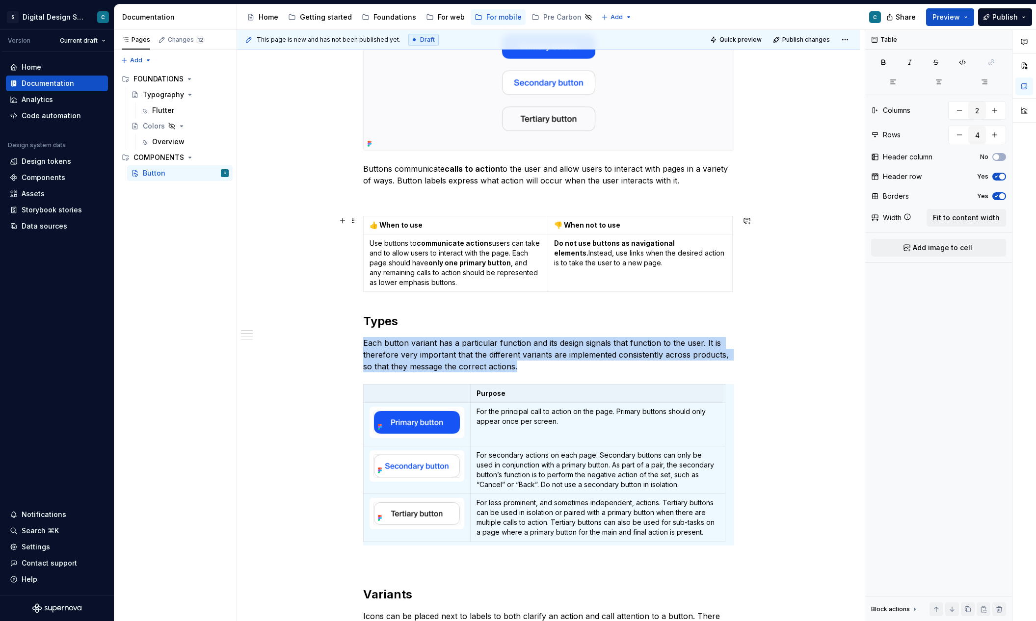
scroll to position [202, 0]
click at [752, 41] on span "Quick preview" at bounding box center [740, 40] width 42 height 8
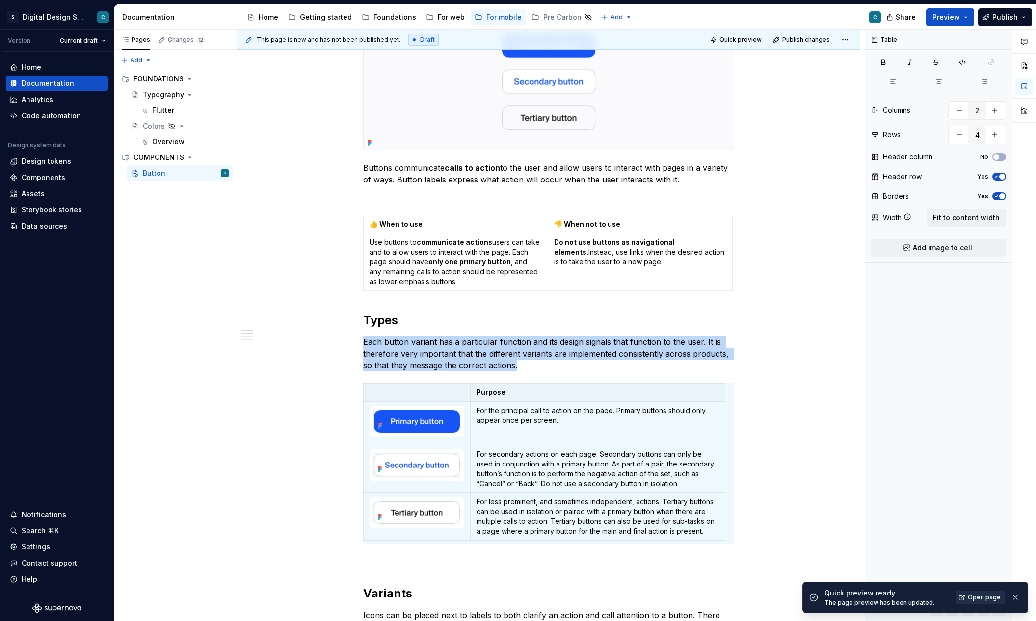
click at [973, 597] on span "Open page" at bounding box center [983, 598] width 33 height 8
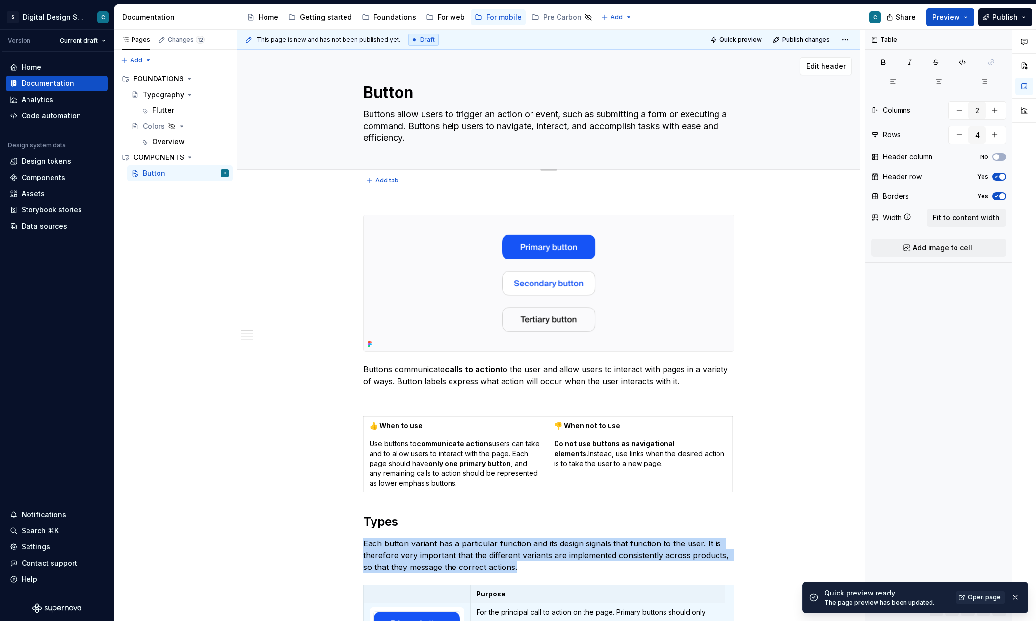
scroll to position [0, 0]
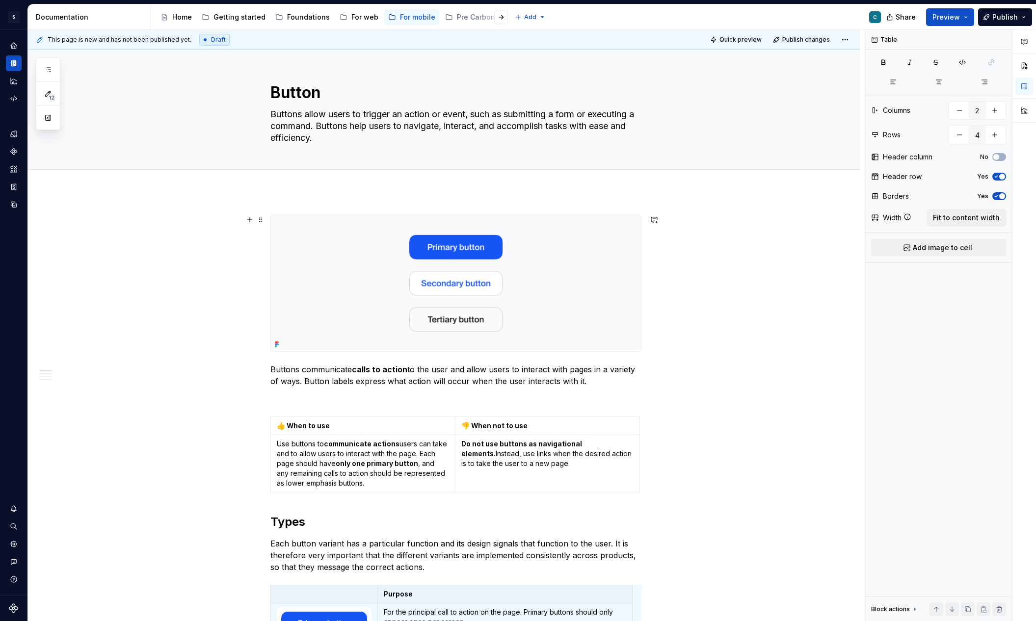
type textarea "*"
